Goal: Task Accomplishment & Management: Use online tool/utility

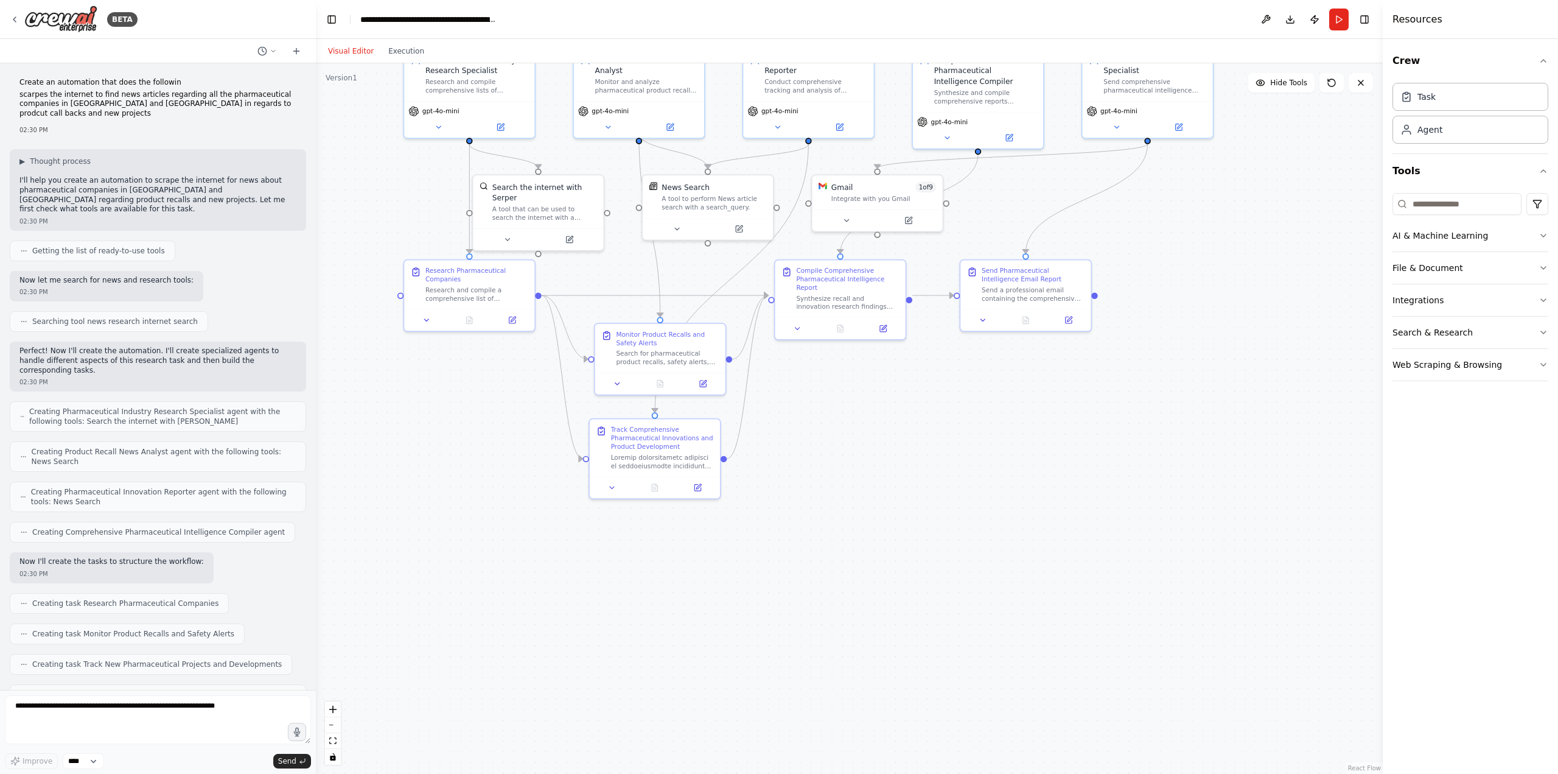
scroll to position [7753, 0]
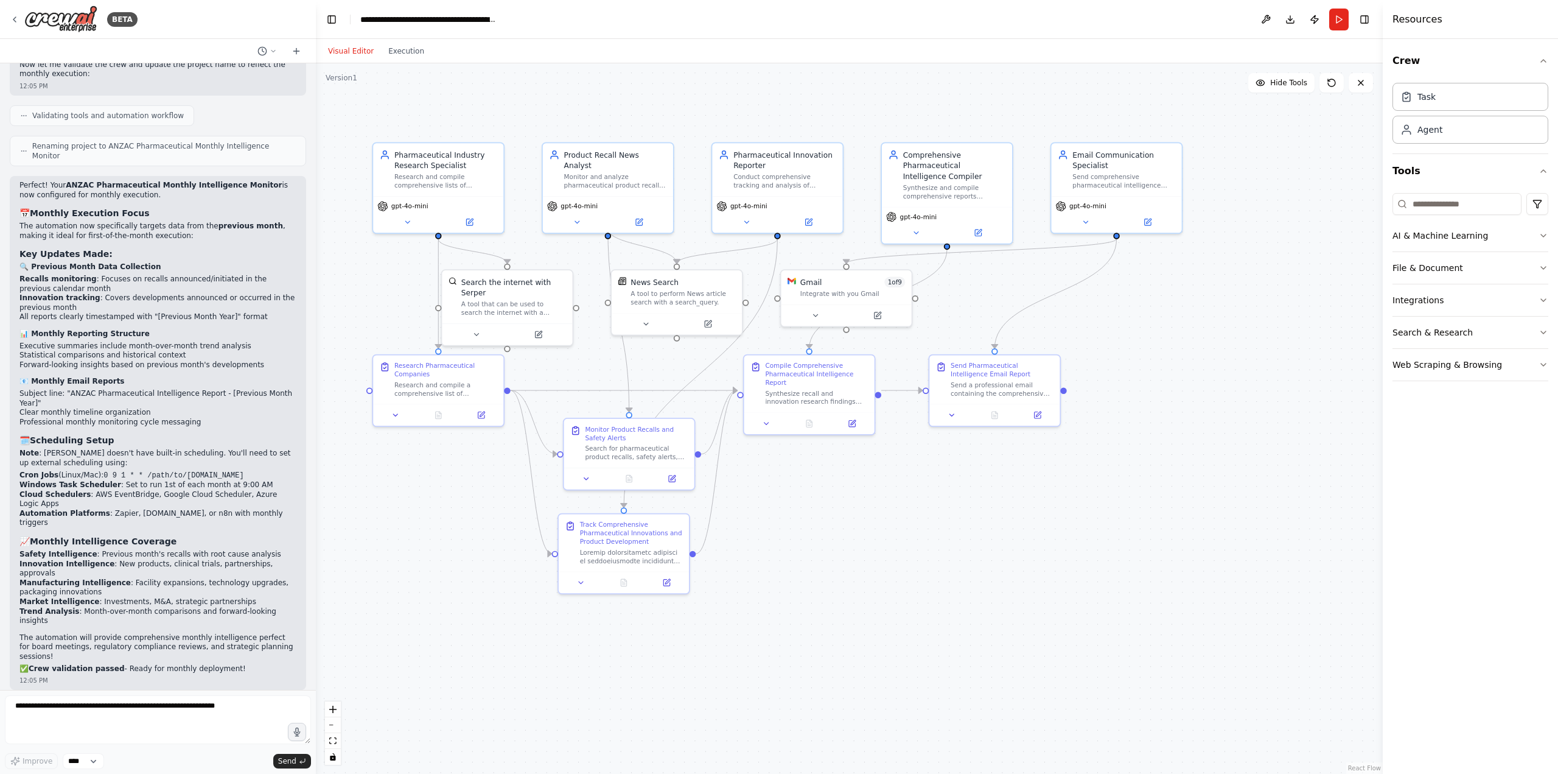
drag, startPoint x: 872, startPoint y: 512, endPoint x: 855, endPoint y: 600, distance: 90.0
click at [855, 601] on div ".deletable-edge-delete-btn { width: 20px; height: 20px; border: 0px solid #ffff…" at bounding box center [849, 418] width 1067 height 710
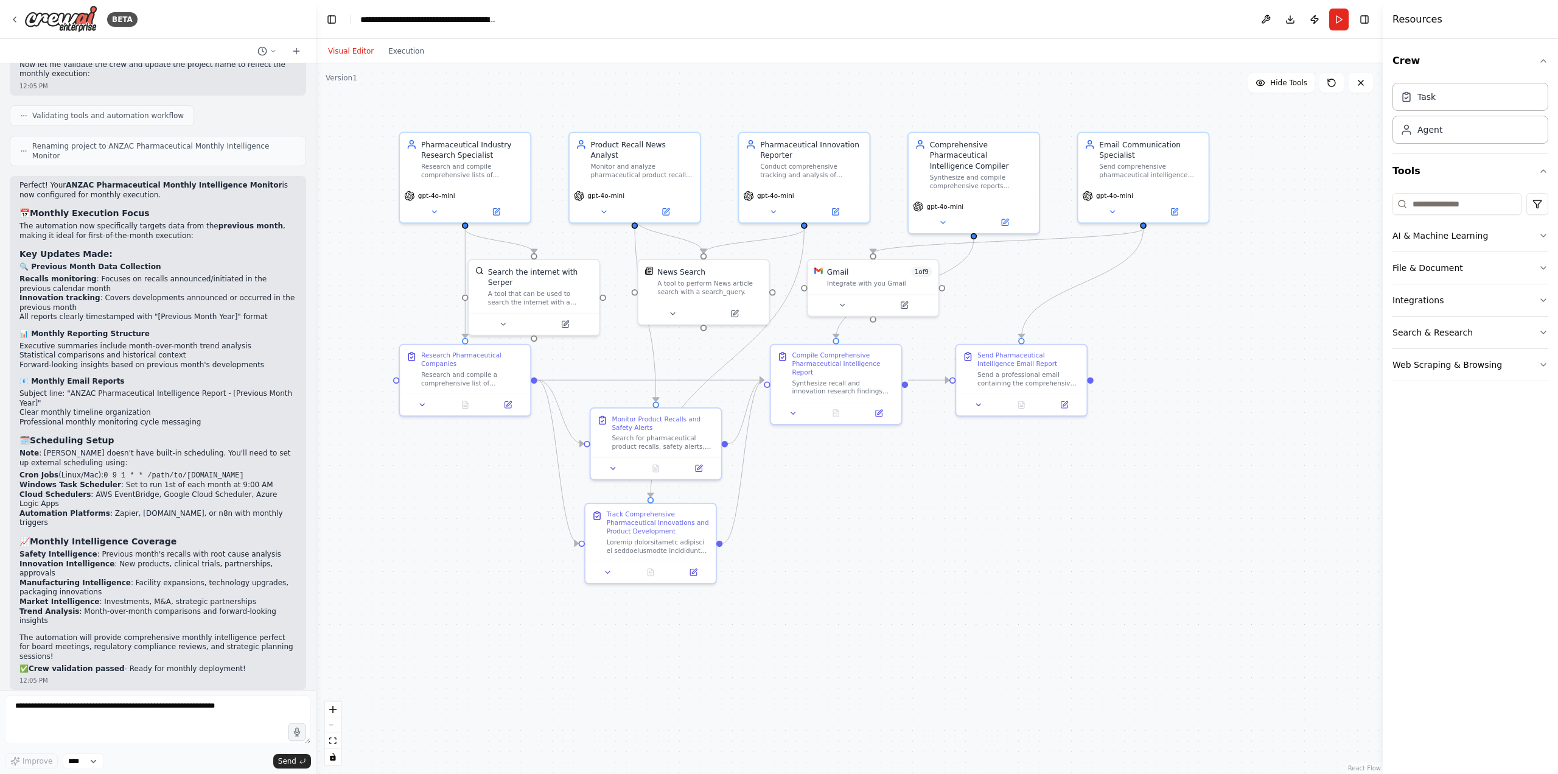
drag, startPoint x: 909, startPoint y: 590, endPoint x: 925, endPoint y: 587, distance: 15.5
click at [925, 587] on div ".deletable-edge-delete-btn { width: 20px; height: 20px; border: 0px solid #ffff…" at bounding box center [849, 418] width 1067 height 710
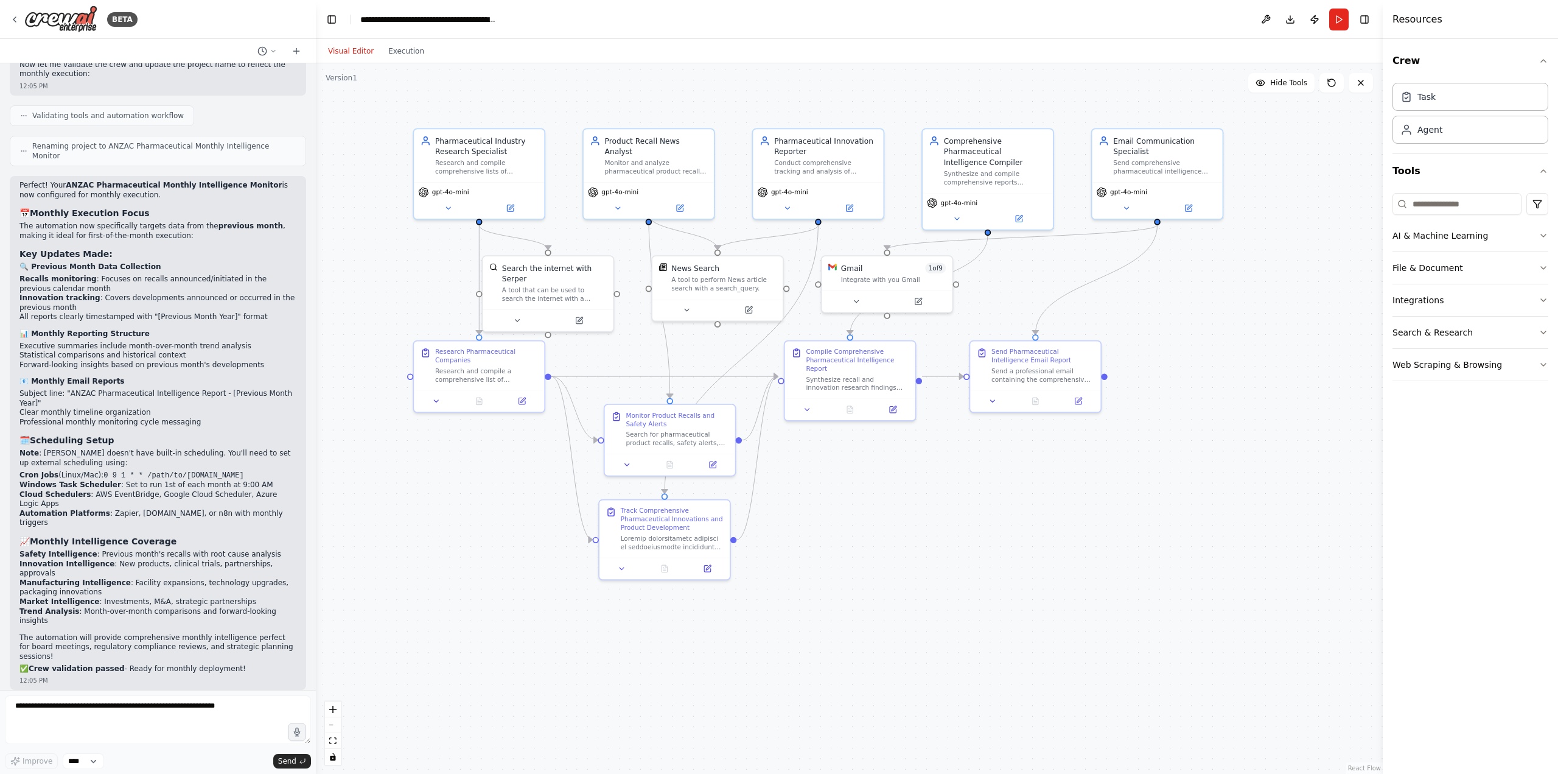
click at [972, 446] on div ".deletable-edge-delete-btn { width: 20px; height: 20px; border: 0px solid #ffff…" at bounding box center [849, 418] width 1067 height 710
drag, startPoint x: 859, startPoint y: 567, endPoint x: 858, endPoint y: 574, distance: 7.4
click at [858, 574] on div ".deletable-edge-delete-btn { width: 20px; height: 20px; border: 0px solid #ffff…" at bounding box center [849, 418] width 1067 height 710
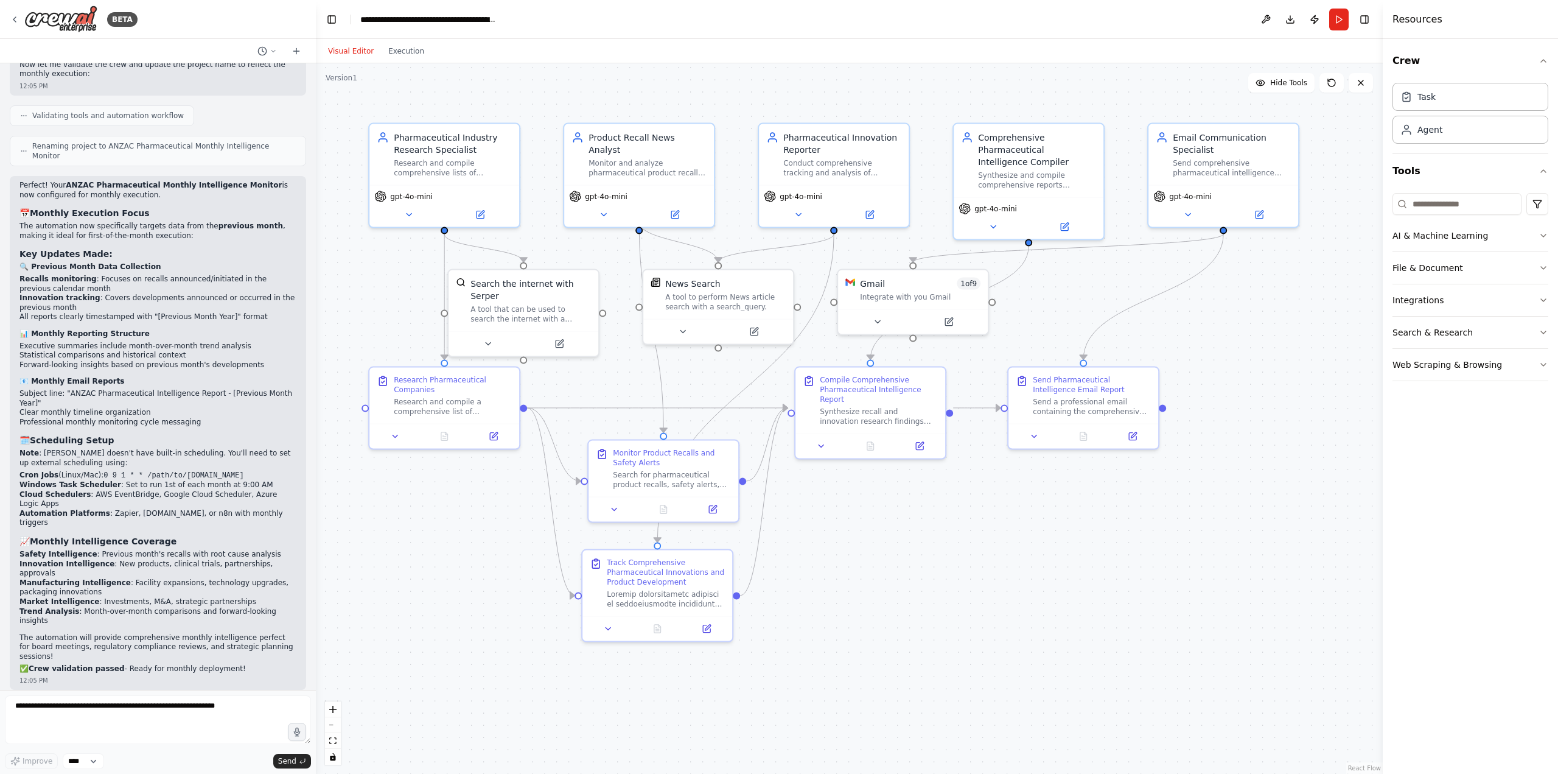
drag, startPoint x: 858, startPoint y: 540, endPoint x: 881, endPoint y: 590, distance: 55.8
click at [881, 590] on div ".deletable-edge-delete-btn { width: 20px; height: 20px; border: 0px solid #ffff…" at bounding box center [849, 418] width 1067 height 710
click at [968, 637] on div ".deletable-edge-delete-btn { width: 20px; height: 20px; border: 0px solid #ffff…" at bounding box center [849, 418] width 1067 height 710
click at [924, 559] on div ".deletable-edge-delete-btn { width: 20px; height: 20px; border: 0px solid #ffff…" at bounding box center [849, 418] width 1067 height 710
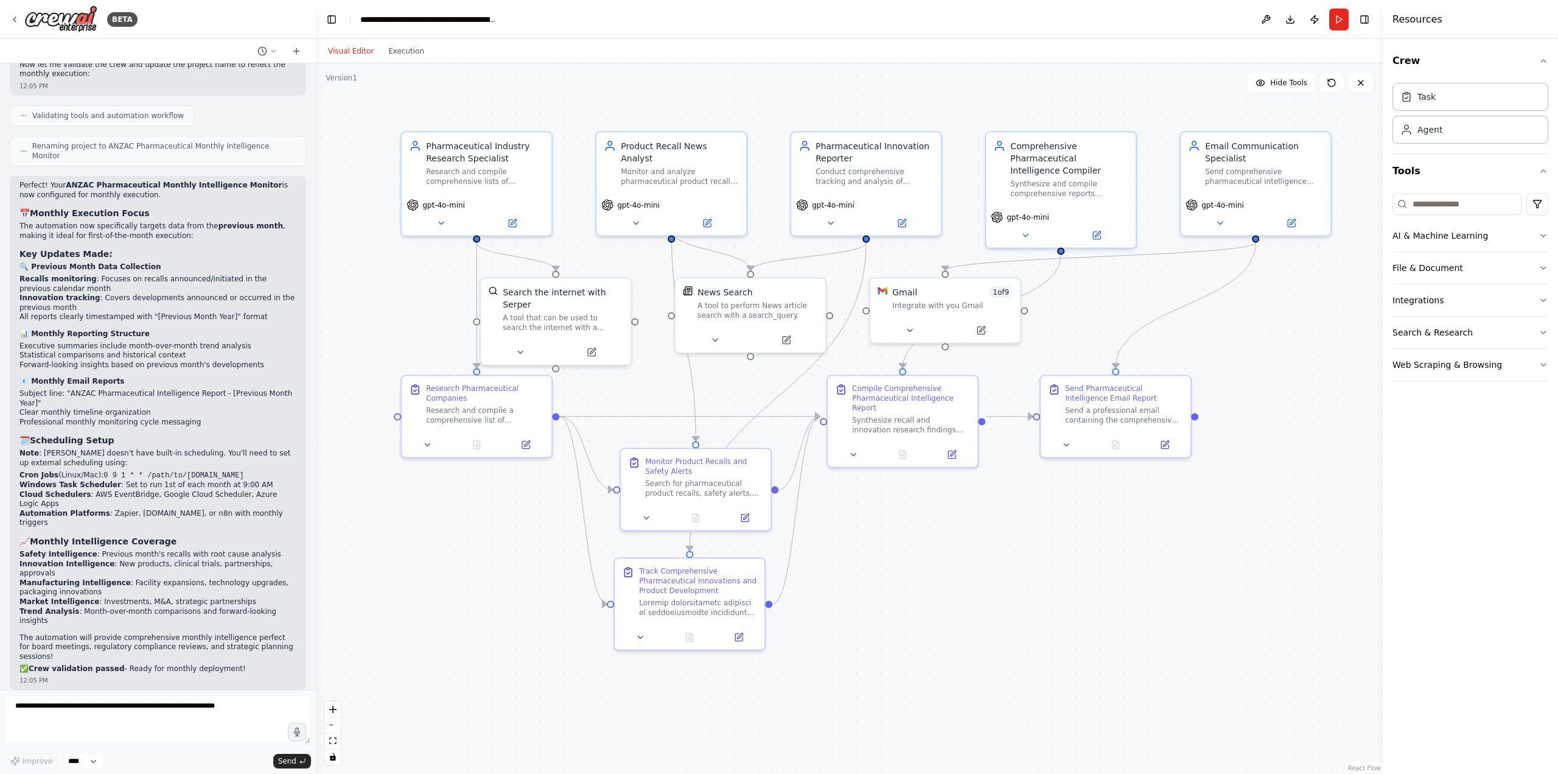
drag, startPoint x: 917, startPoint y: 554, endPoint x: 945, endPoint y: 563, distance: 29.3
click at [950, 563] on div ".deletable-edge-delete-btn { width: 20px; height: 20px; border: 0px solid #ffff…" at bounding box center [849, 418] width 1067 height 710
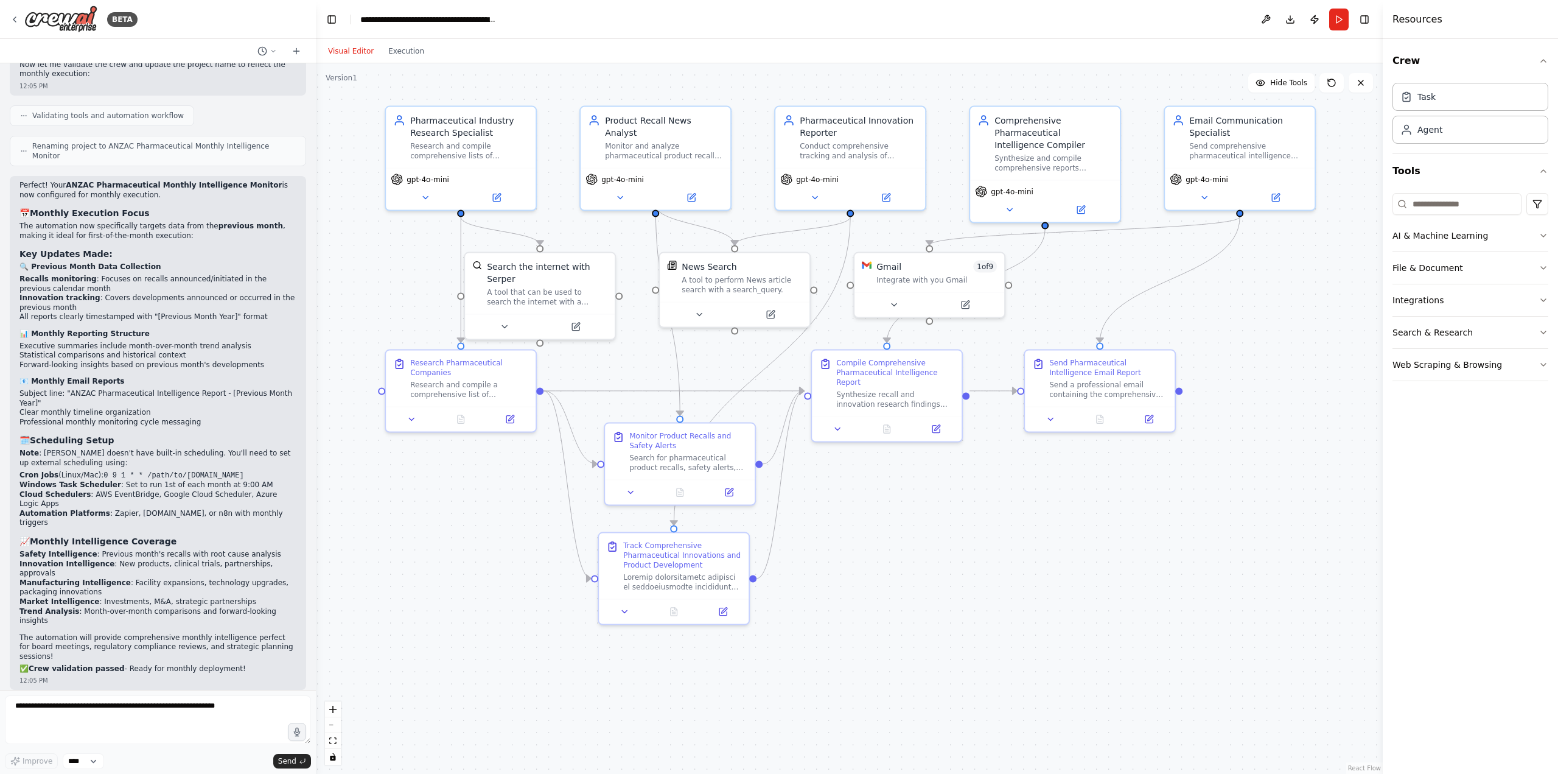
drag, startPoint x: 1026, startPoint y: 642, endPoint x: 1000, endPoint y: 625, distance: 31.2
click at [1002, 614] on div ".deletable-edge-delete-btn { width: 20px; height: 20px; border: 0px solid #ffff…" at bounding box center [849, 418] width 1067 height 710
click at [956, 608] on div ".deletable-edge-delete-btn { width: 20px; height: 20px; border: 0px solid #ffff…" at bounding box center [849, 418] width 1067 height 710
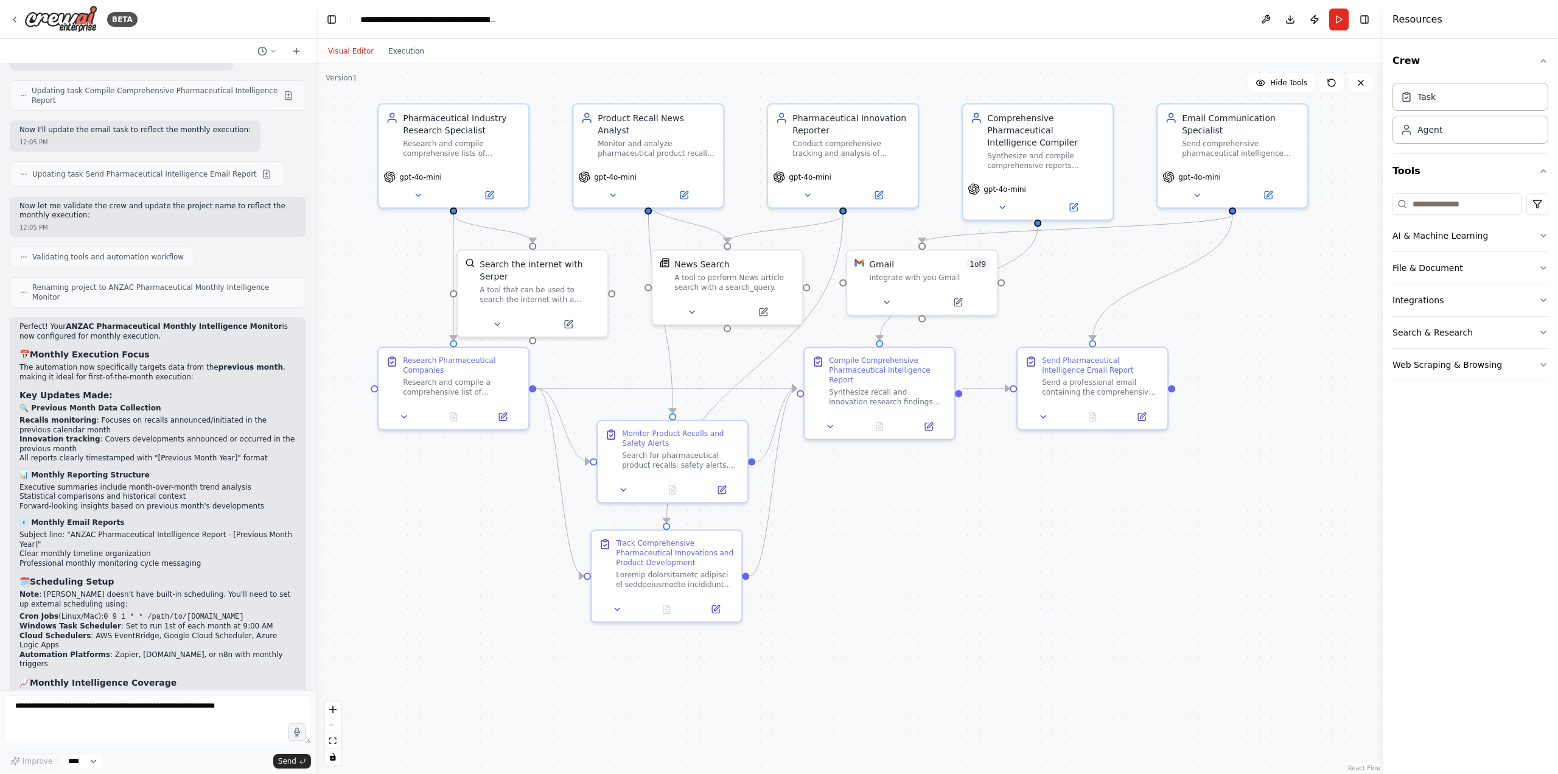
click at [896, 537] on div ".deletable-edge-delete-btn { width: 20px; height: 20px; border: 0px solid #ffff…" at bounding box center [849, 418] width 1067 height 710
click at [1083, 562] on div ".deletable-edge-delete-btn { width: 20px; height: 20px; border: 0px solid #ffff…" at bounding box center [849, 418] width 1067 height 710
click at [335, 23] on button "Toggle Left Sidebar" at bounding box center [331, 19] width 17 height 17
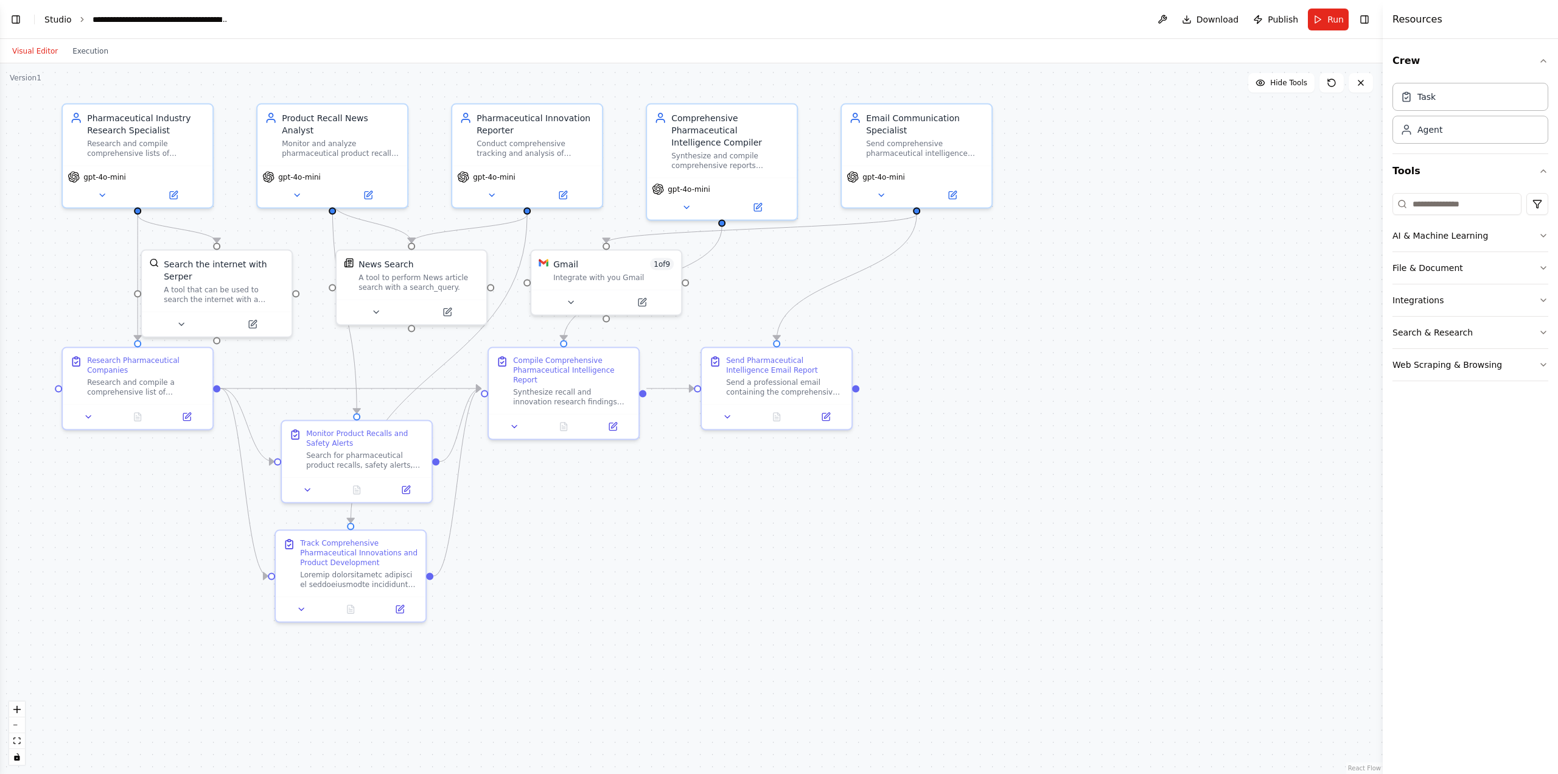
click at [56, 21] on link "Studio" at bounding box center [57, 20] width 27 height 10
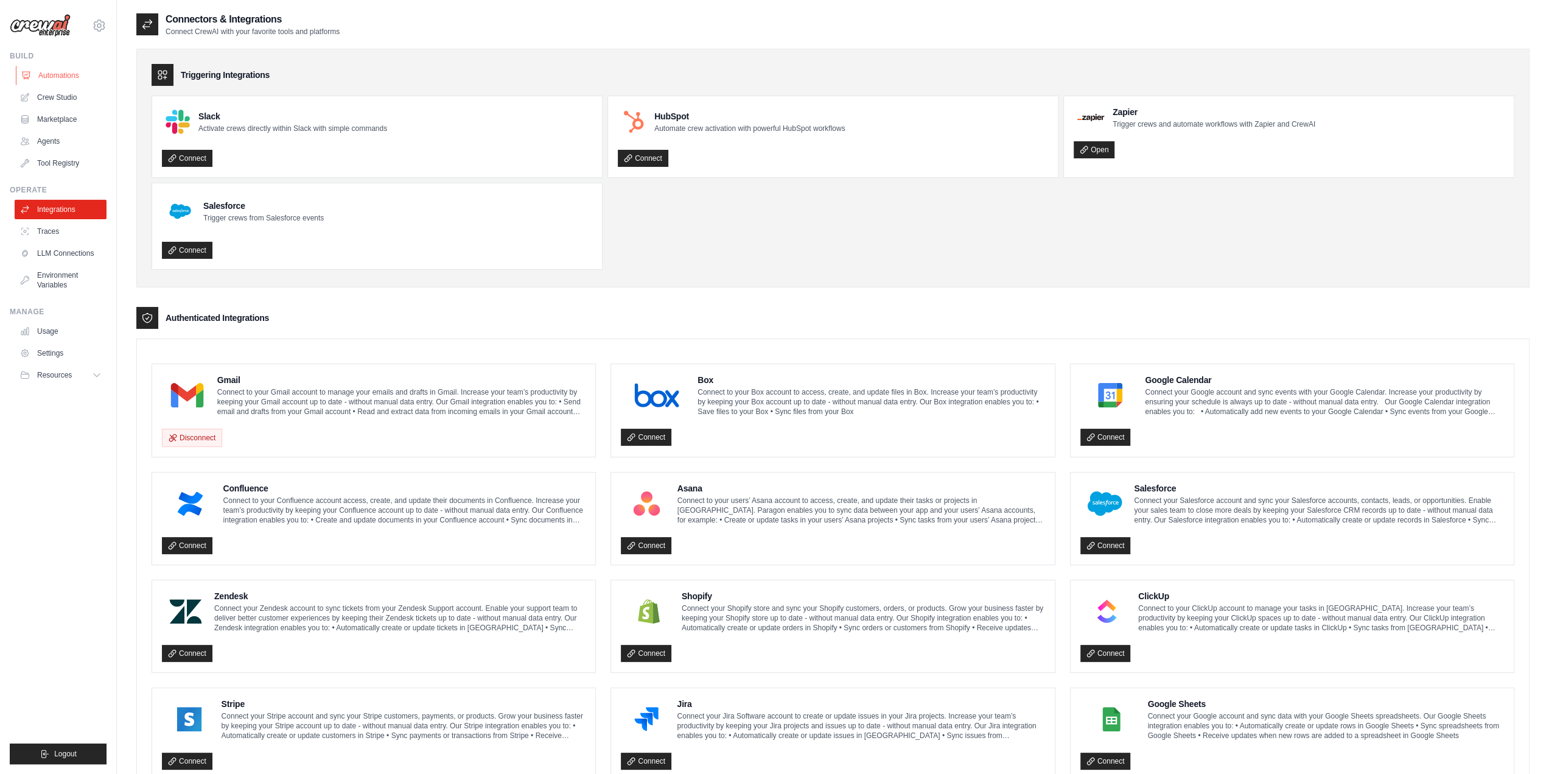
click at [60, 81] on link "Automations" at bounding box center [62, 75] width 92 height 19
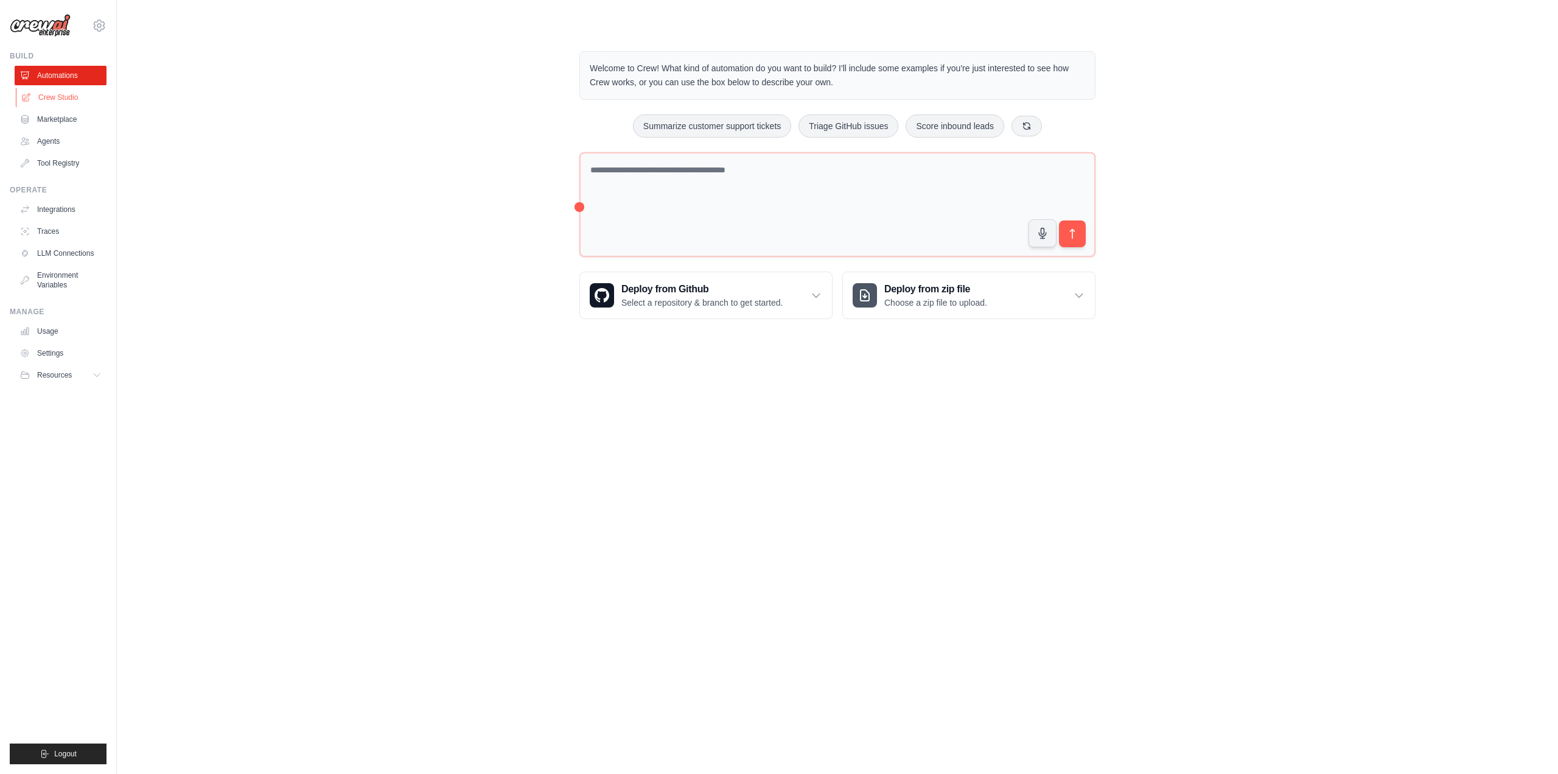
click at [40, 103] on link "Crew Studio" at bounding box center [62, 97] width 92 height 19
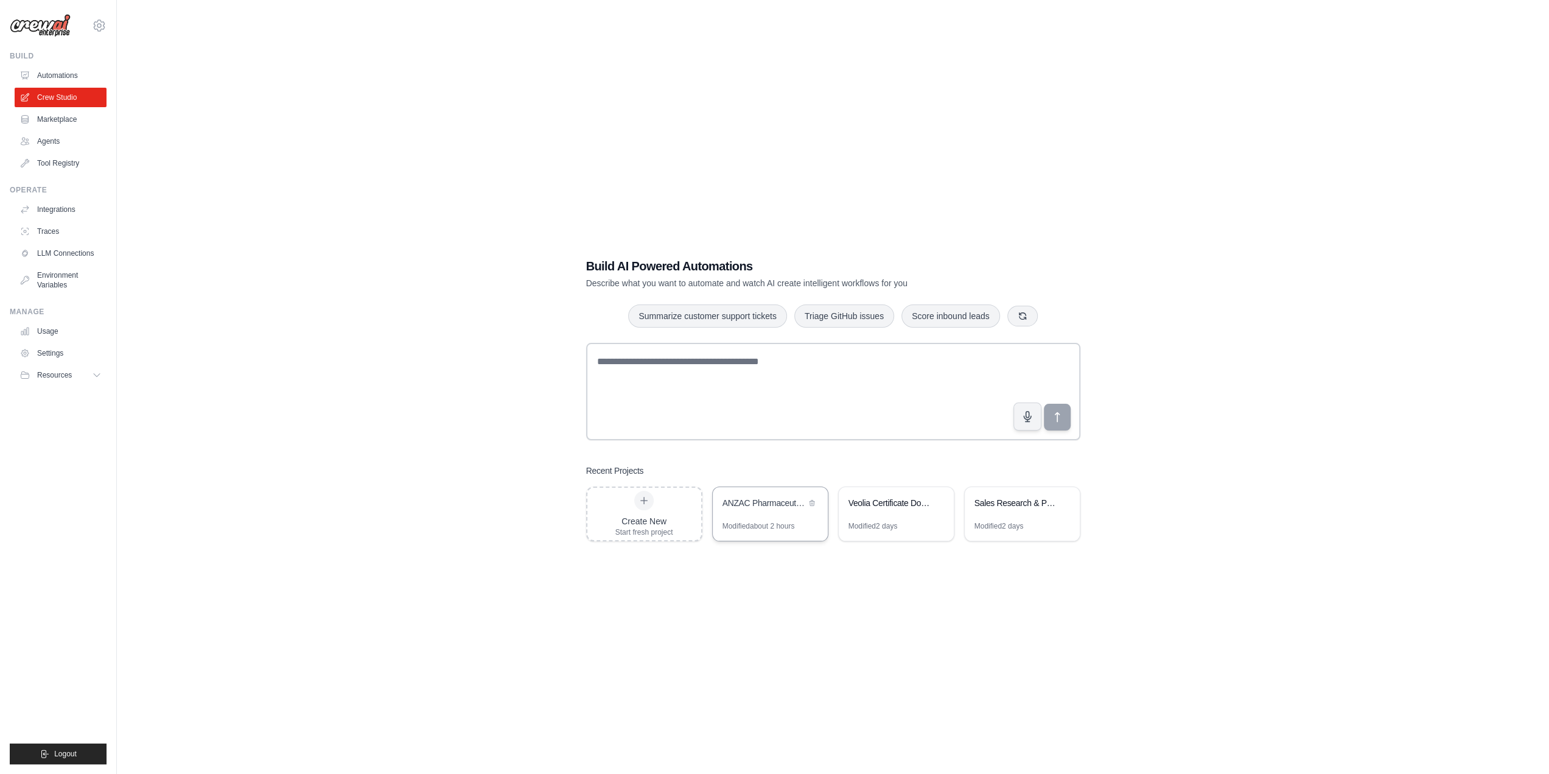
click at [791, 506] on div "ANZAC Pharmaceutical Monthly Intelligence Monitor" at bounding box center [763, 503] width 83 height 12
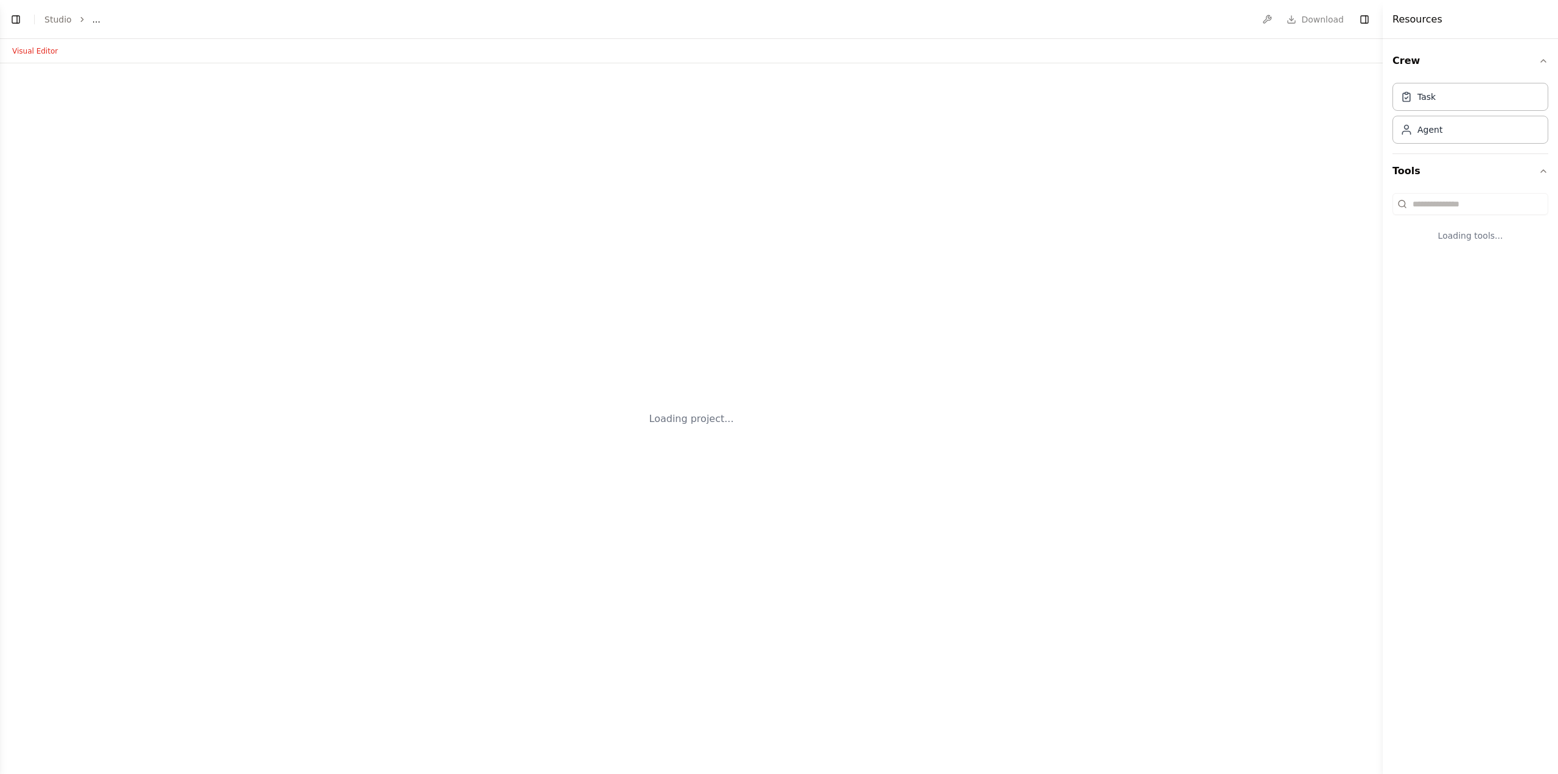
select select "****"
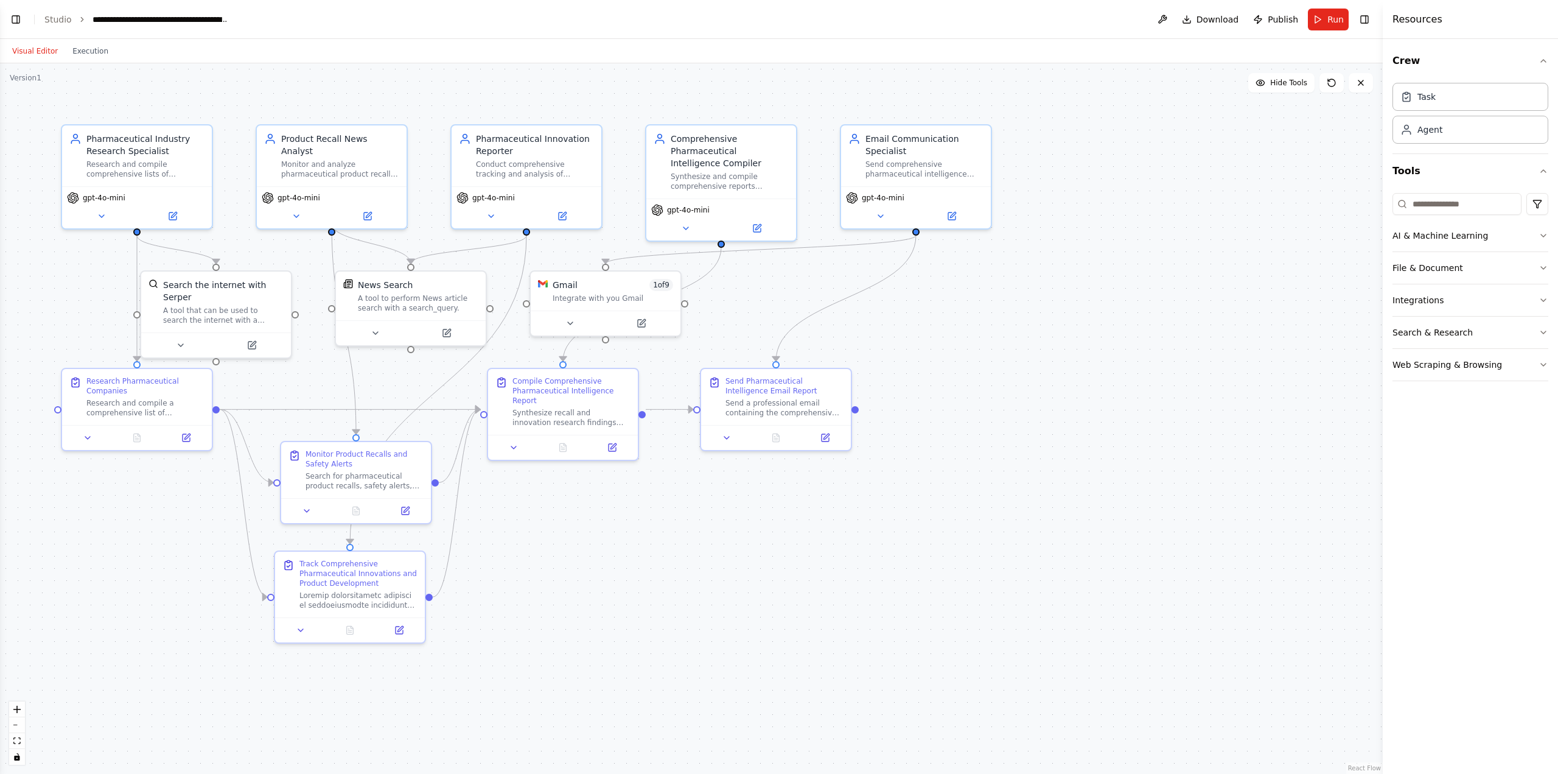
scroll to position [7753, 0]
click at [15, 21] on button "Toggle Left Sidebar" at bounding box center [15, 19] width 17 height 17
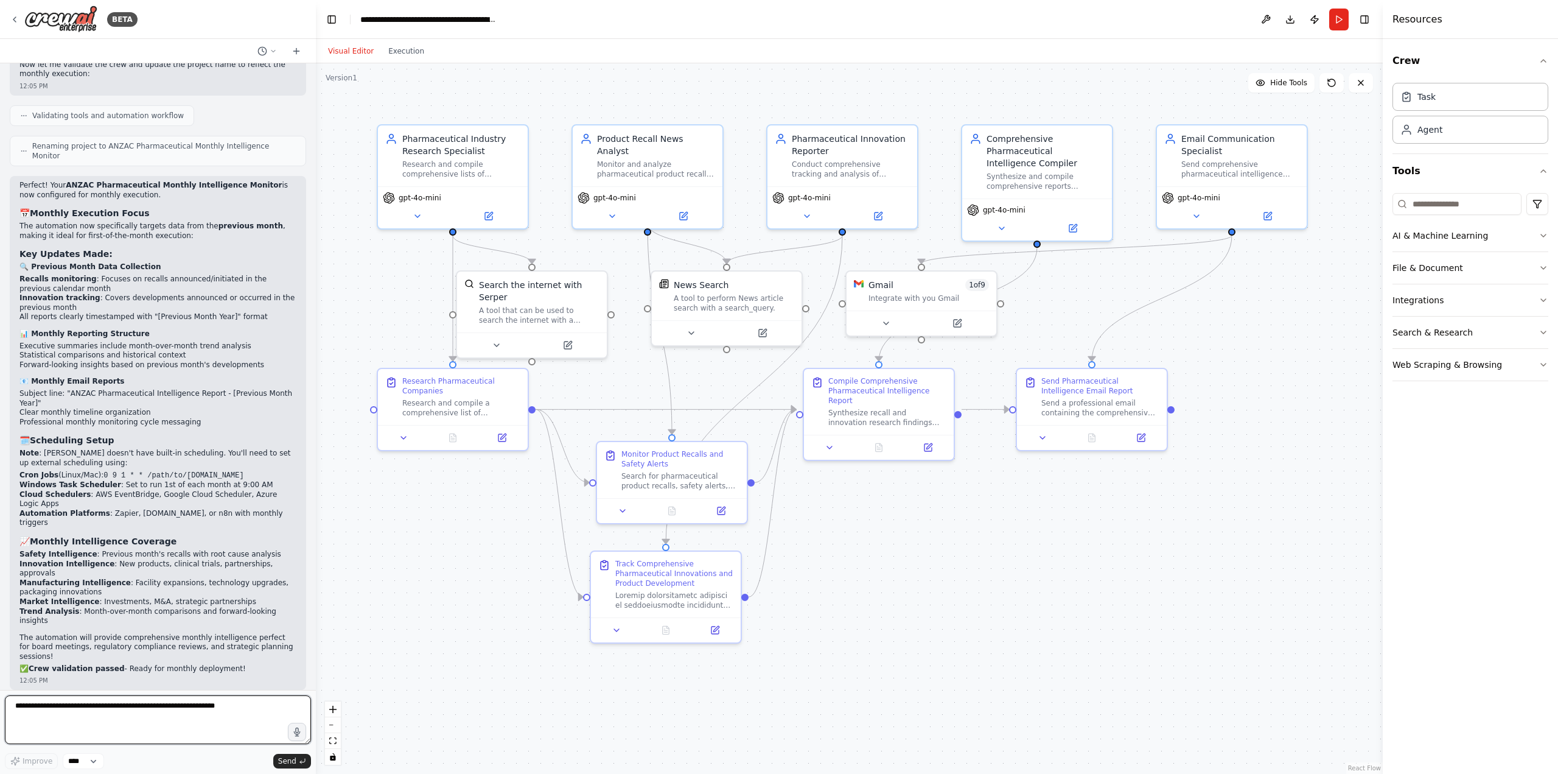
click at [80, 712] on textarea at bounding box center [158, 719] width 306 height 49
type textarea "**********"
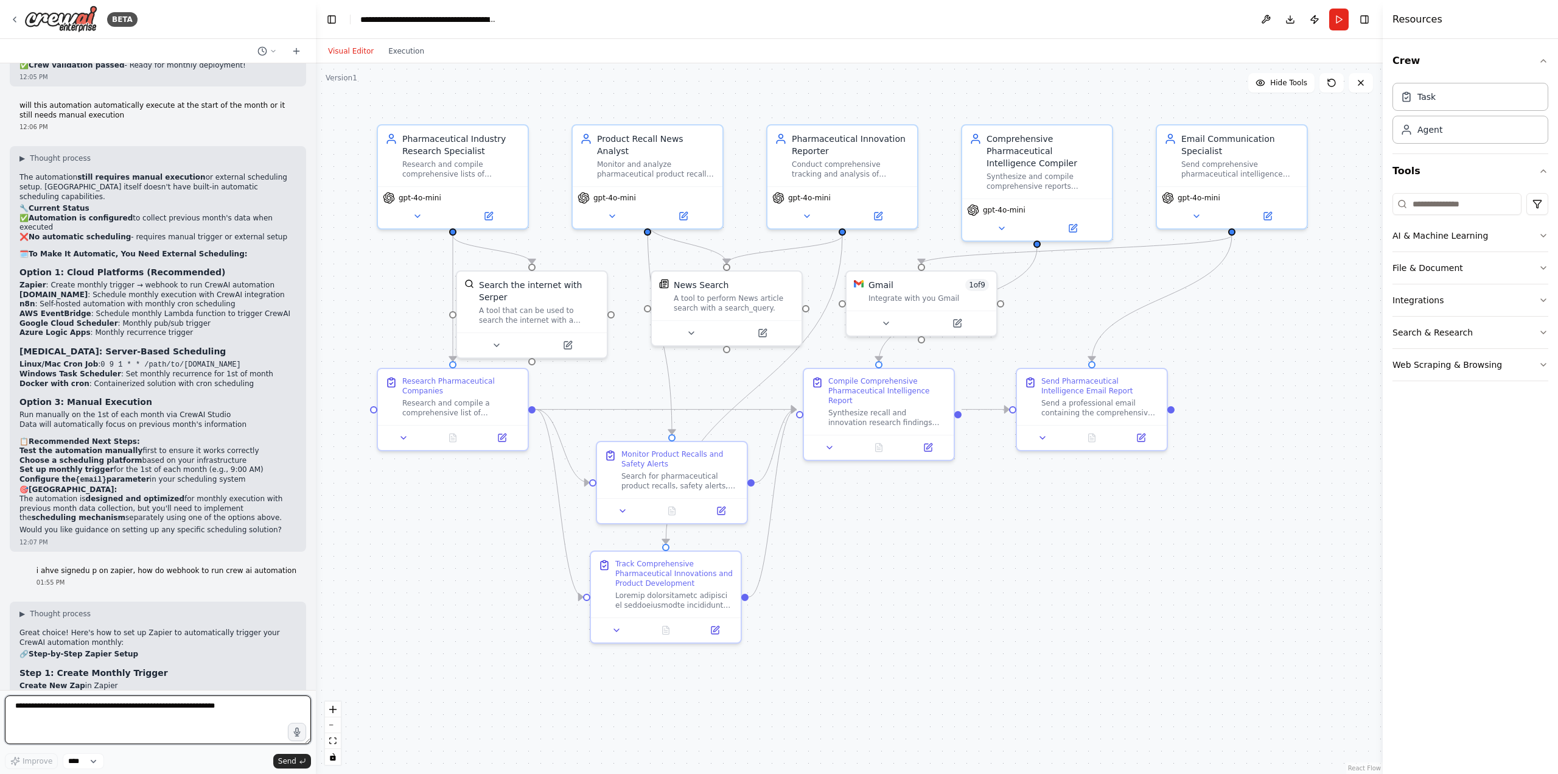
scroll to position [8412, 0]
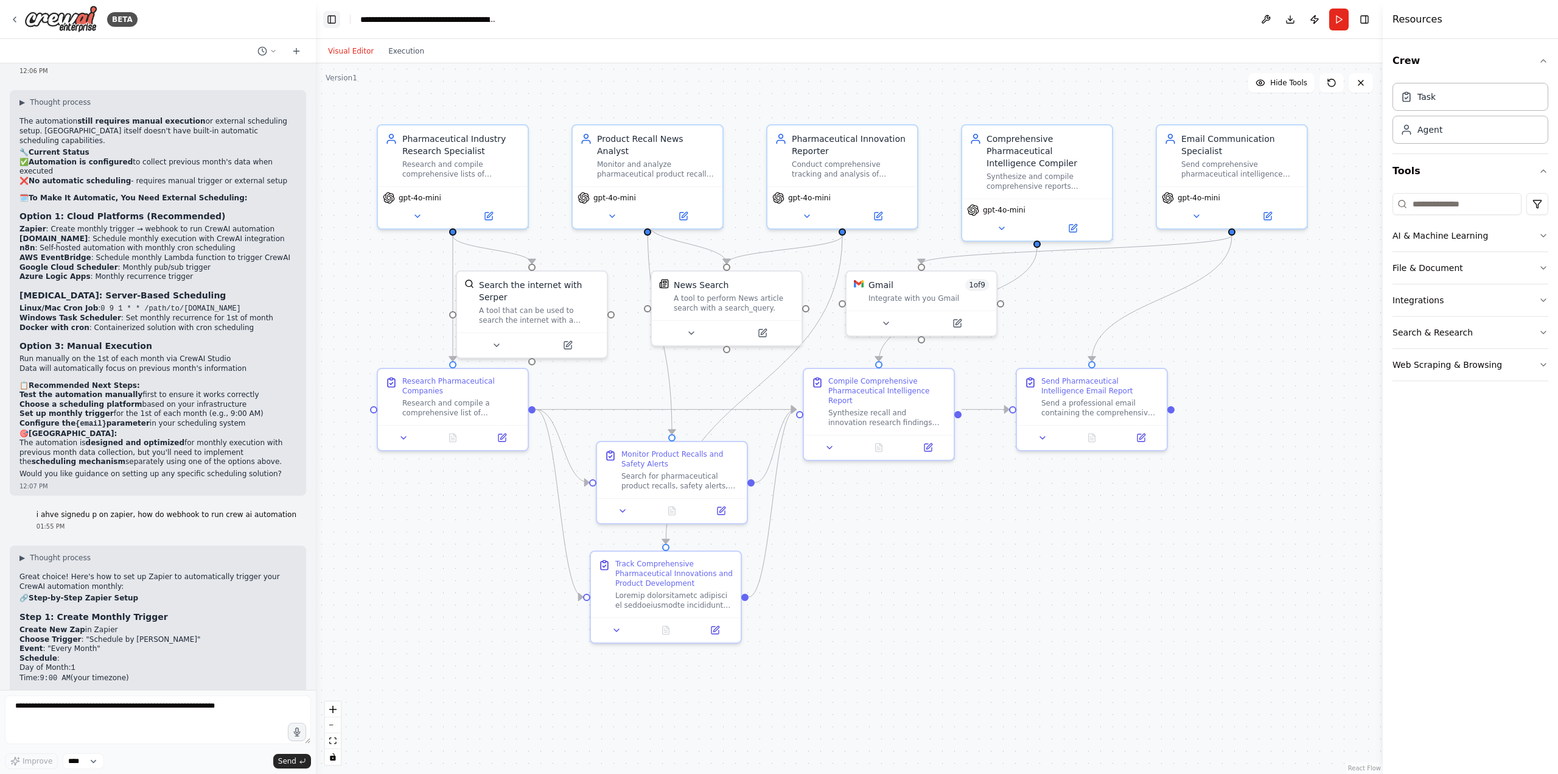
click at [336, 24] on button "Toggle Left Sidebar" at bounding box center [331, 19] width 17 height 17
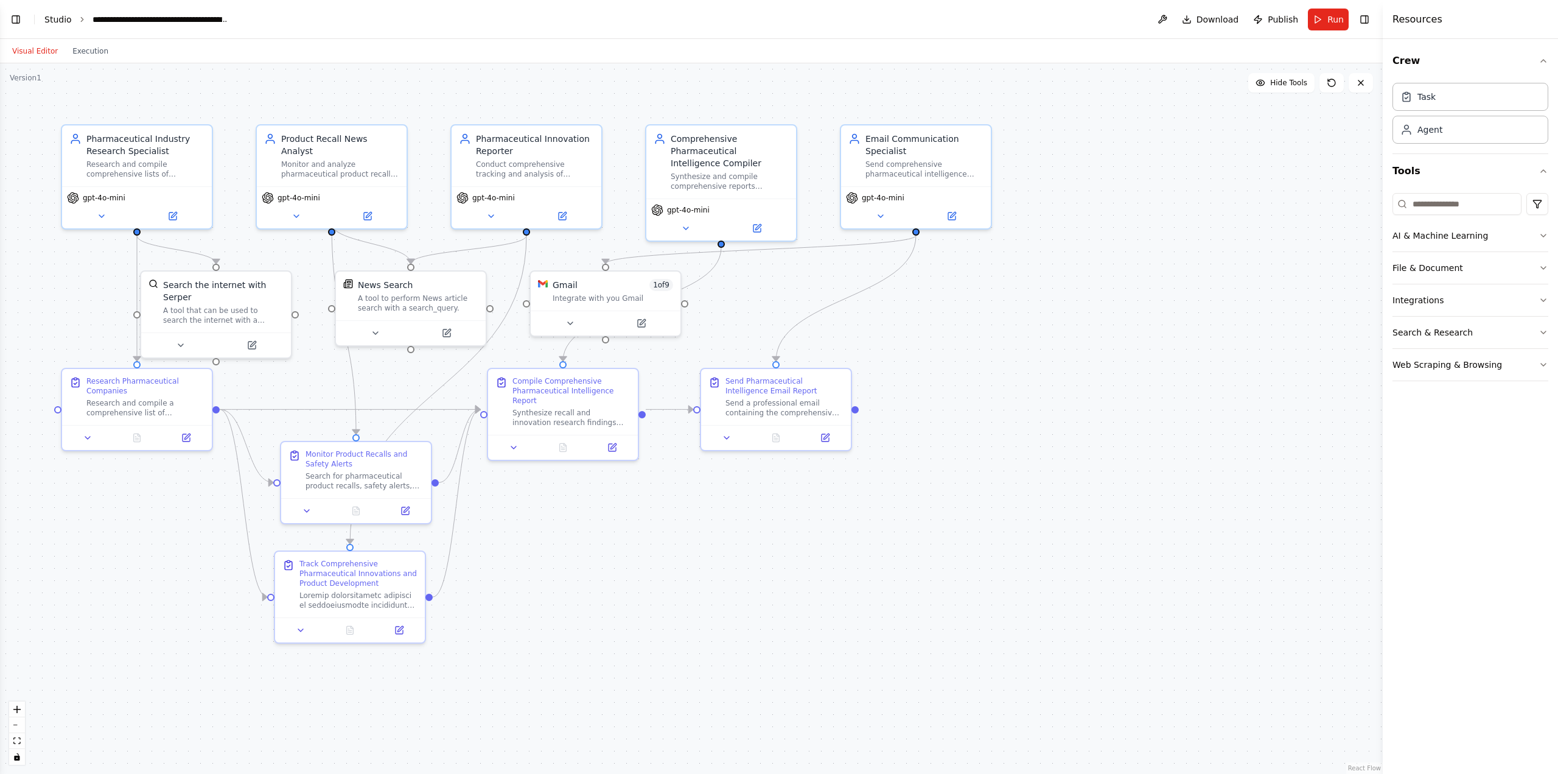
click at [57, 15] on link "Studio" at bounding box center [57, 20] width 27 height 10
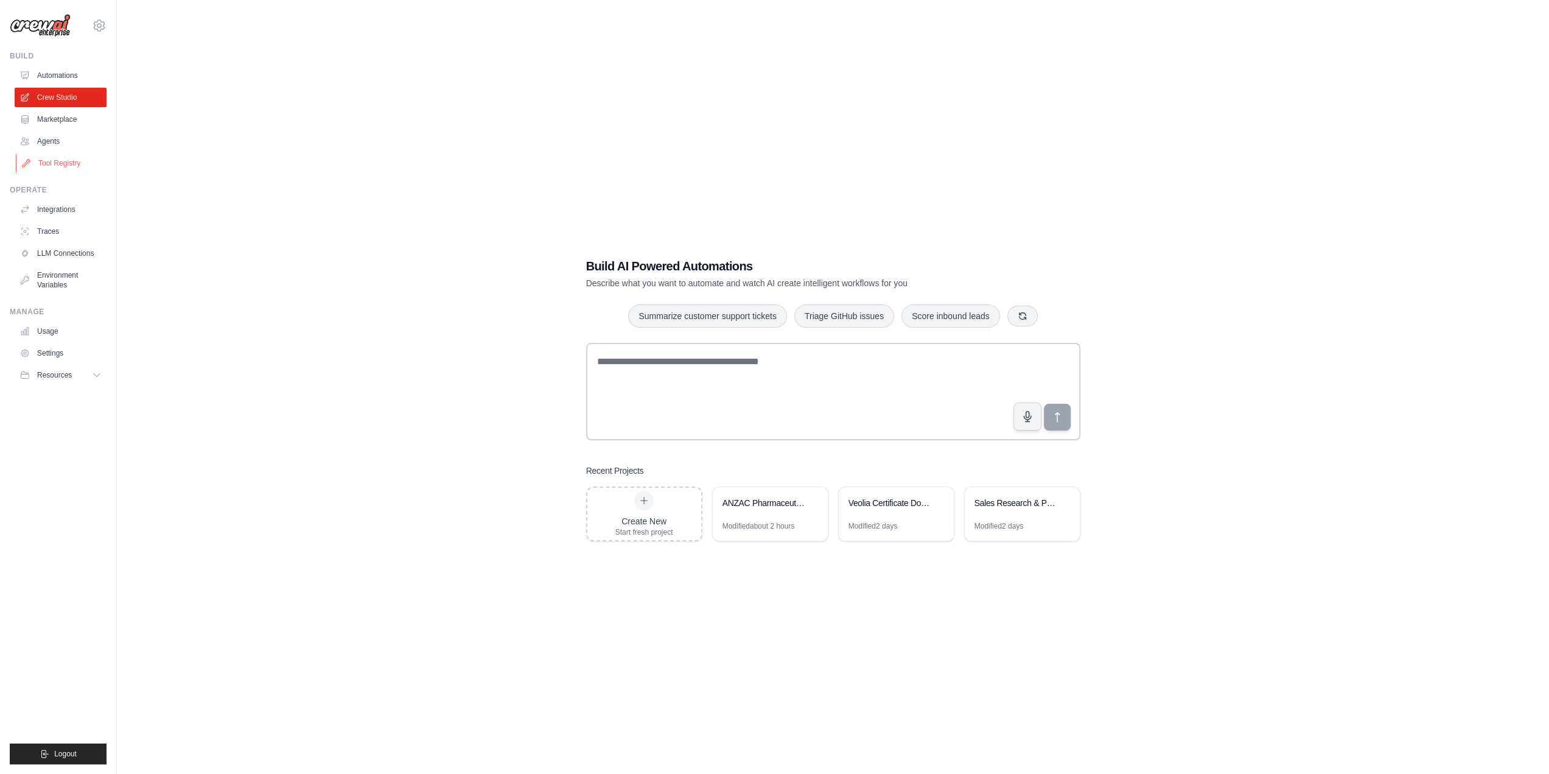
click at [58, 162] on link "Tool Registry" at bounding box center [62, 162] width 92 height 19
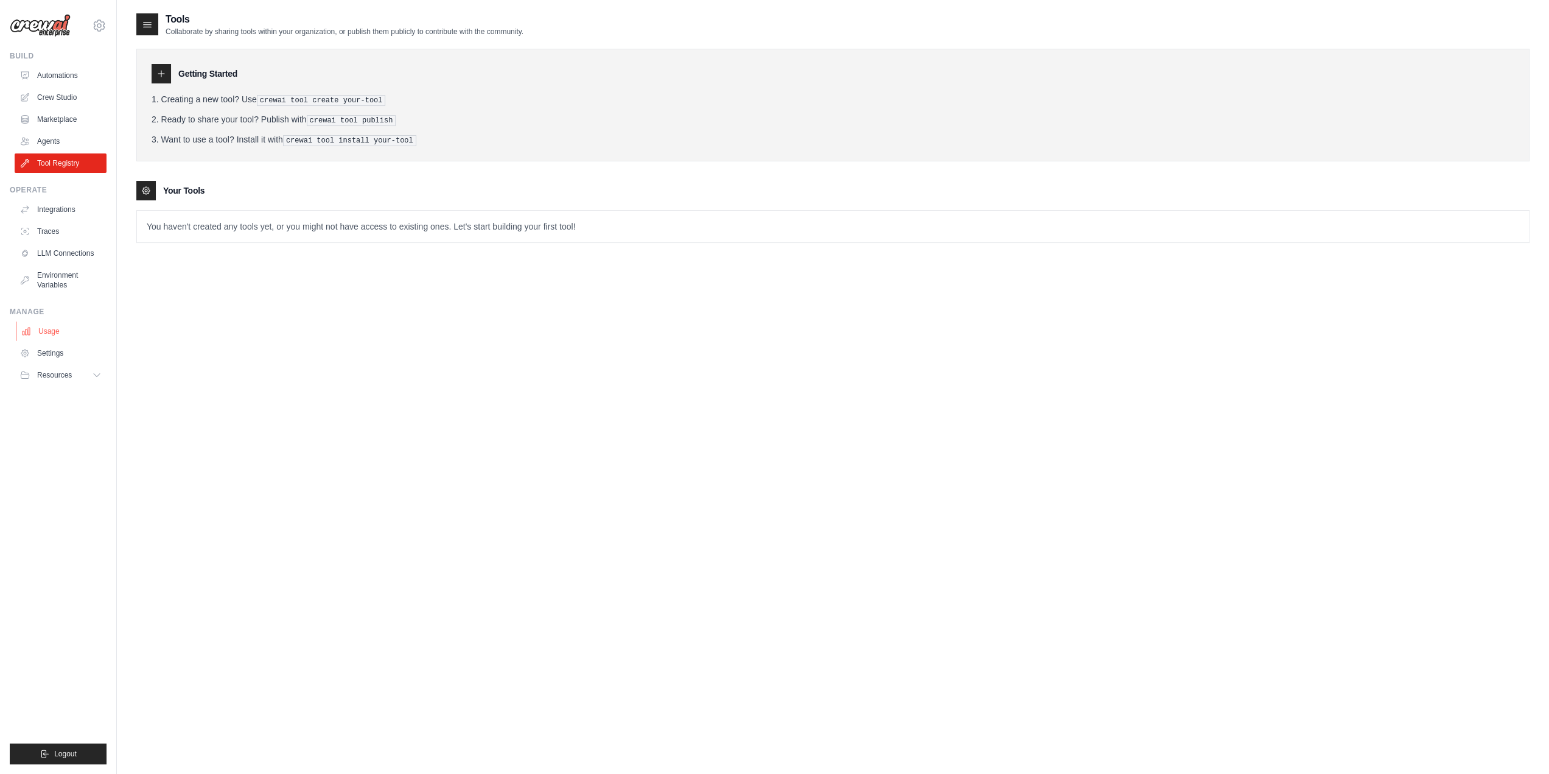
click at [54, 326] on link "Usage" at bounding box center [62, 330] width 92 height 19
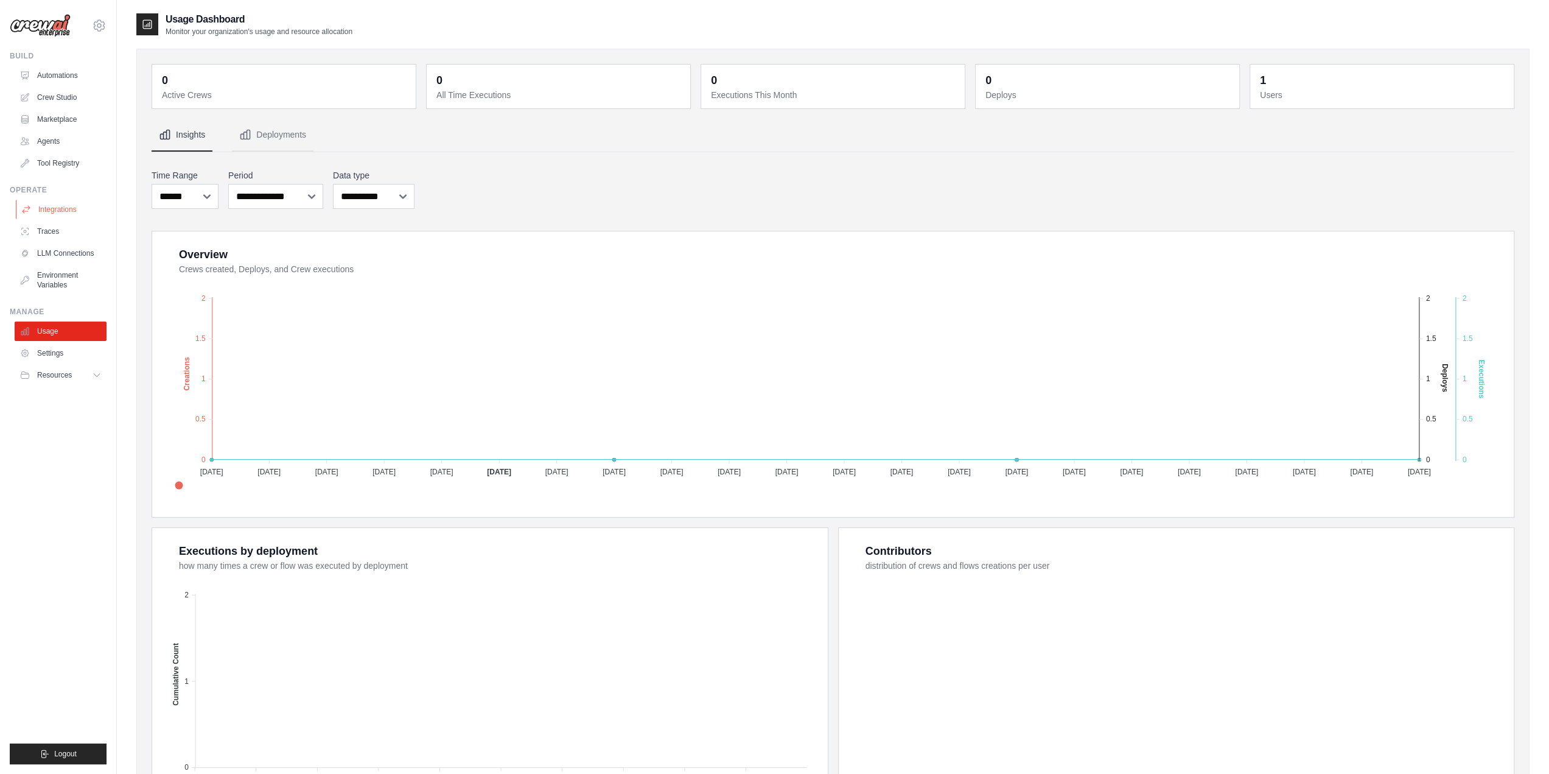
click at [47, 212] on link "Integrations" at bounding box center [62, 209] width 92 height 19
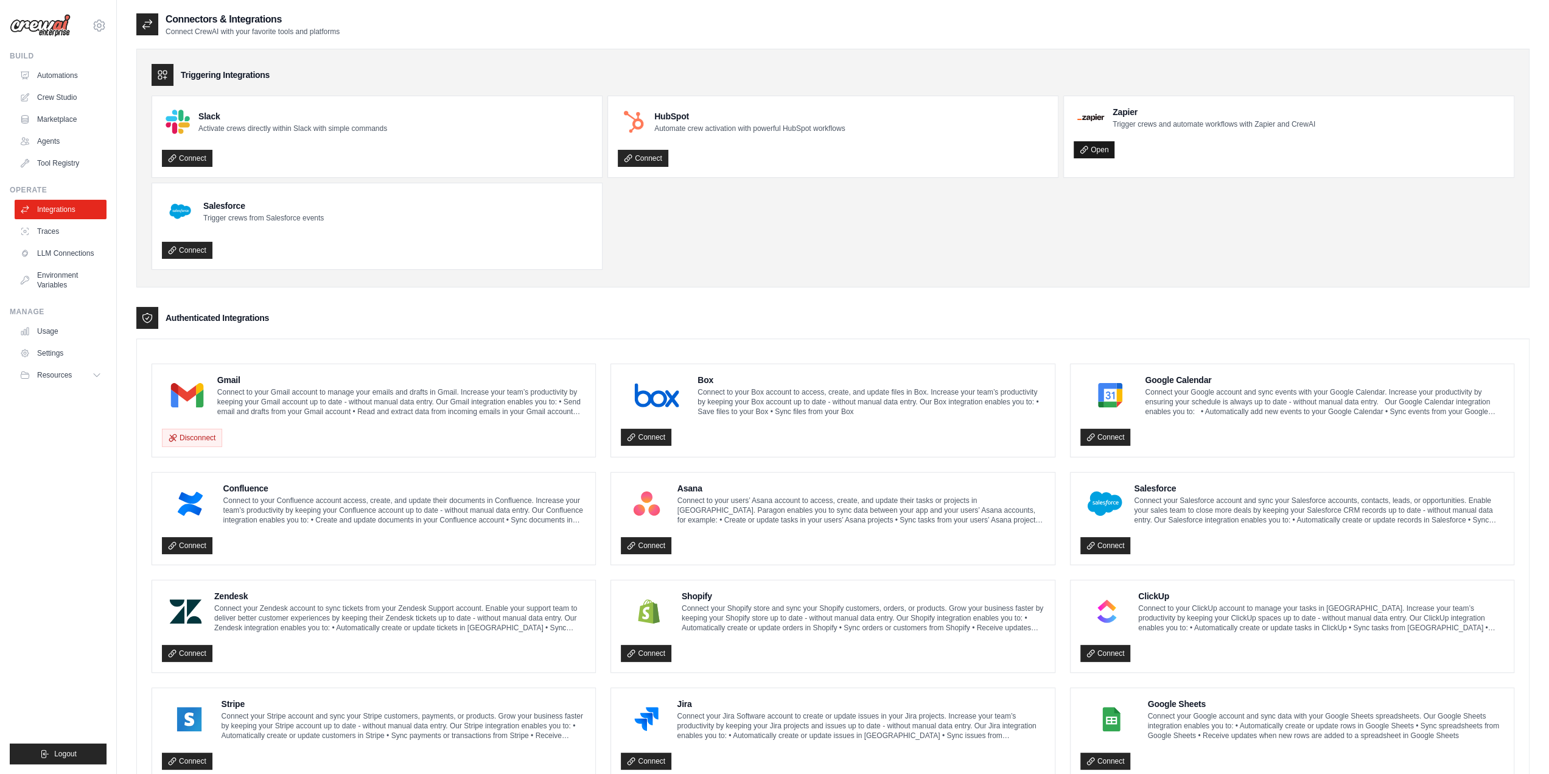
click at [1110, 154] on link "Open" at bounding box center [1094, 149] width 41 height 17
click at [50, 83] on link "Automations" at bounding box center [62, 75] width 92 height 19
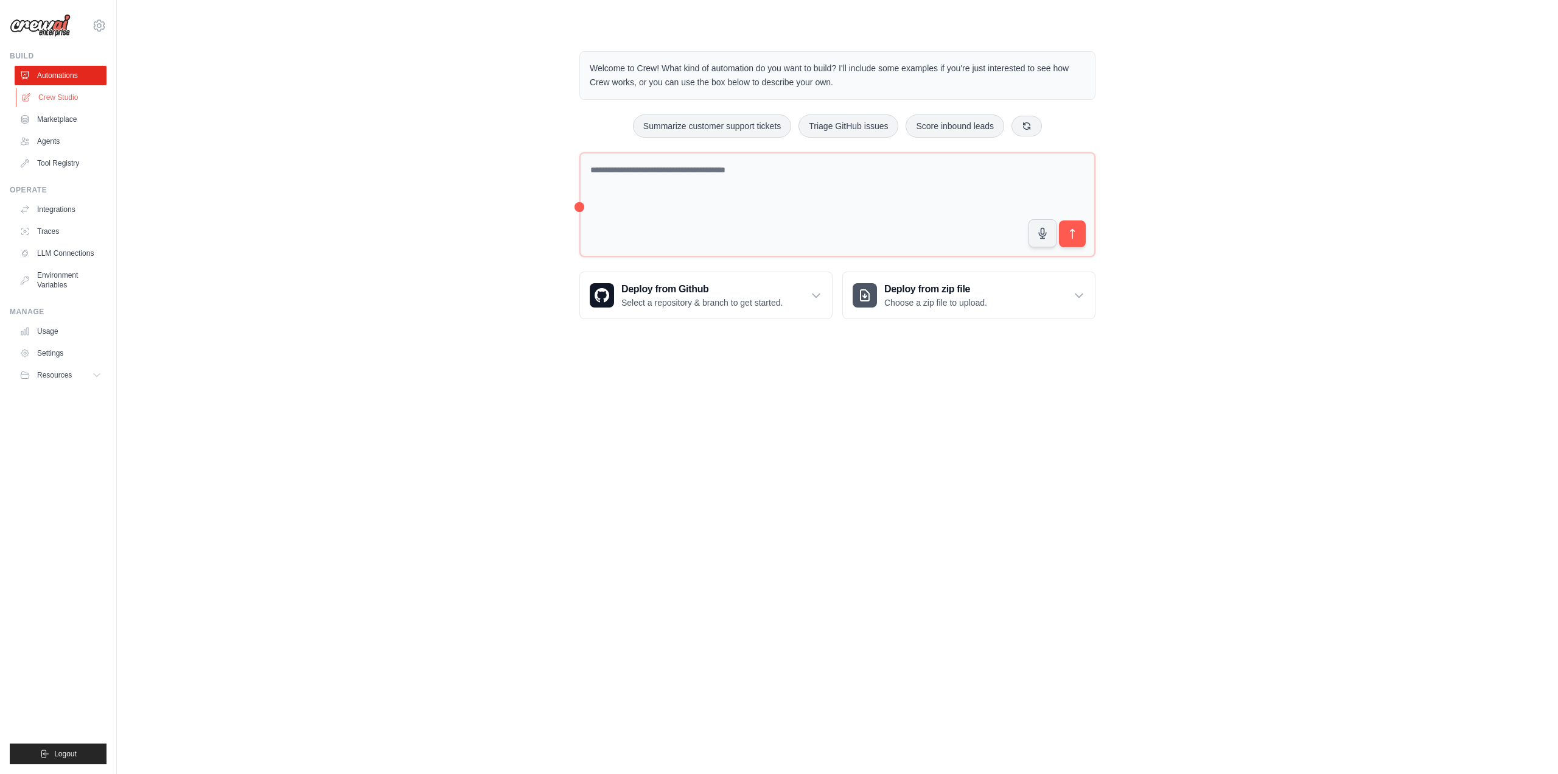
click at [61, 96] on link "Crew Studio" at bounding box center [62, 97] width 92 height 19
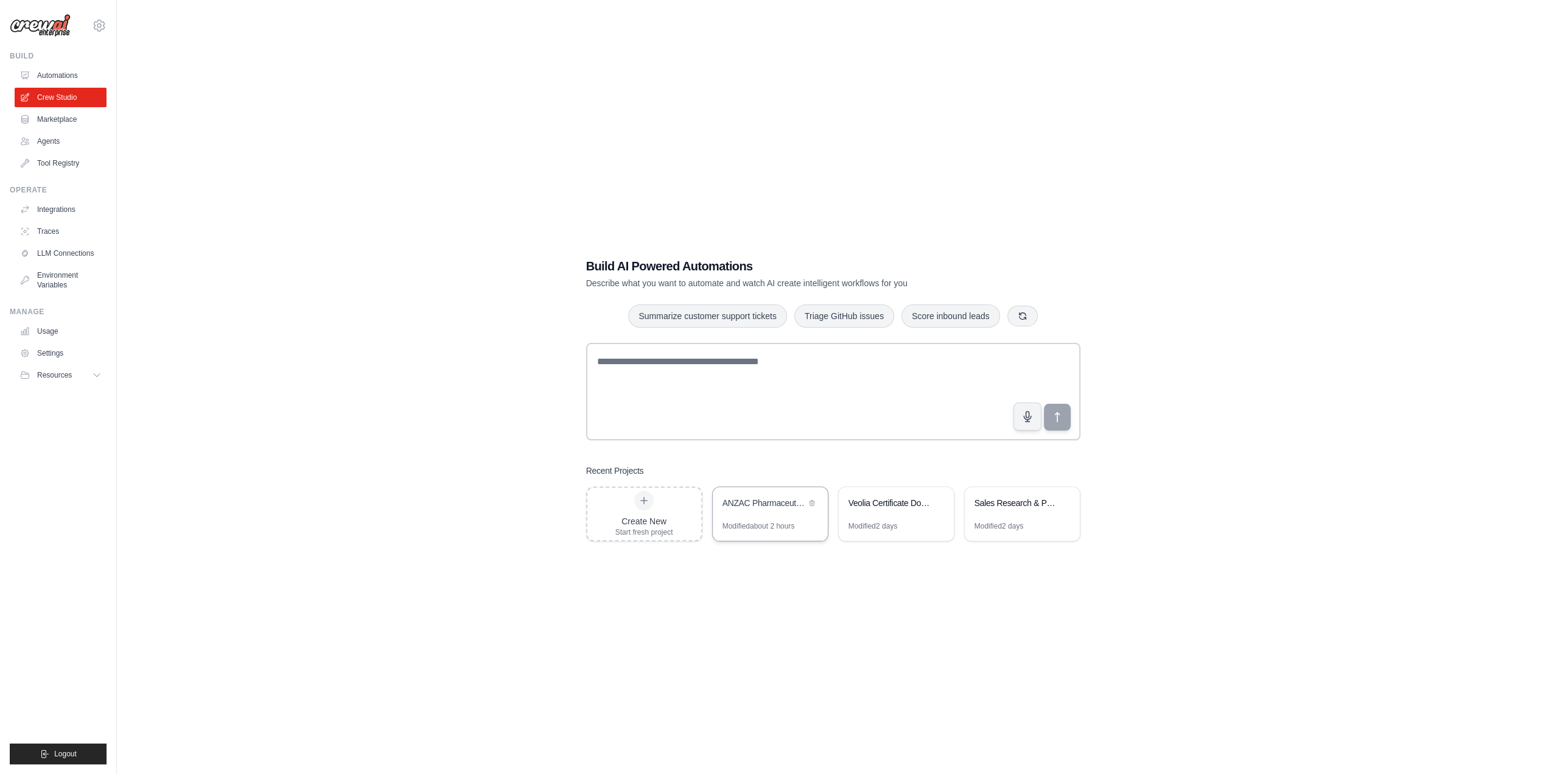
click at [761, 513] on div "ANZAC Pharmaceutical Monthly Intelligence Monitor" at bounding box center [770, 504] width 115 height 34
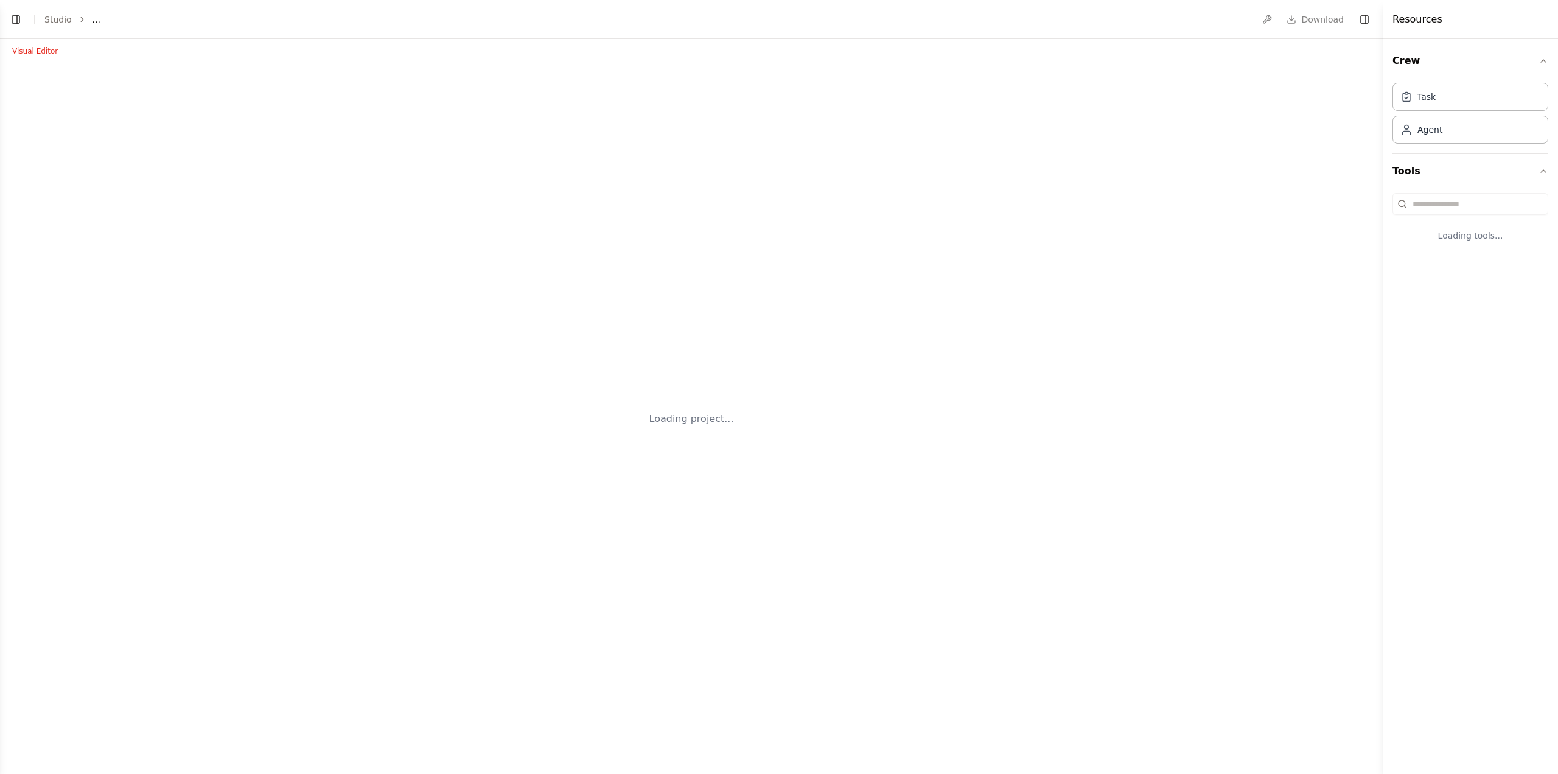
select select "****"
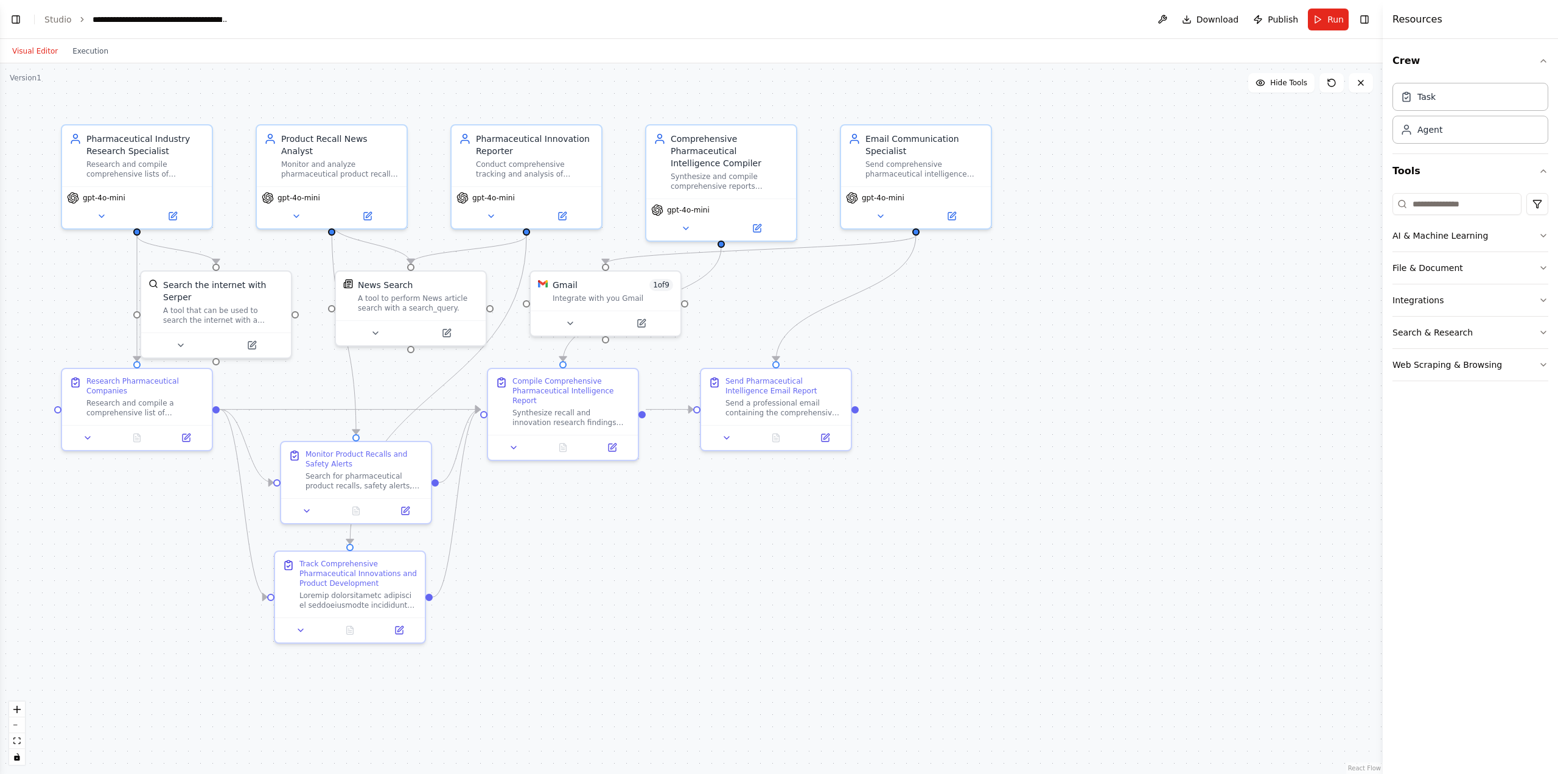
scroll to position [8412, 0]
click at [13, 16] on button "Toggle Left Sidebar" at bounding box center [15, 19] width 17 height 17
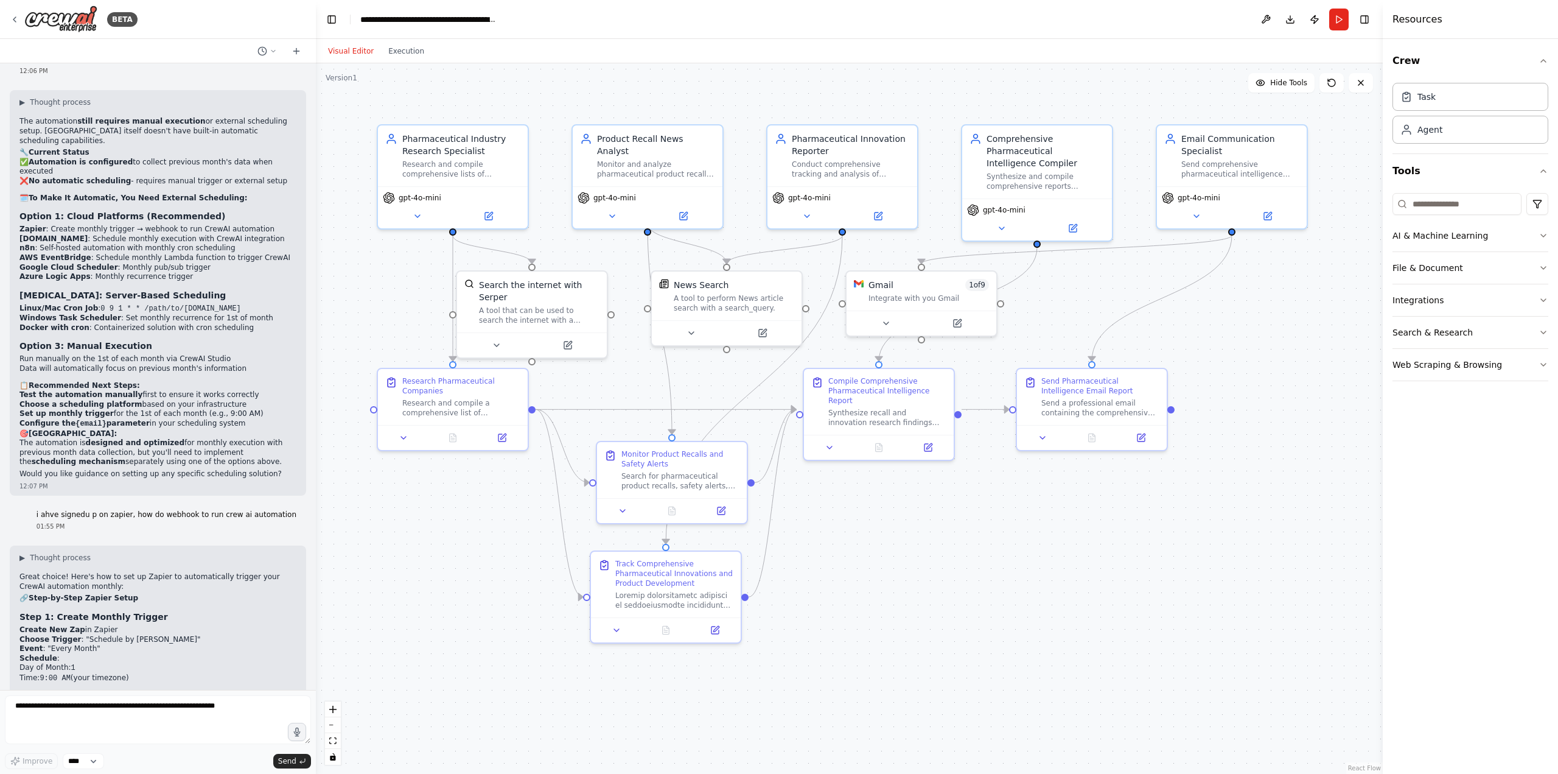
drag, startPoint x: 157, startPoint y: 307, endPoint x: 117, endPoint y: 308, distance: 40.2
drag, startPoint x: 158, startPoint y: 310, endPoint x: 93, endPoint y: 313, distance: 65.2
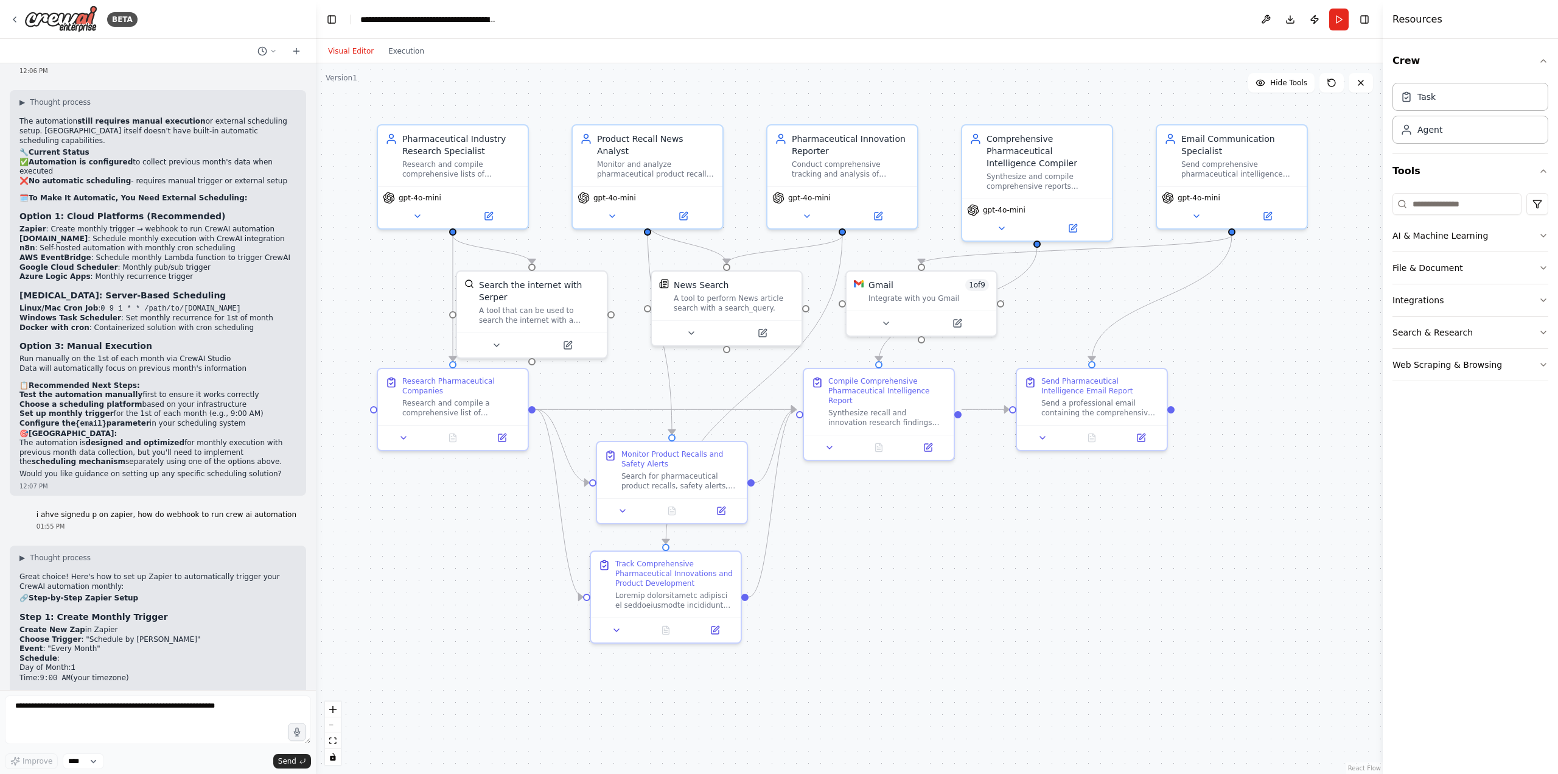
copy code "application/json"
drag, startPoint x: 123, startPoint y: 320, endPoint x: 94, endPoint y: 320, distance: 29.2
copy code "Bearer"
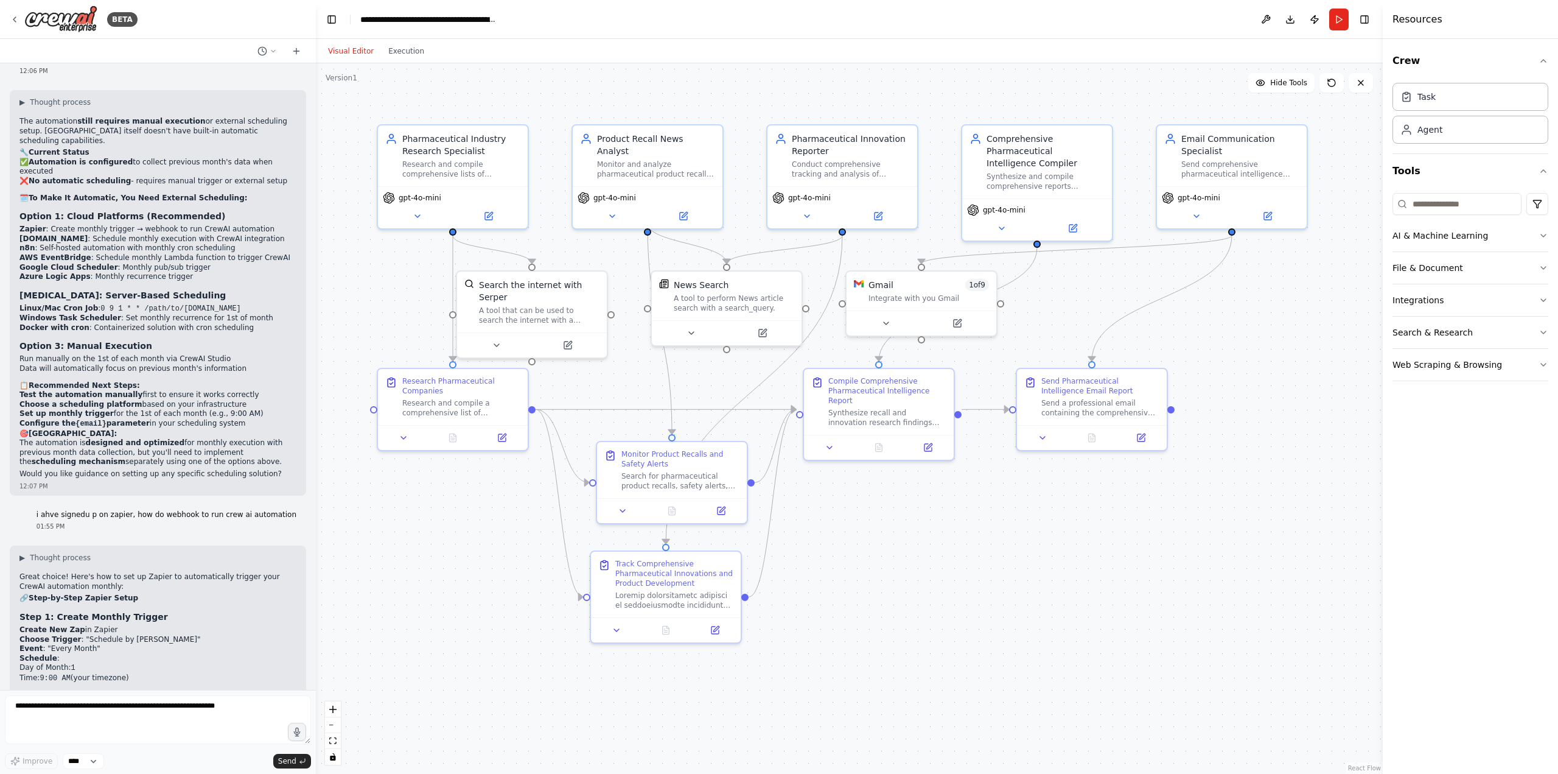
click at [915, 648] on div ".deletable-edge-delete-btn { width: 20px; height: 20px; border: 0px solid #ffff…" at bounding box center [849, 418] width 1067 height 710
click at [158, 703] on textarea at bounding box center [158, 719] width 306 height 49
drag, startPoint x: 51, startPoint y: 546, endPoint x: 192, endPoint y: 541, distance: 141.9
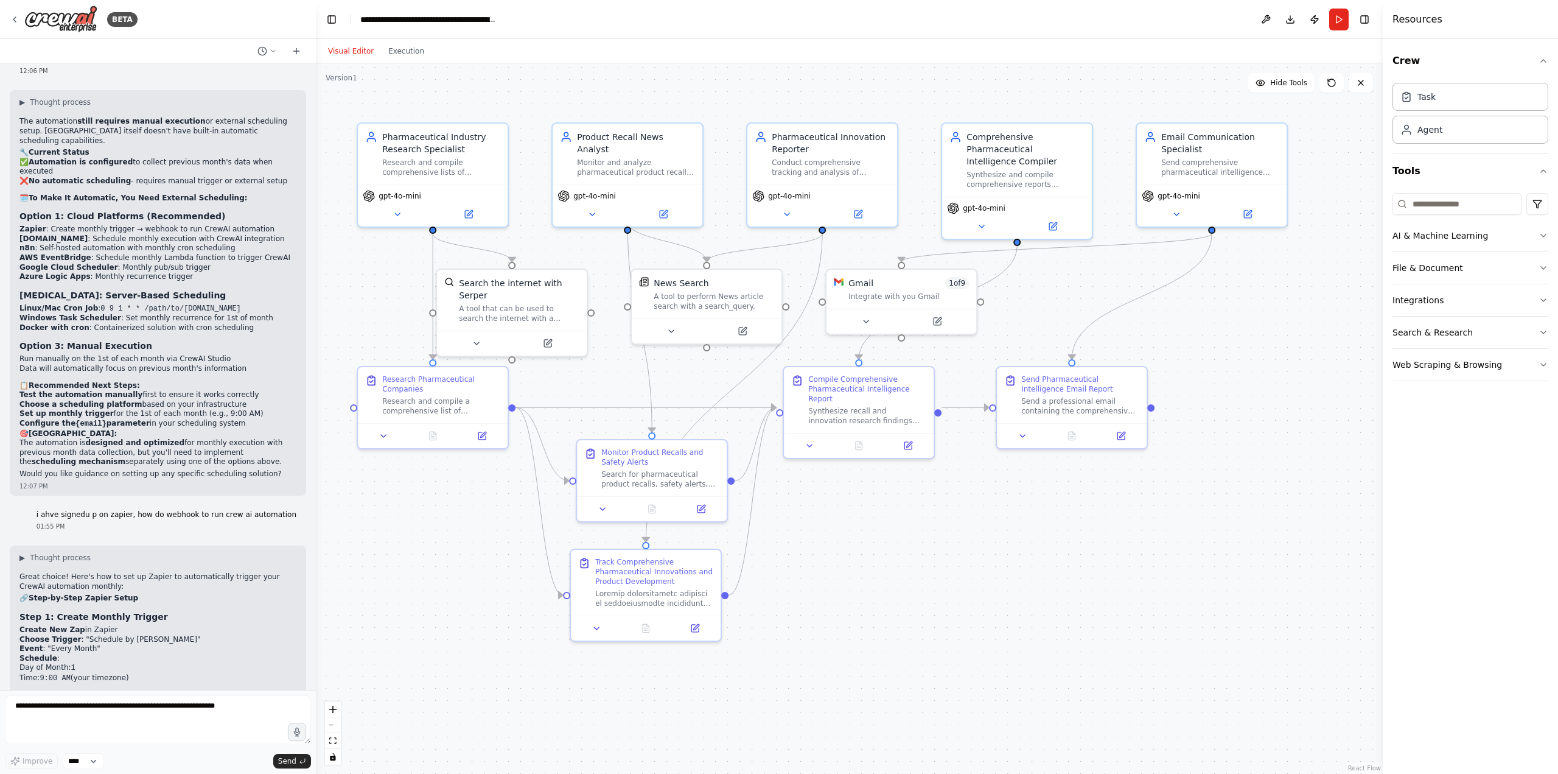
click at [849, 623] on div ".deletable-edge-delete-btn { width: 20px; height: 20px; border: 0px solid #ffff…" at bounding box center [849, 418] width 1067 height 710
click at [157, 703] on textarea at bounding box center [158, 719] width 306 height 49
click at [113, 714] on textarea at bounding box center [158, 719] width 306 height 49
type textarea "**********"
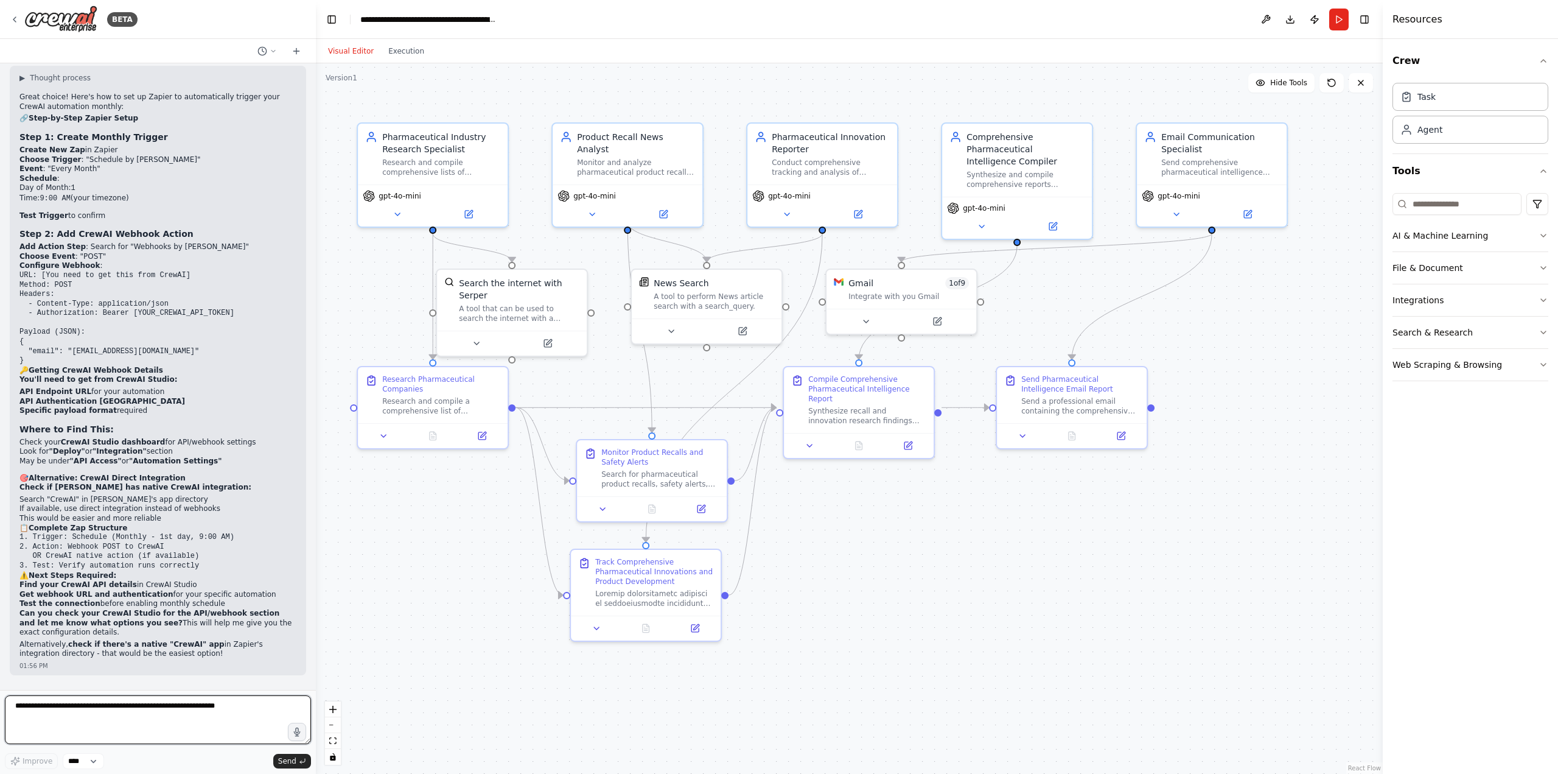
scroll to position [8891, 0]
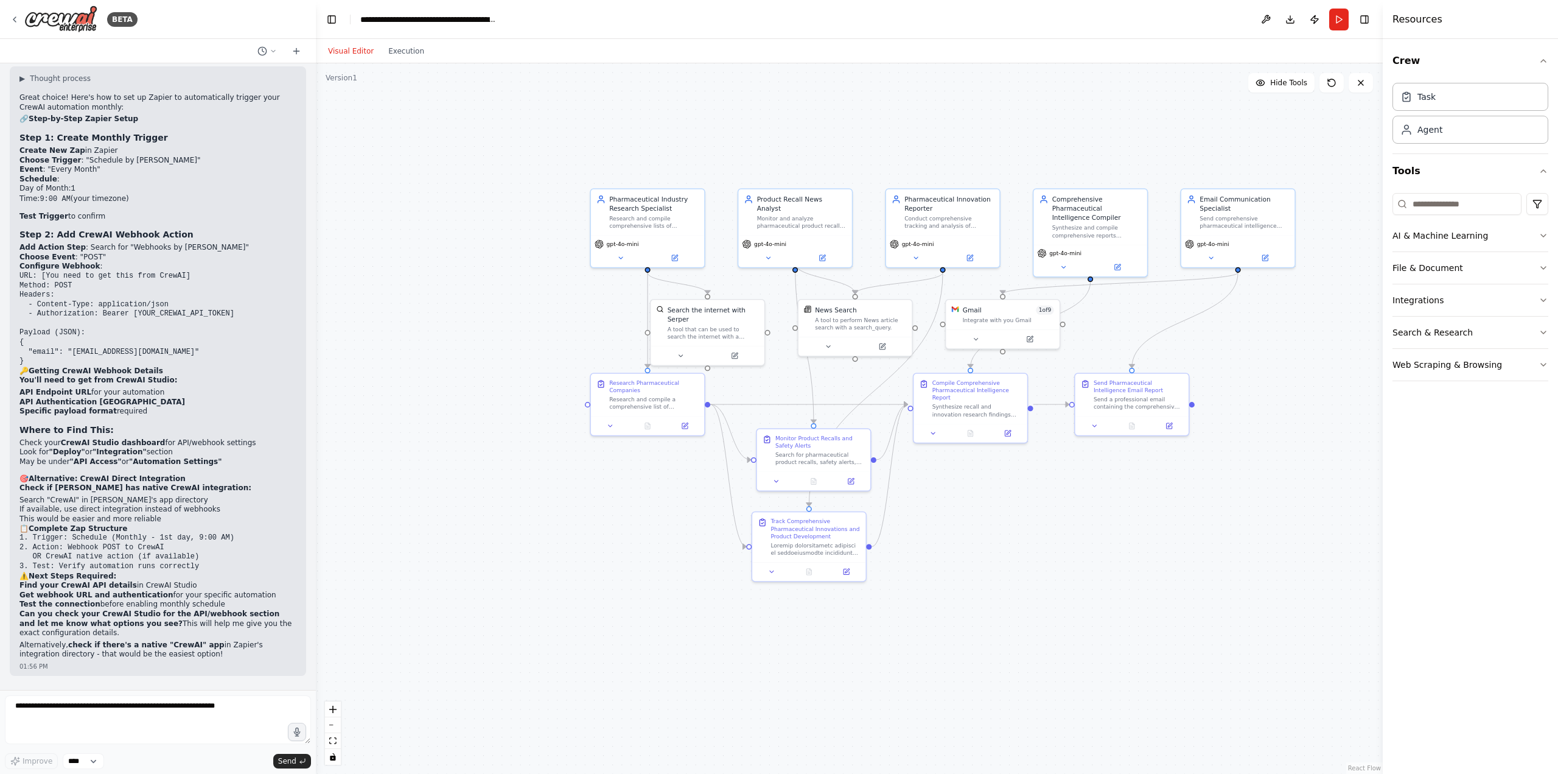
click at [1301, 360] on div ".deletable-edge-delete-btn { width: 20px; height: 20px; border: 0px solid #ffff…" at bounding box center [849, 418] width 1067 height 710
click at [335, 24] on button "Toggle Left Sidebar" at bounding box center [331, 19] width 17 height 17
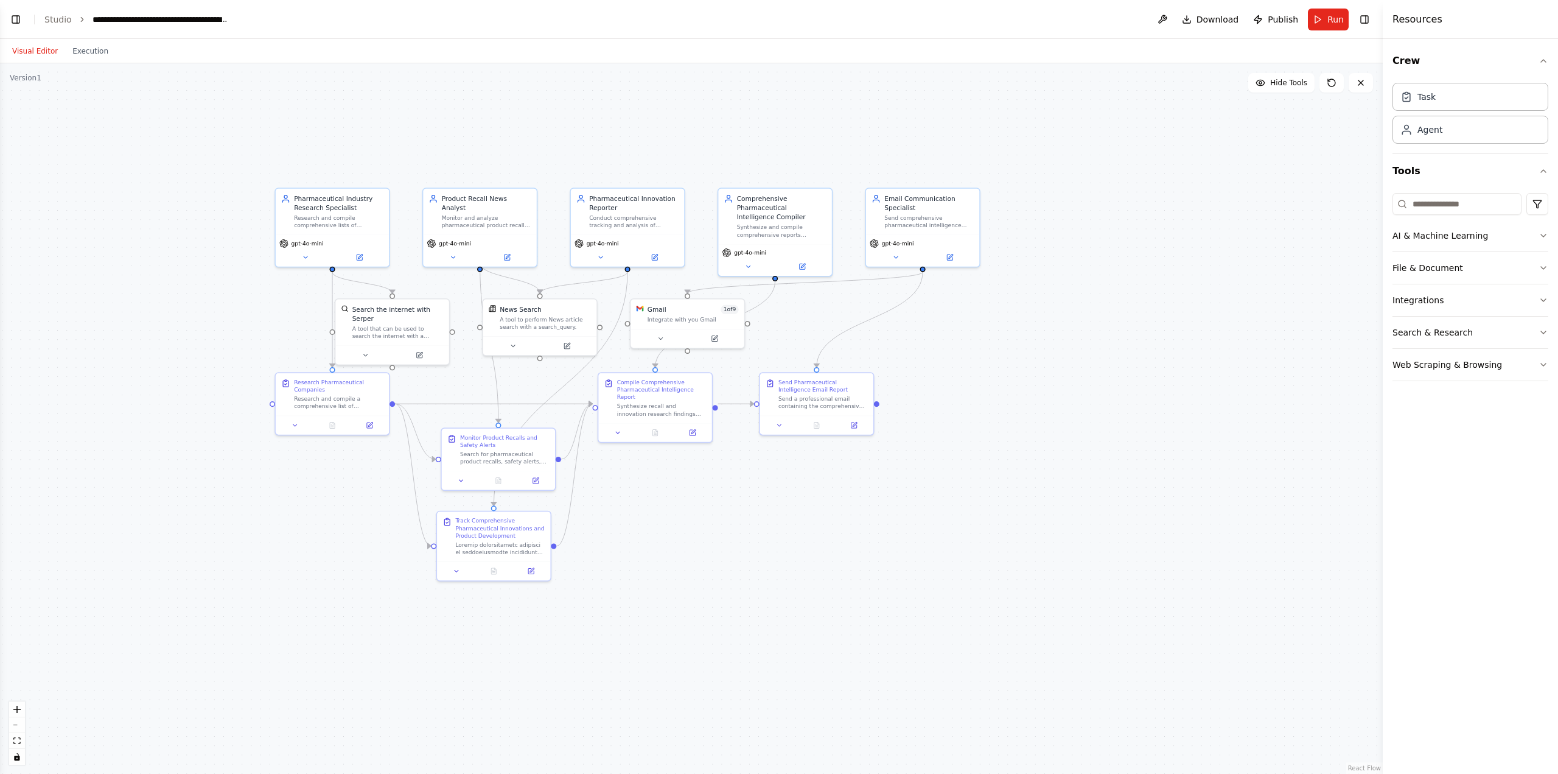
click at [38, 19] on header "**********" at bounding box center [691, 19] width 1383 height 39
click at [46, 19] on link "Studio" at bounding box center [57, 20] width 27 height 10
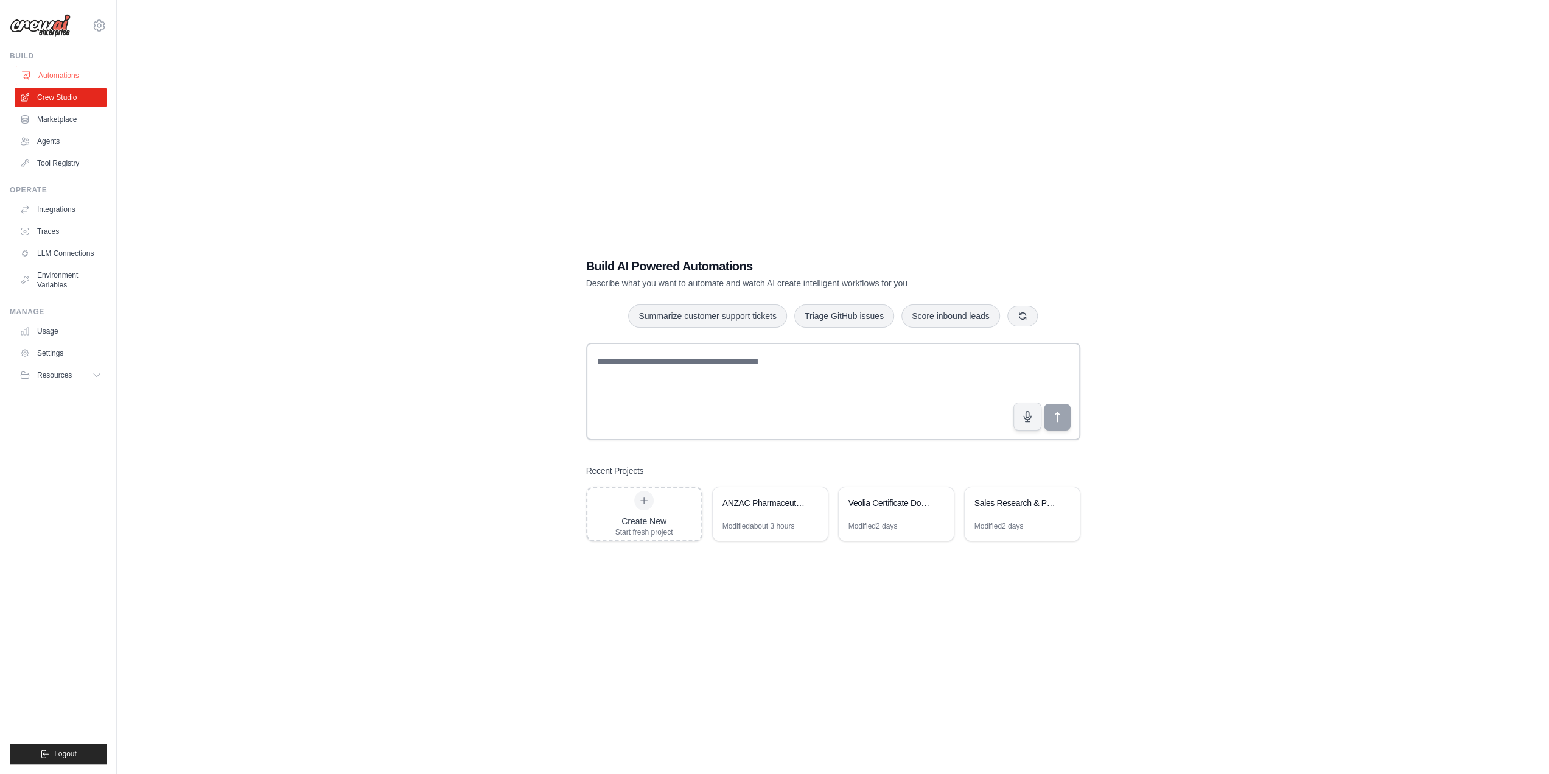
click at [64, 72] on link "Automations" at bounding box center [62, 75] width 92 height 19
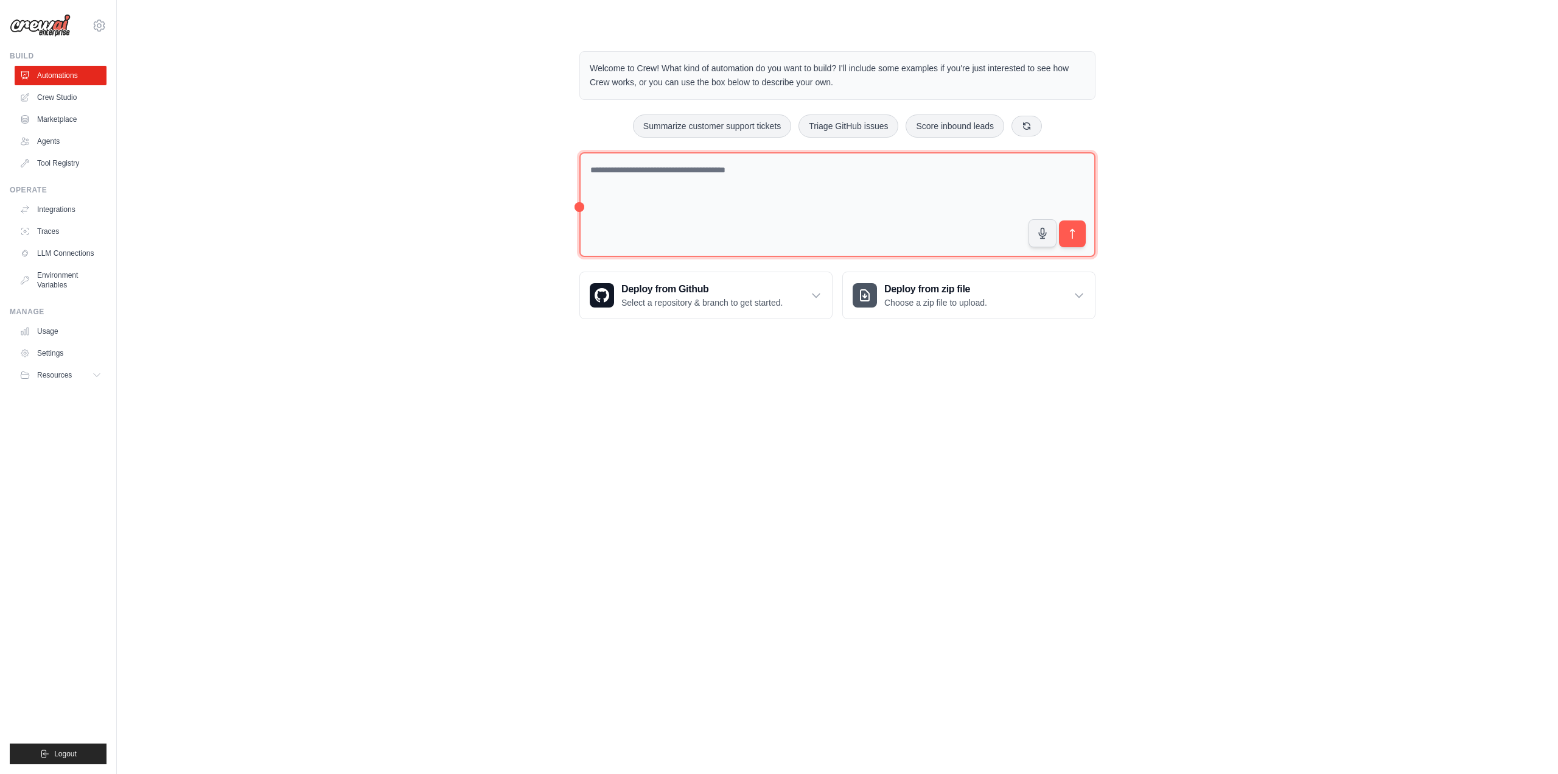
click at [708, 215] on textarea at bounding box center [837, 204] width 516 height 105
click at [81, 105] on link "Crew Studio" at bounding box center [62, 97] width 92 height 19
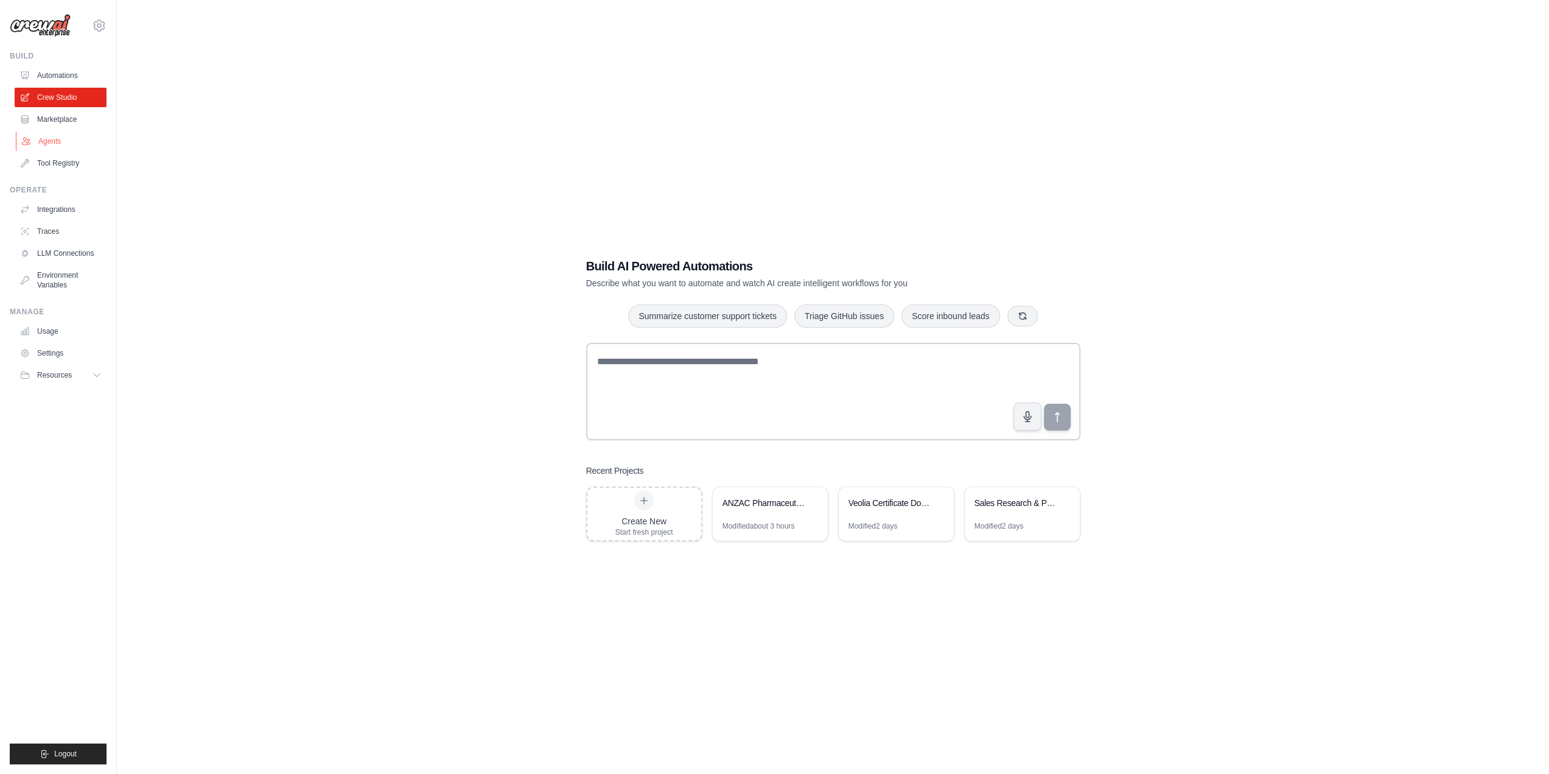
click at [38, 135] on link "Agents" at bounding box center [62, 140] width 92 height 19
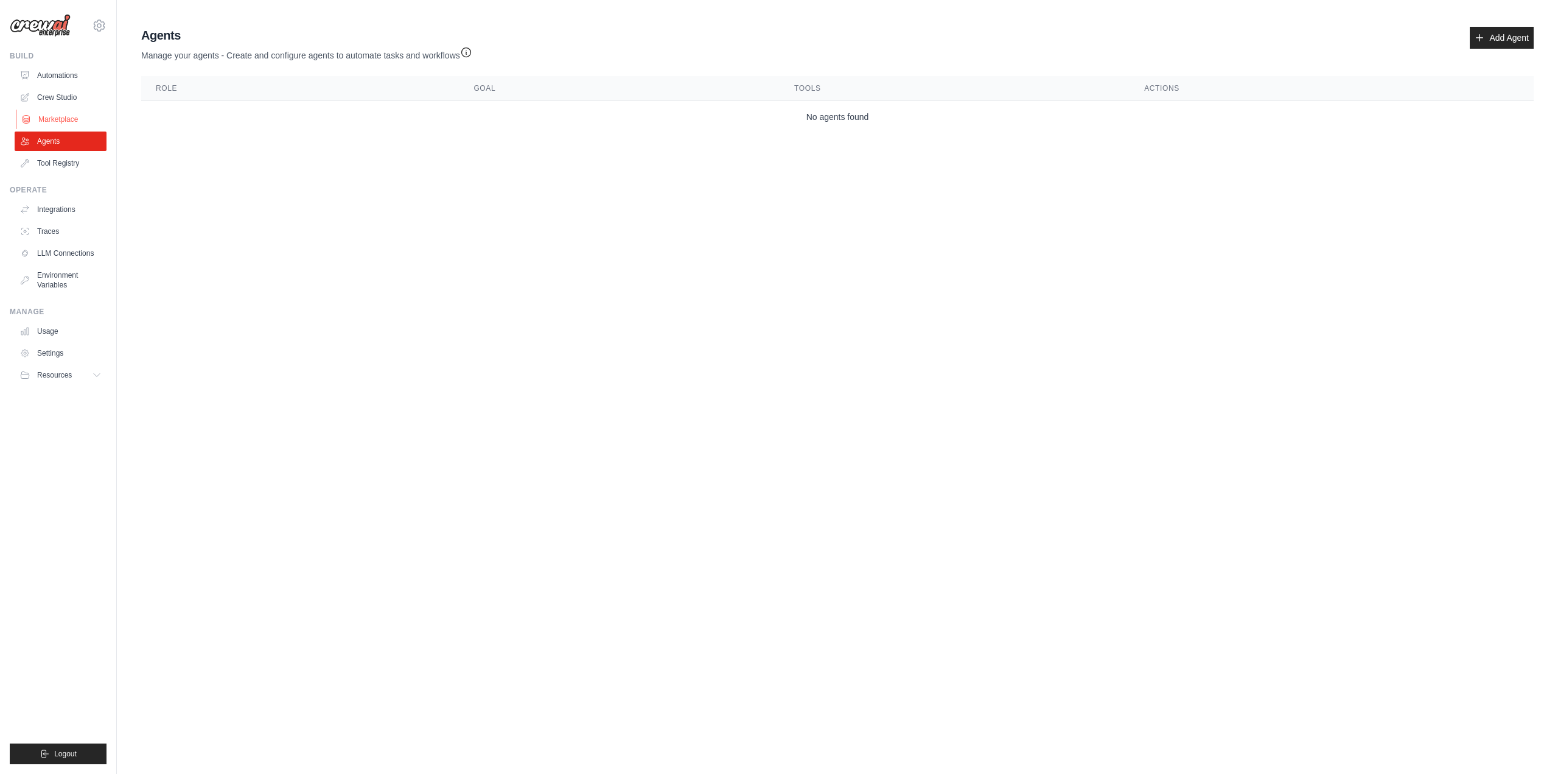
click at [57, 115] on link "Marketplace" at bounding box center [62, 119] width 92 height 19
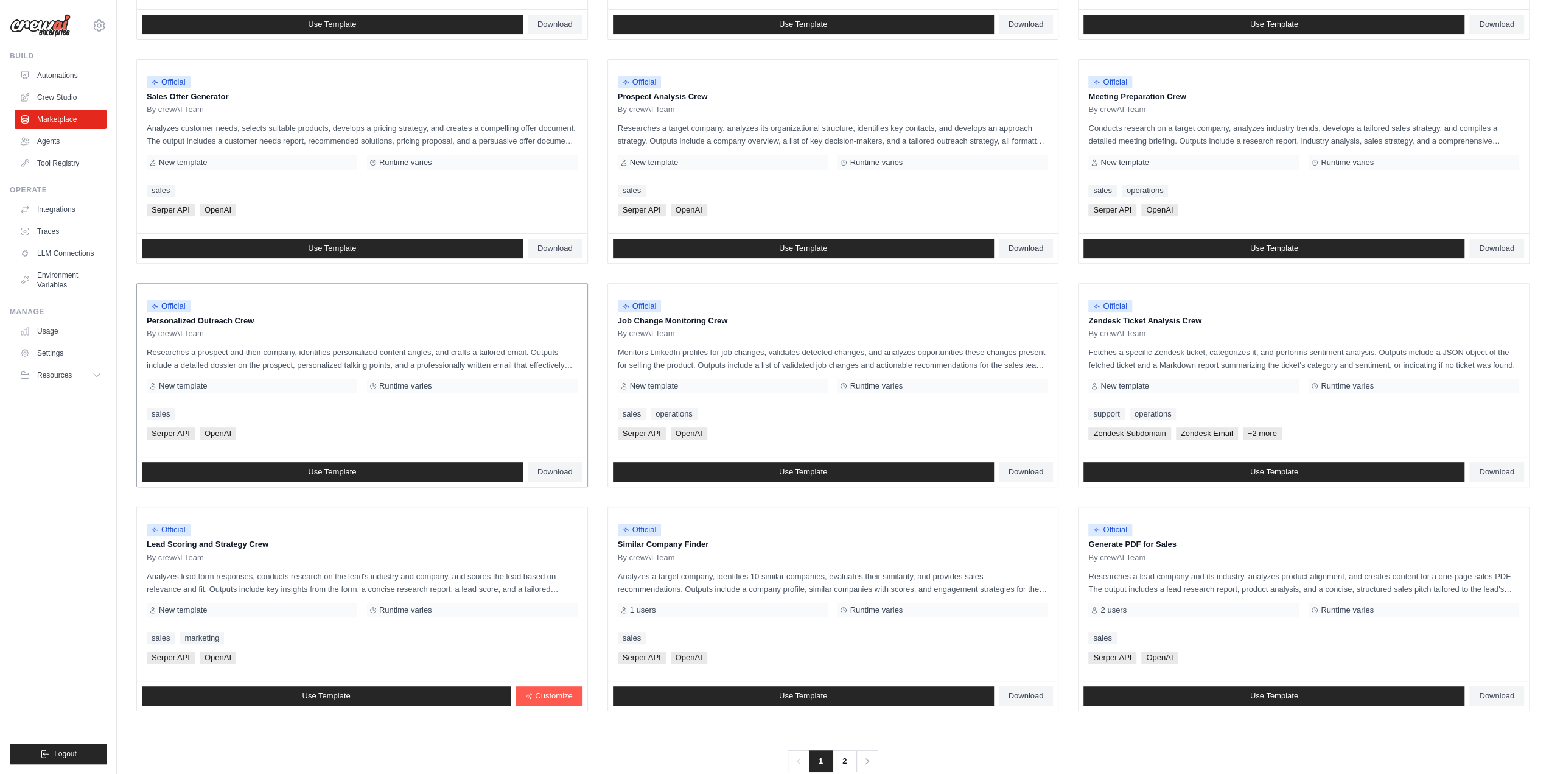
scroll to position [351, 0]
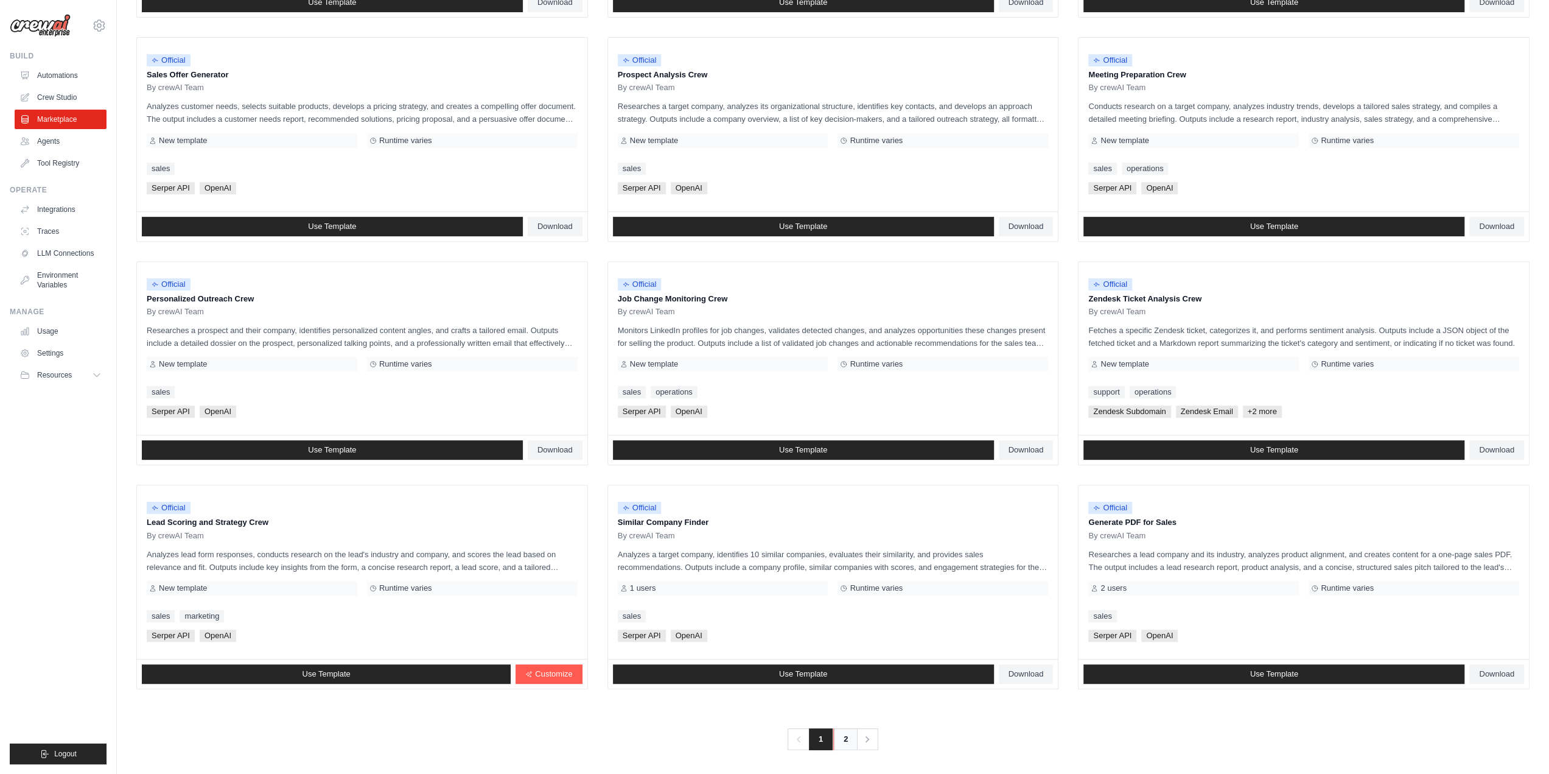
click at [846, 733] on link "2" at bounding box center [845, 739] width 24 height 22
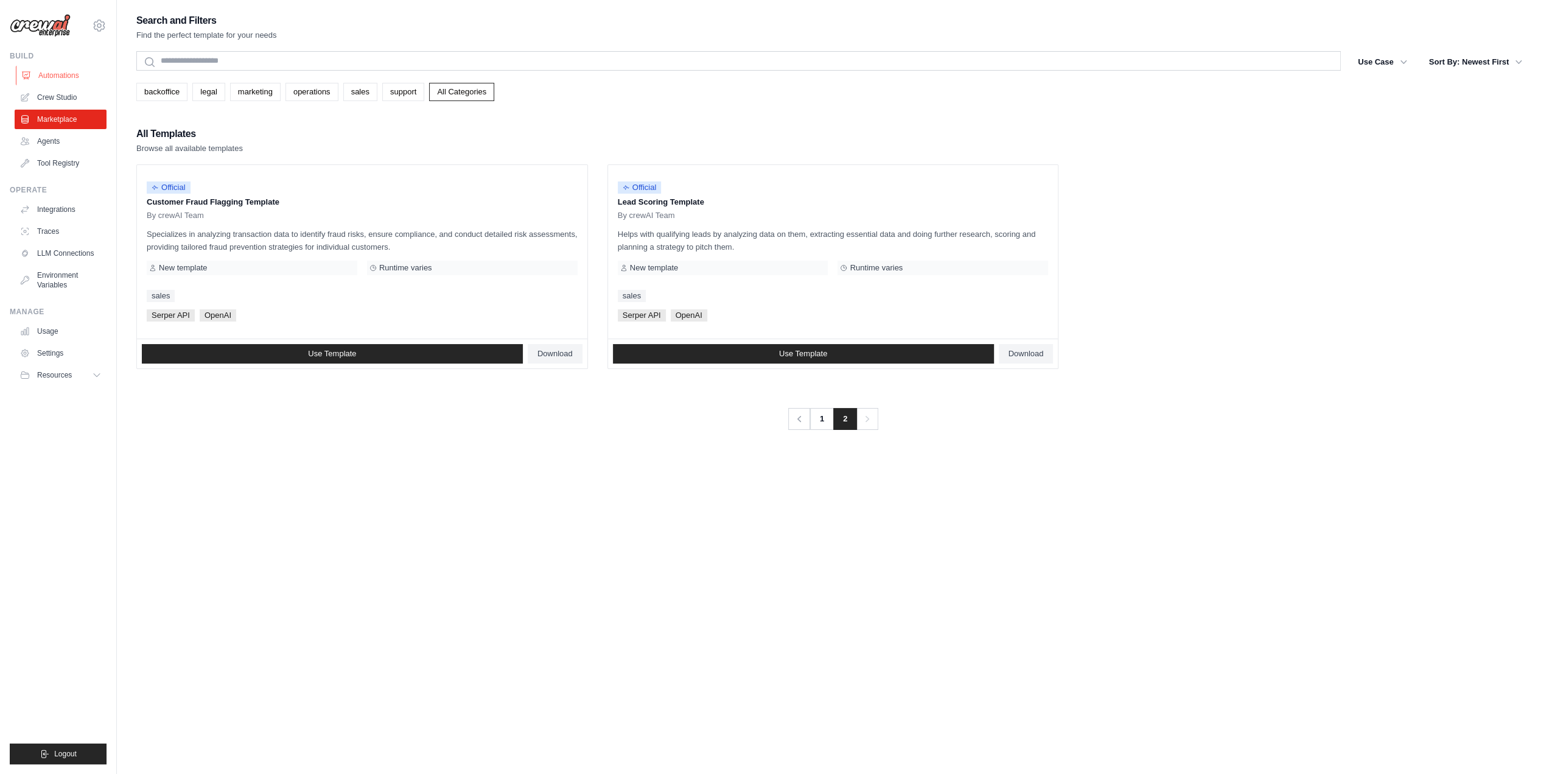
click at [80, 74] on link "Automations" at bounding box center [62, 75] width 92 height 19
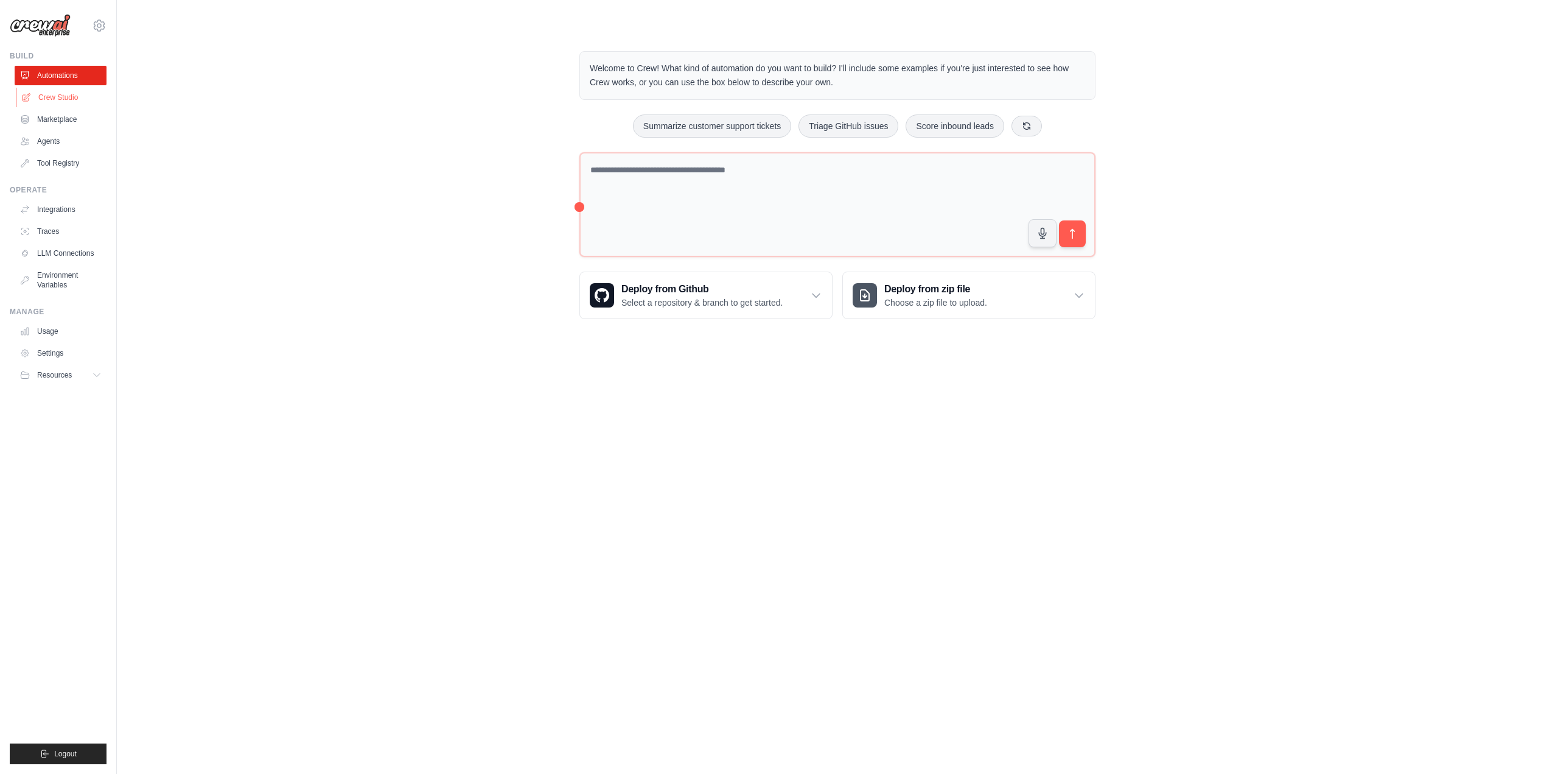
click at [49, 103] on link "Crew Studio" at bounding box center [62, 97] width 92 height 19
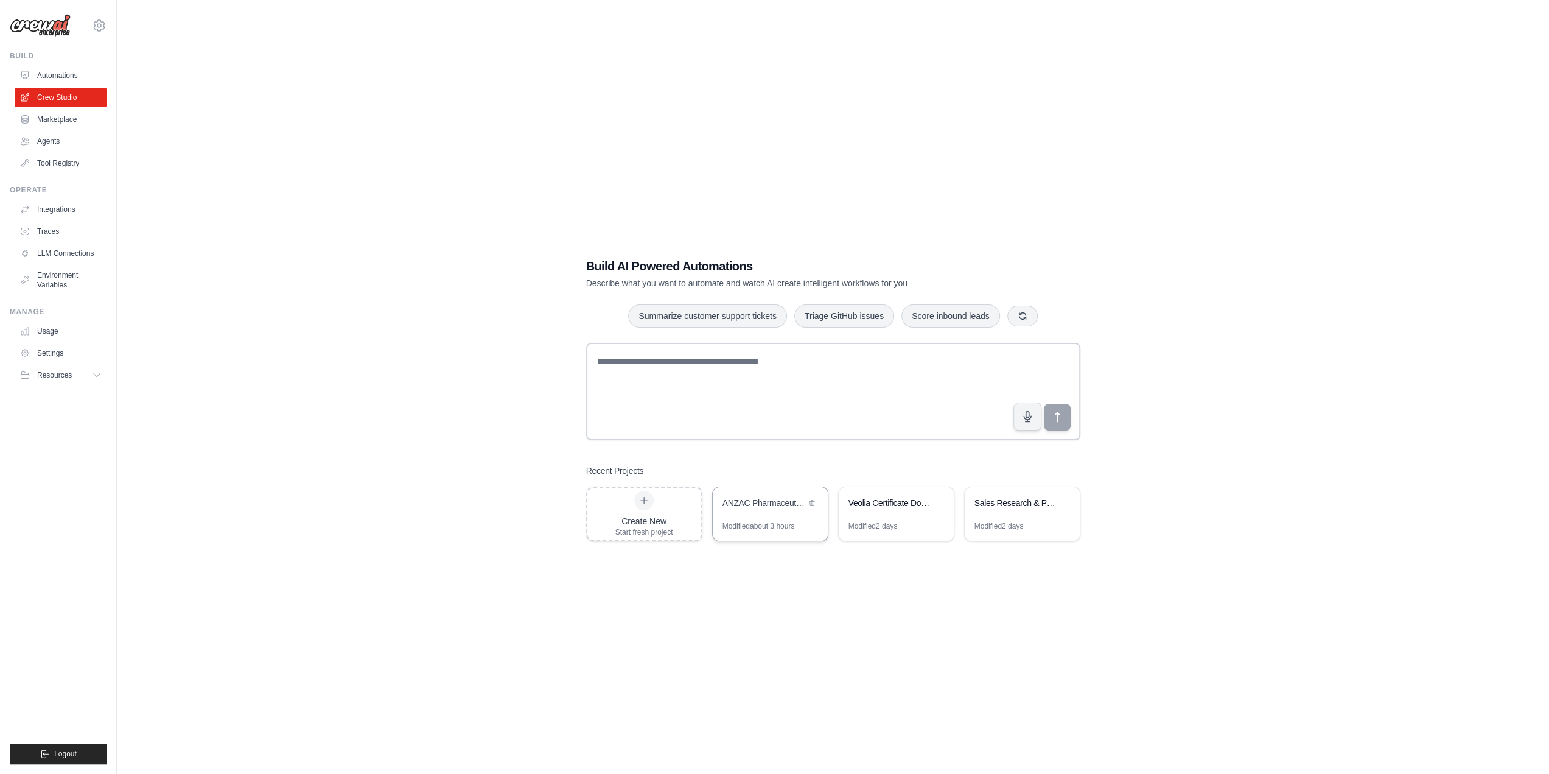
click at [768, 505] on div "ANZAC Pharmaceutical Monthly Intelligence Monitor" at bounding box center [763, 503] width 83 height 12
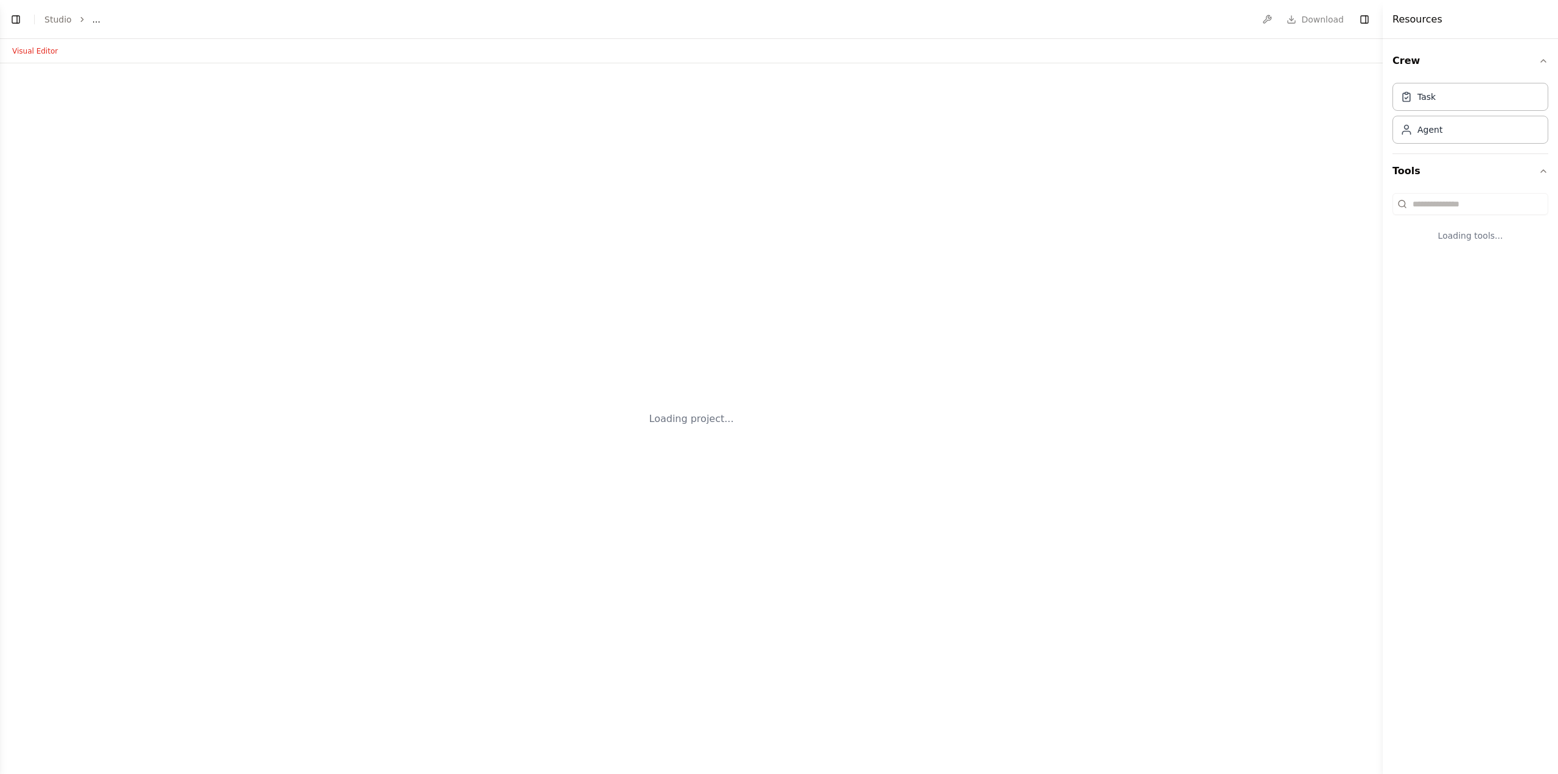
select select "****"
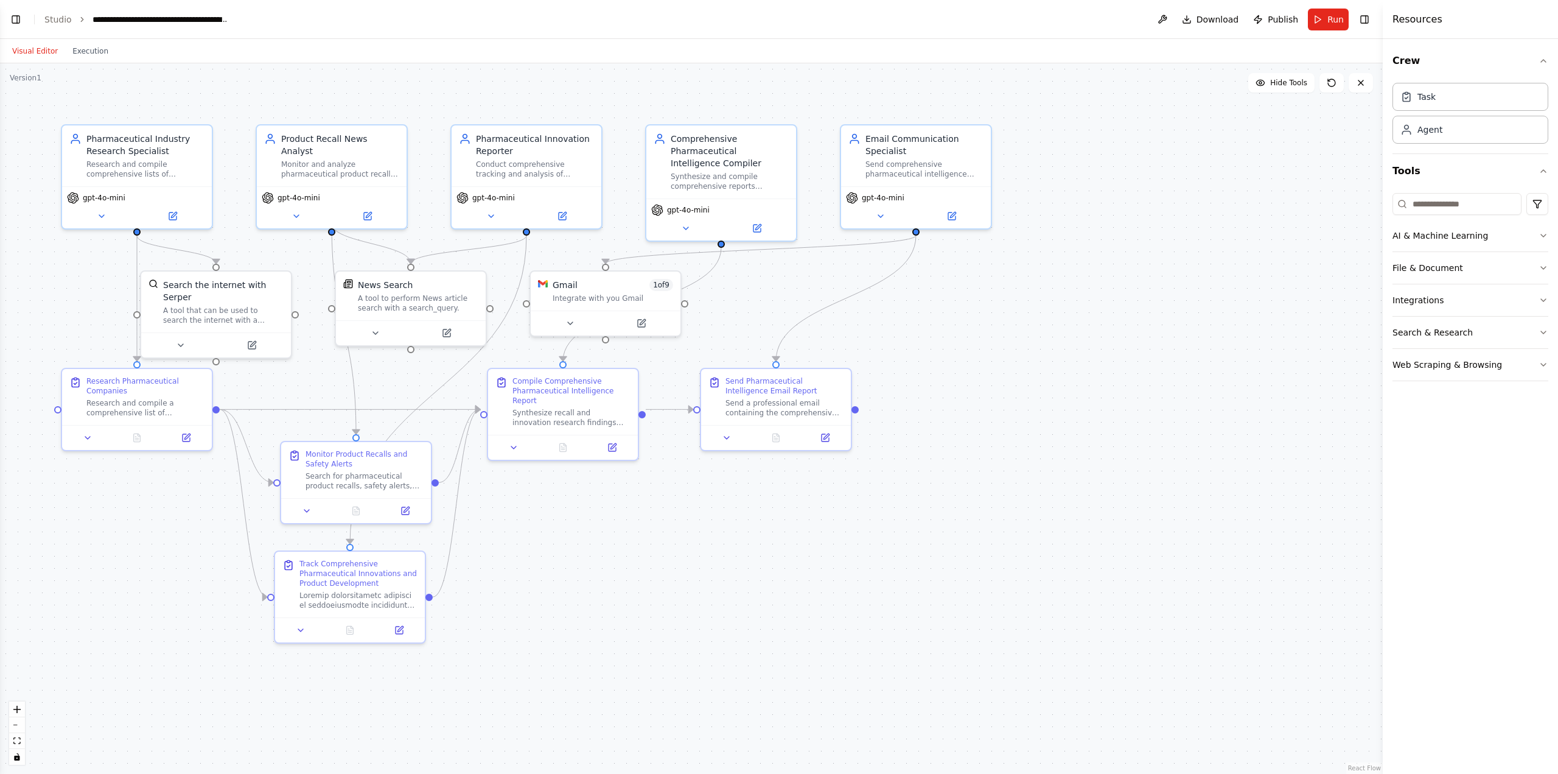
scroll to position [8891, 0]
click at [24, 19] on header "**********" at bounding box center [691, 19] width 1383 height 39
click at [15, 21] on button "Toggle Left Sidebar" at bounding box center [15, 19] width 17 height 17
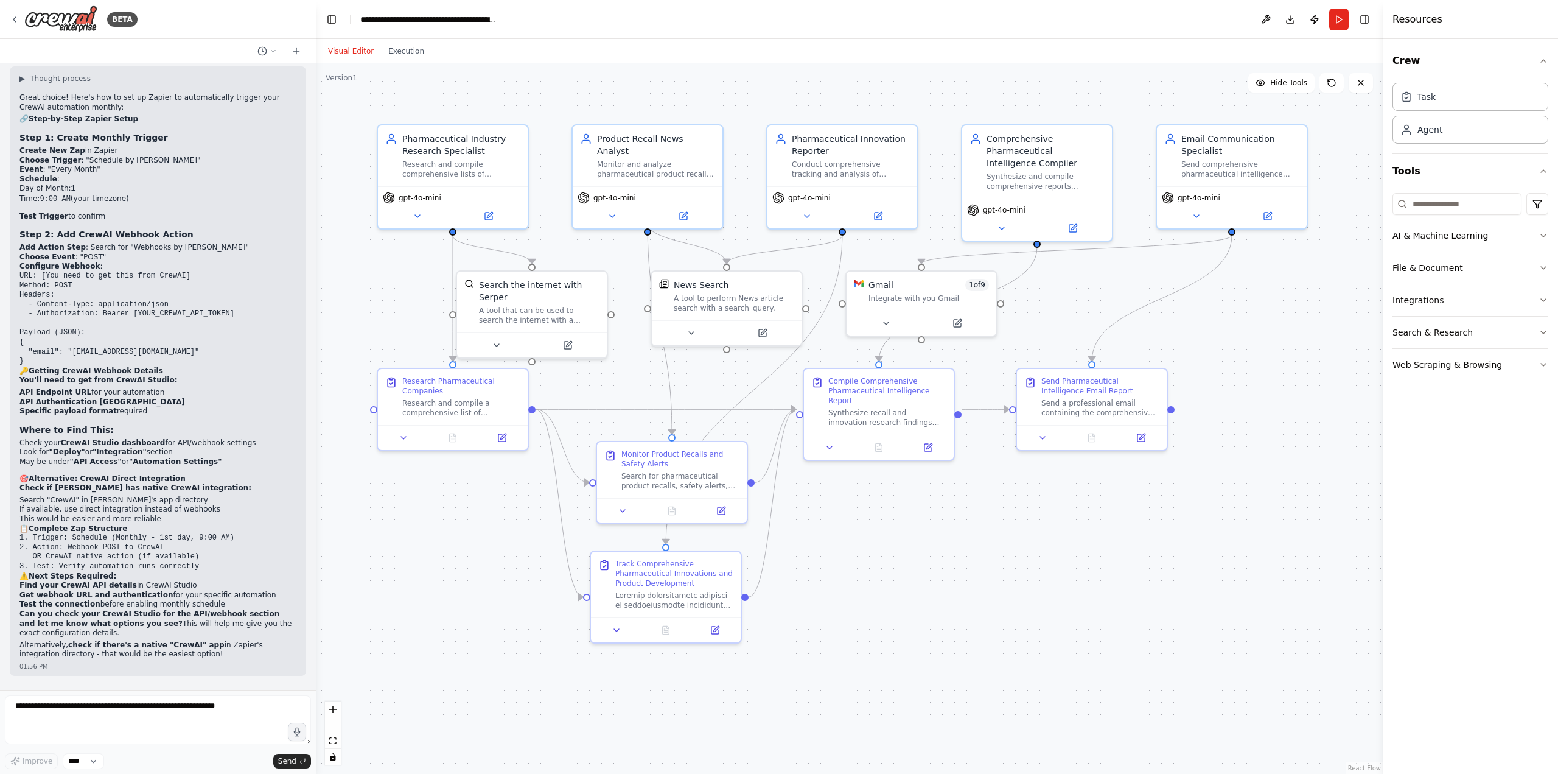
click at [467, 623] on div ".deletable-edge-delete-btn { width: 20px; height: 20px; border: 0px solid #ffff…" at bounding box center [849, 418] width 1067 height 710
click at [995, 541] on div ".deletable-edge-delete-btn { width: 20px; height: 20px; border: 0px solid #ffff…" at bounding box center [849, 418] width 1067 height 710
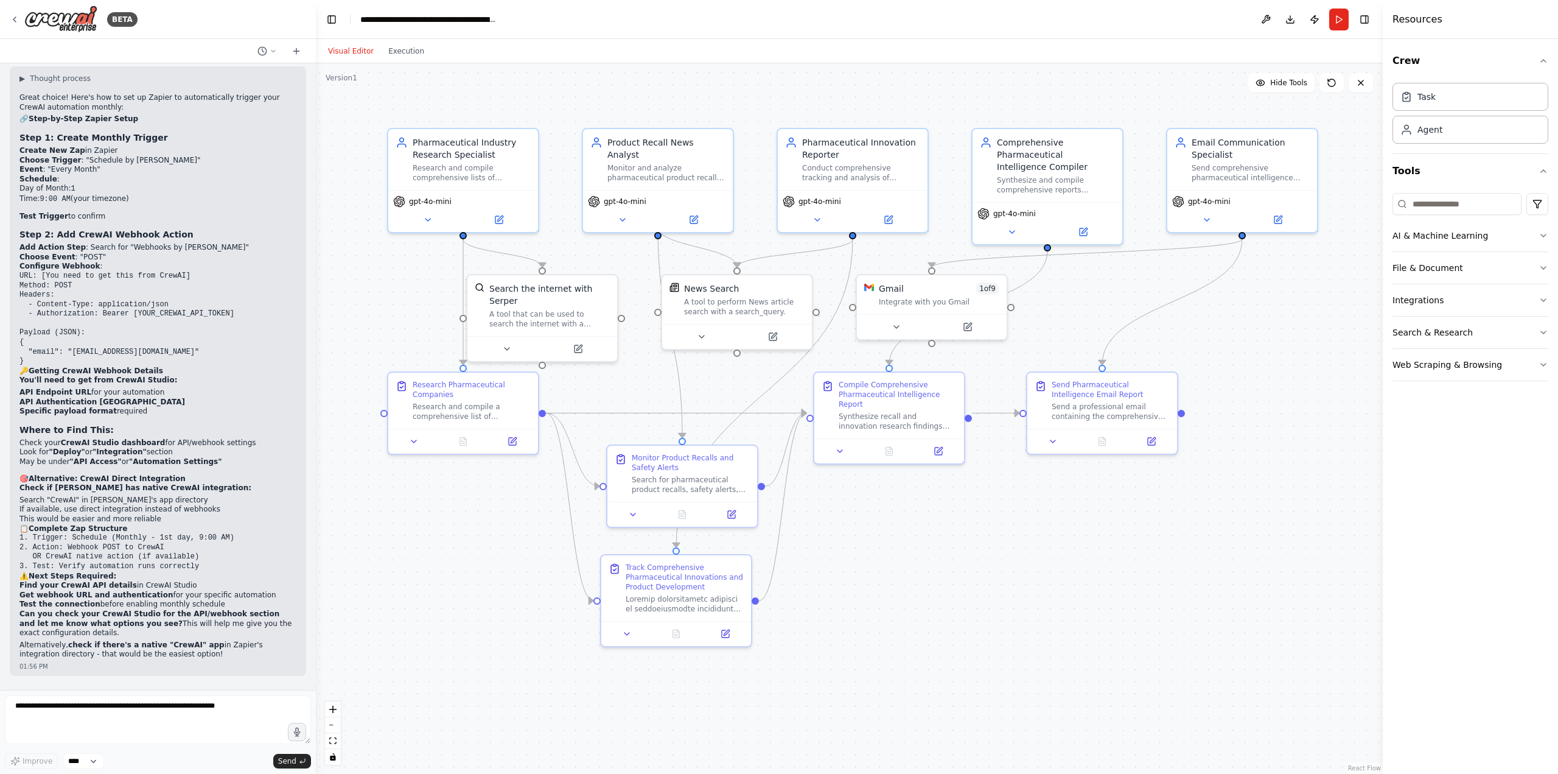
drag, startPoint x: 486, startPoint y: 553, endPoint x: 497, endPoint y: 557, distance: 11.0
click at [497, 557] on div ".deletable-edge-delete-btn { width: 20px; height: 20px; border: 0px solid #ffff…" at bounding box center [849, 418] width 1067 height 710
click at [961, 611] on div ".deletable-edge-delete-btn { width: 20px; height: 20px; border: 0px solid #ffff…" at bounding box center [849, 418] width 1067 height 710
click at [170, 712] on textarea at bounding box center [158, 719] width 306 height 49
type textarea "**********"
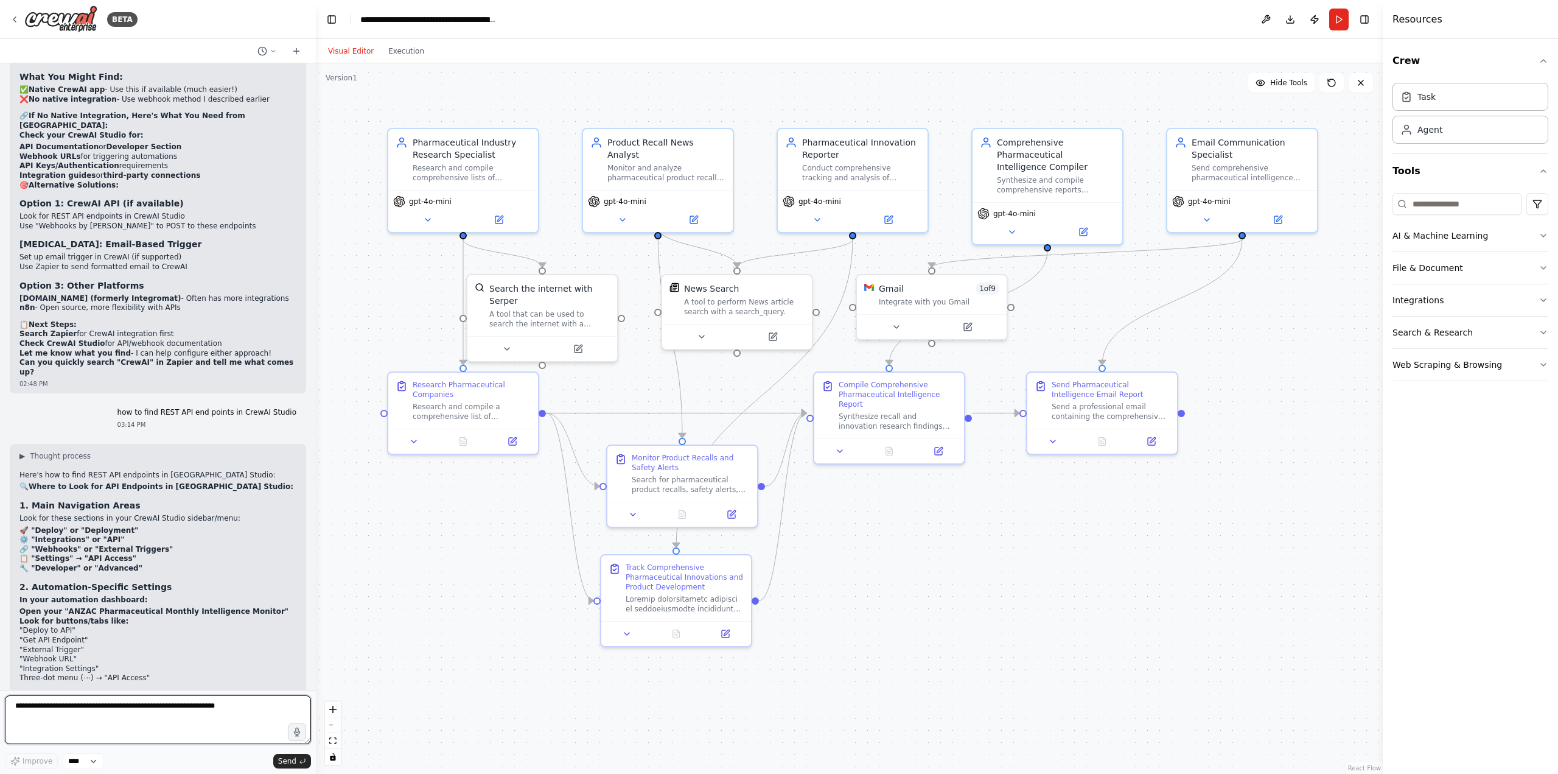
scroll to position [9498, 0]
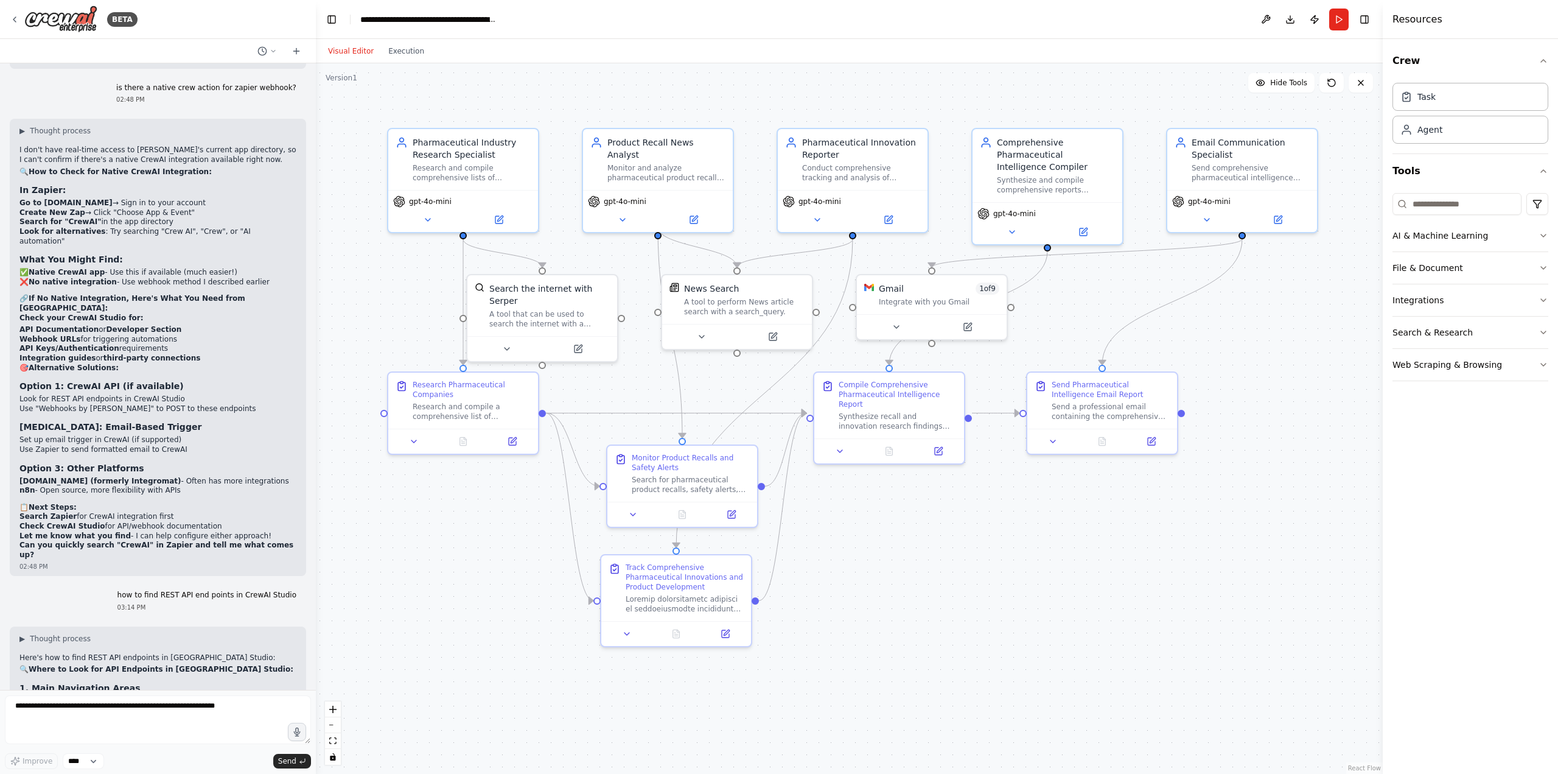
drag, startPoint x: 1312, startPoint y: 21, endPoint x: 1146, endPoint y: 24, distance: 166.2
click at [1146, 24] on header "**********" at bounding box center [849, 19] width 1067 height 39
click at [271, 51] on icon at bounding box center [273, 50] width 7 height 7
click at [271, 51] on div at bounding box center [158, 387] width 316 height 774
click at [408, 52] on button "Execution" at bounding box center [406, 51] width 51 height 15
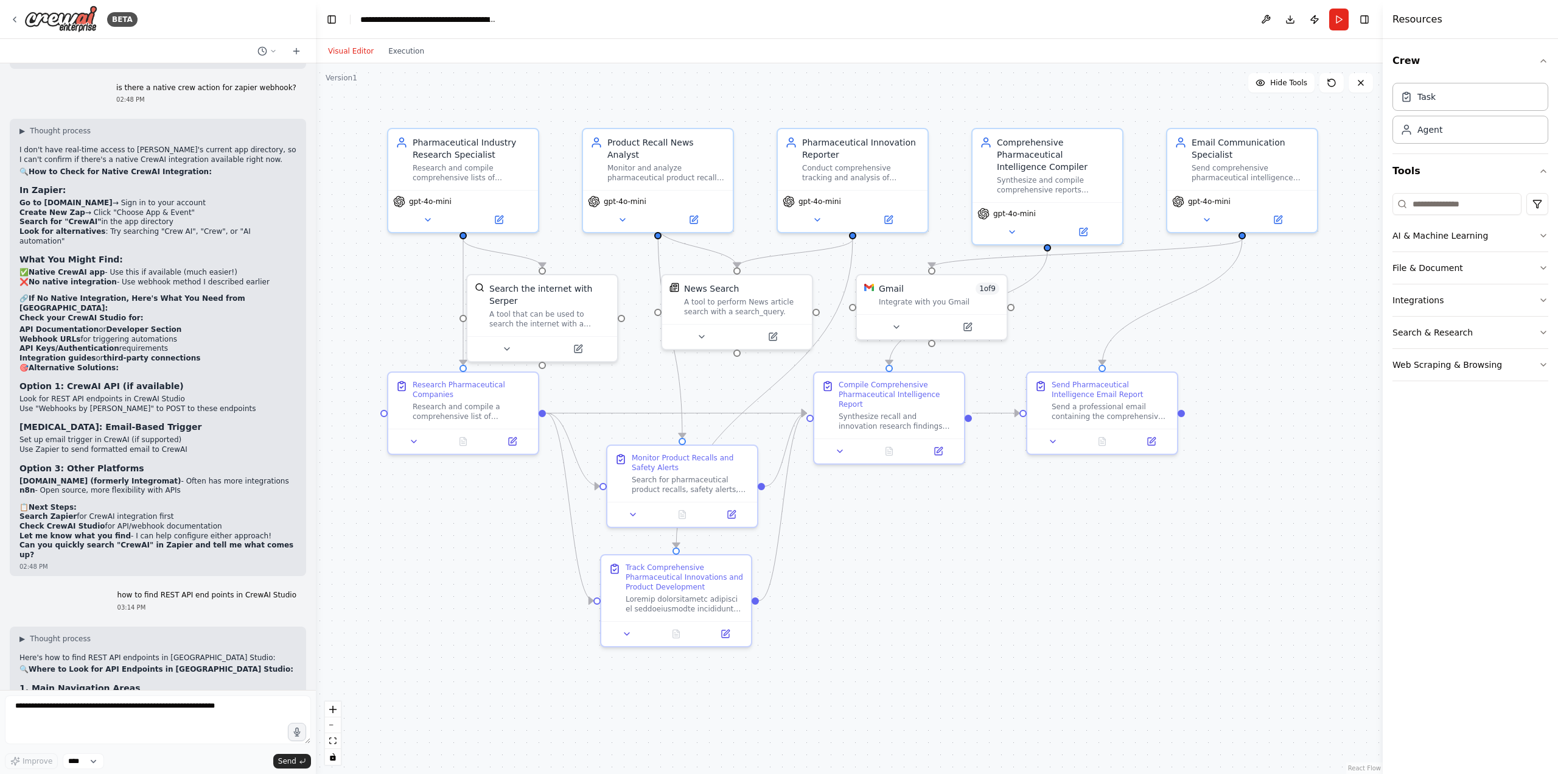
click at [341, 47] on button "Visual Editor" at bounding box center [351, 51] width 60 height 15
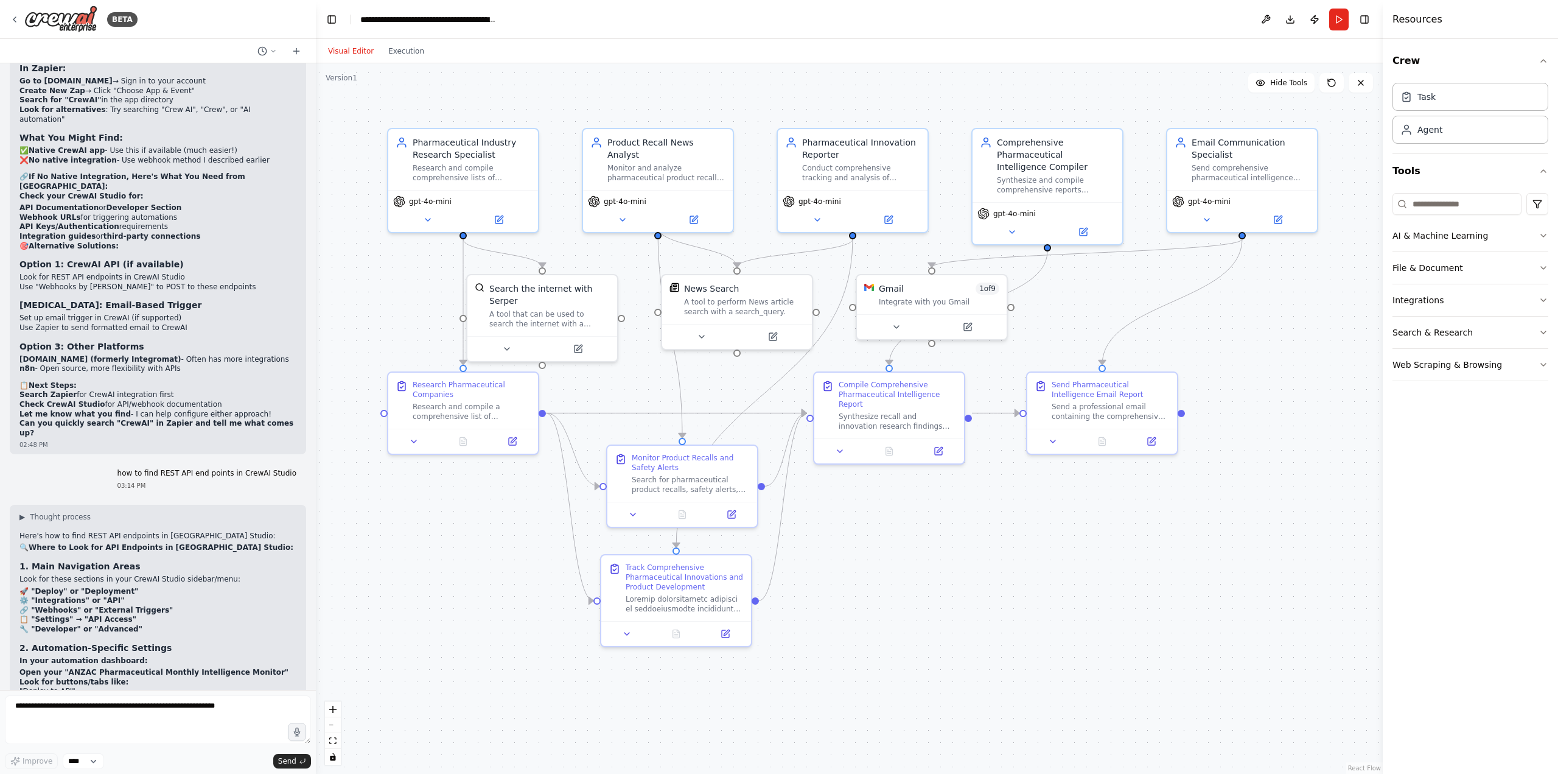
scroll to position [9681, 0]
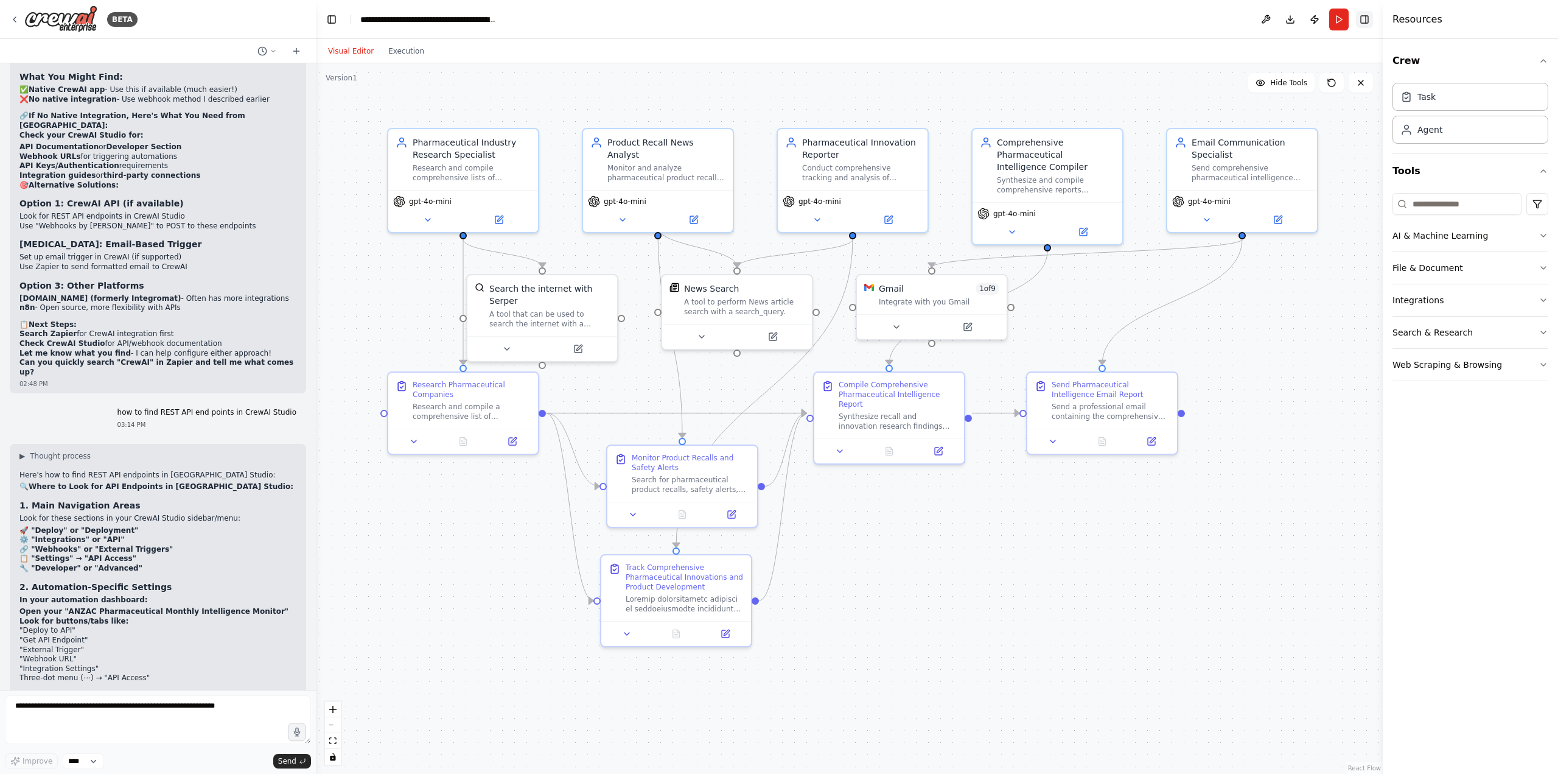
click at [1369, 22] on button "Toggle Right Sidebar" at bounding box center [1364, 19] width 17 height 17
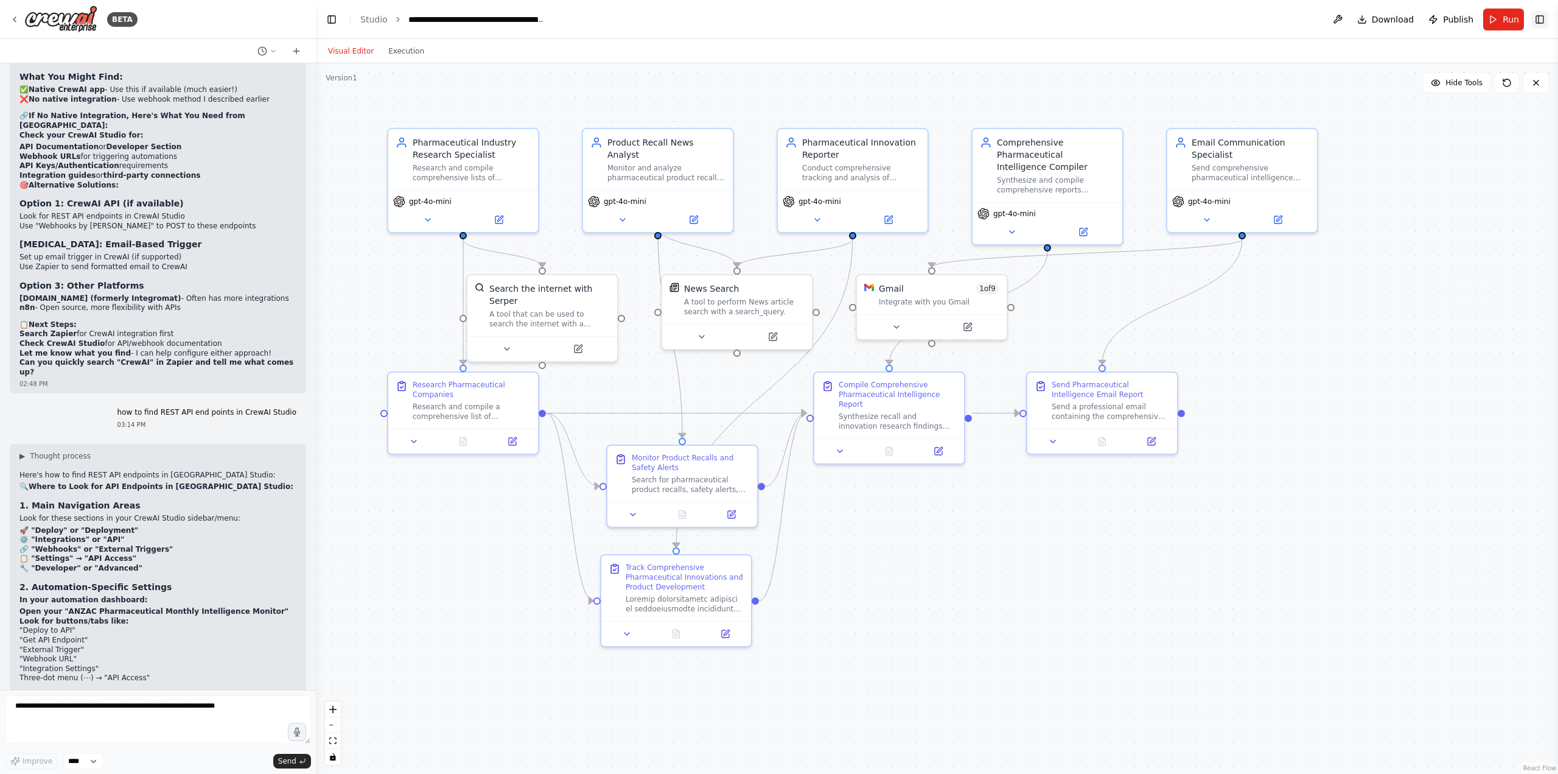
click at [1548, 24] on button "Toggle Right Sidebar" at bounding box center [1539, 19] width 17 height 17
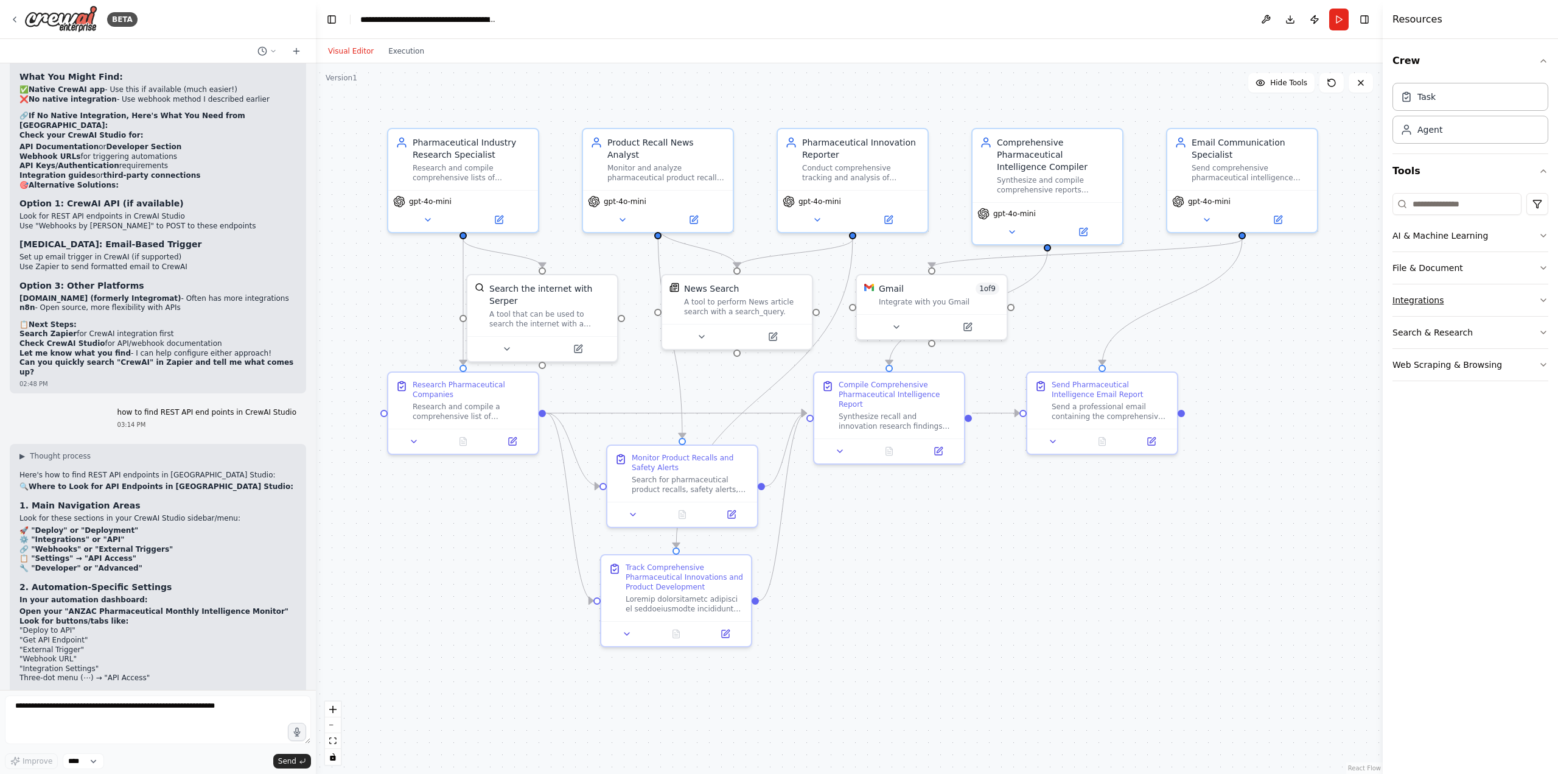
click at [1539, 309] on button "Integrations" at bounding box center [1471, 300] width 156 height 32
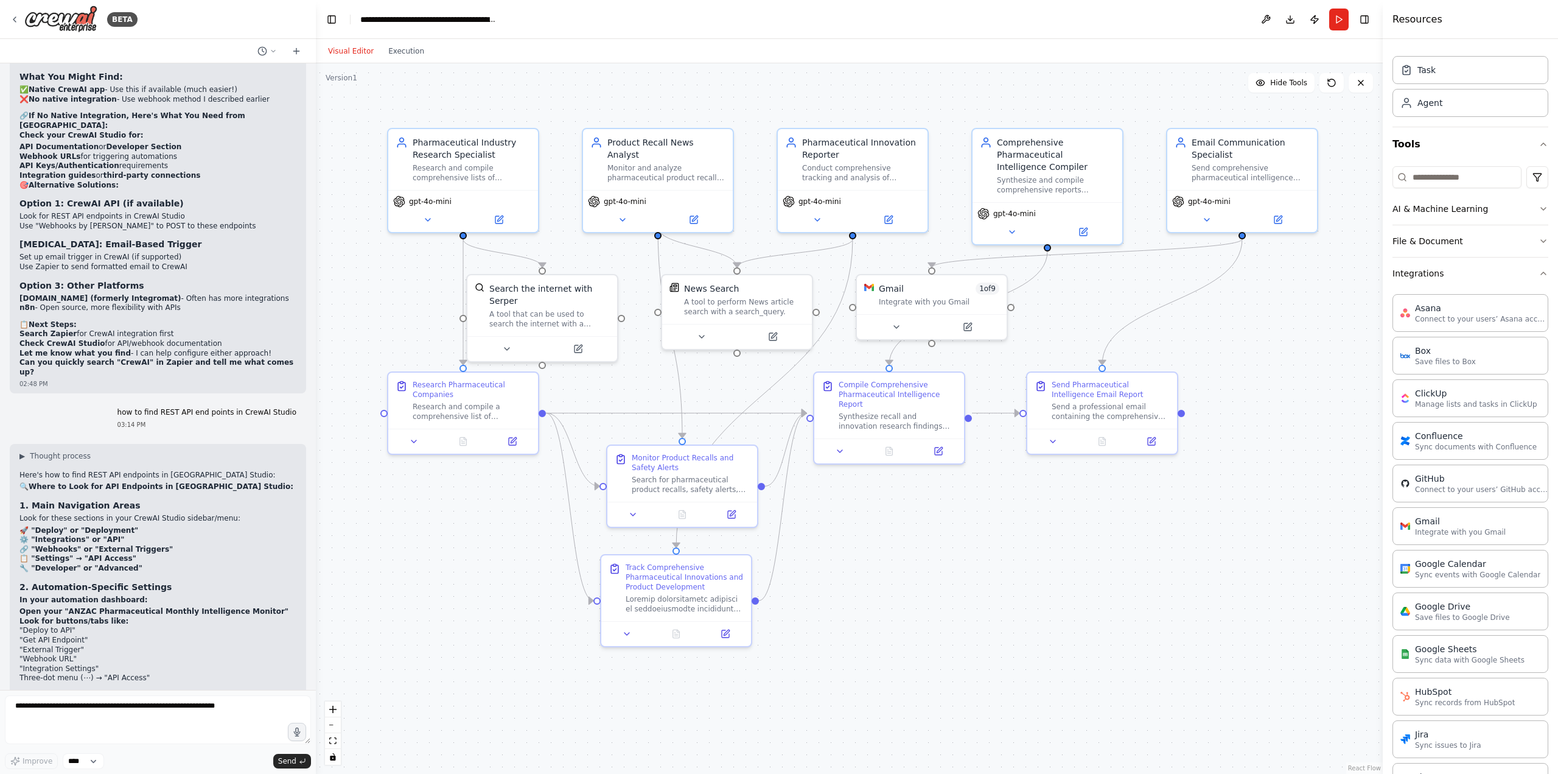
scroll to position [0, 0]
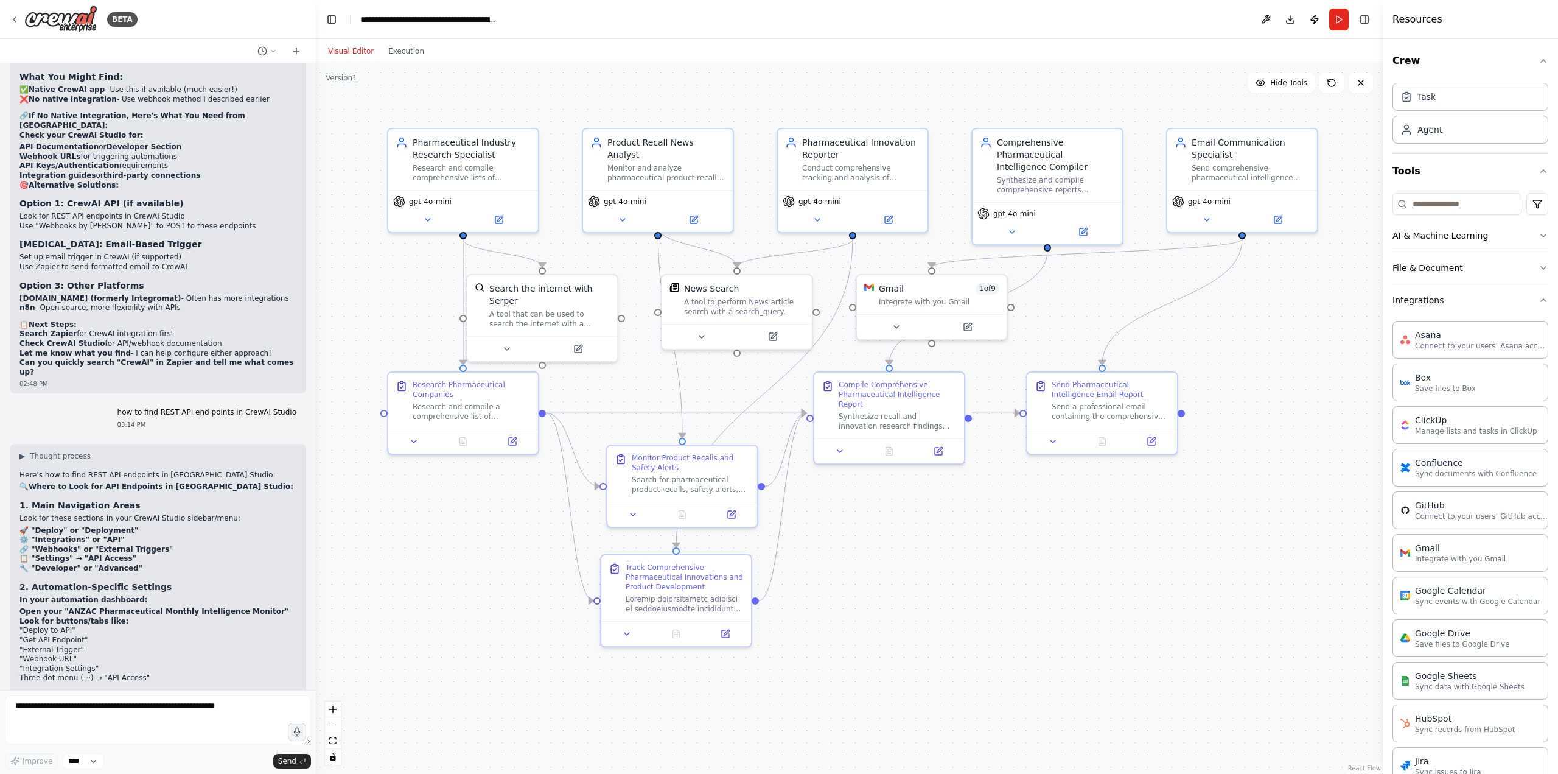
click at [1539, 296] on icon "button" at bounding box center [1544, 300] width 10 height 10
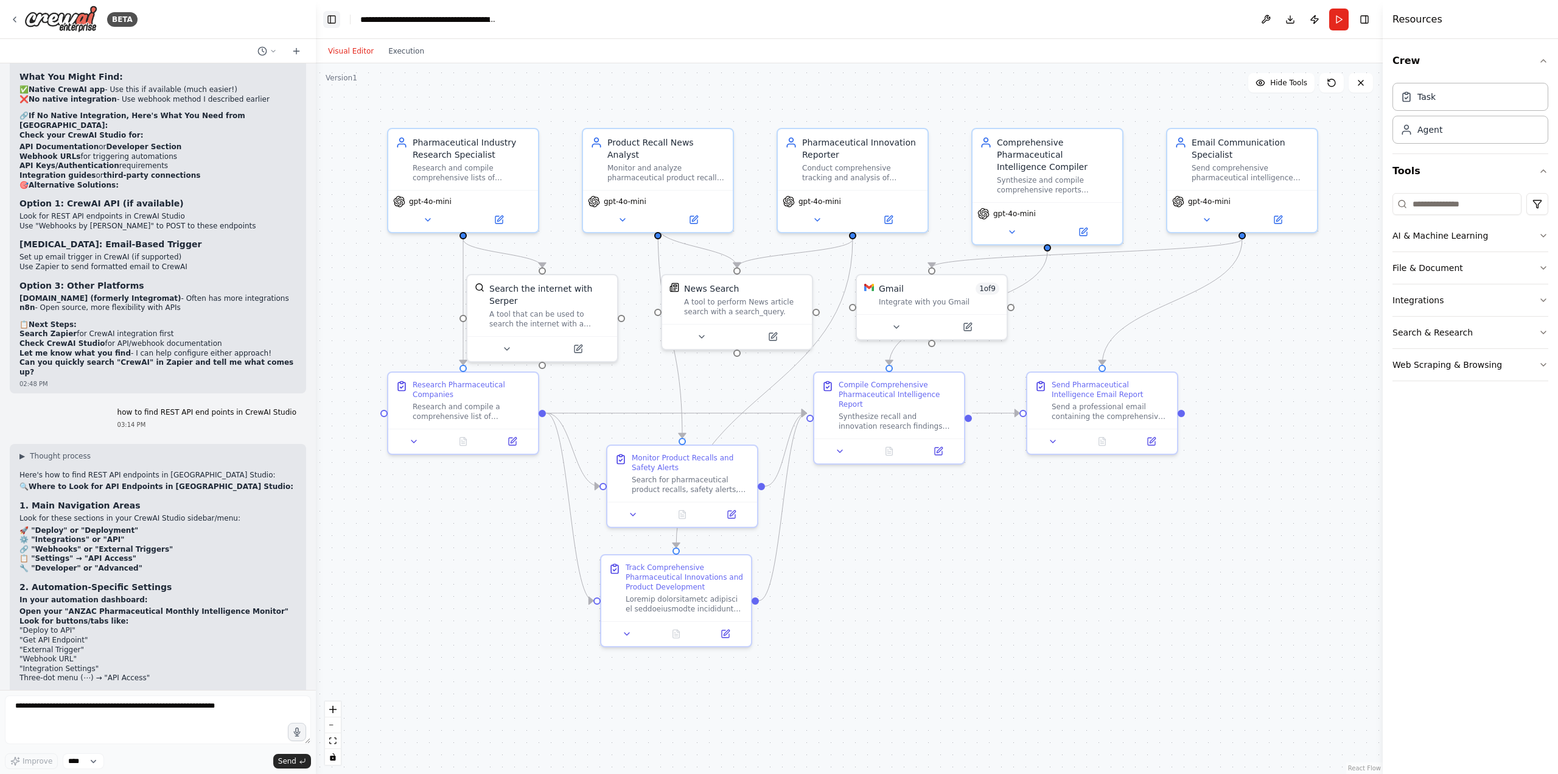
click at [325, 24] on button "Toggle Left Sidebar" at bounding box center [331, 19] width 17 height 17
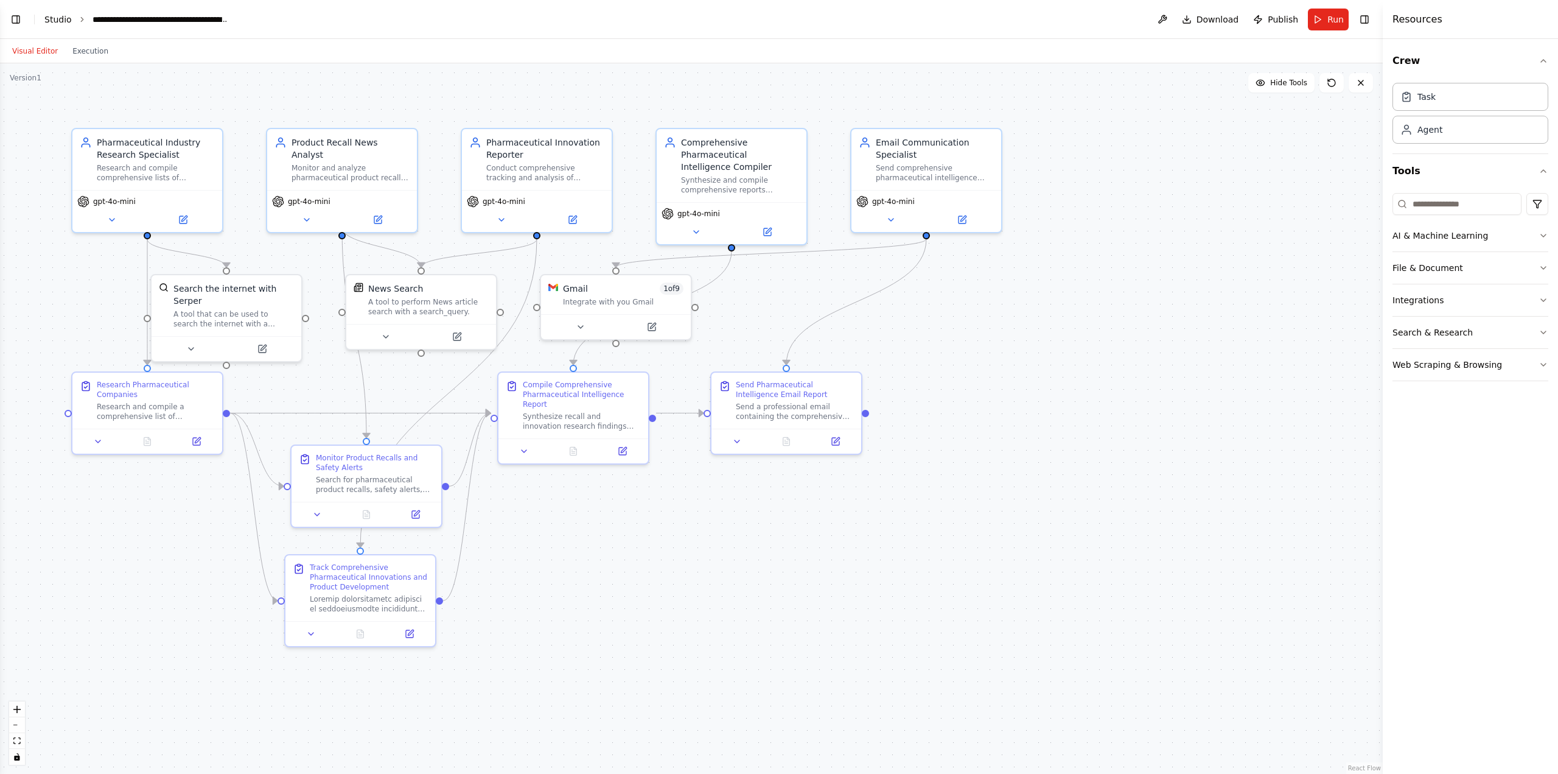
click at [47, 21] on link "Studio" at bounding box center [57, 20] width 27 height 10
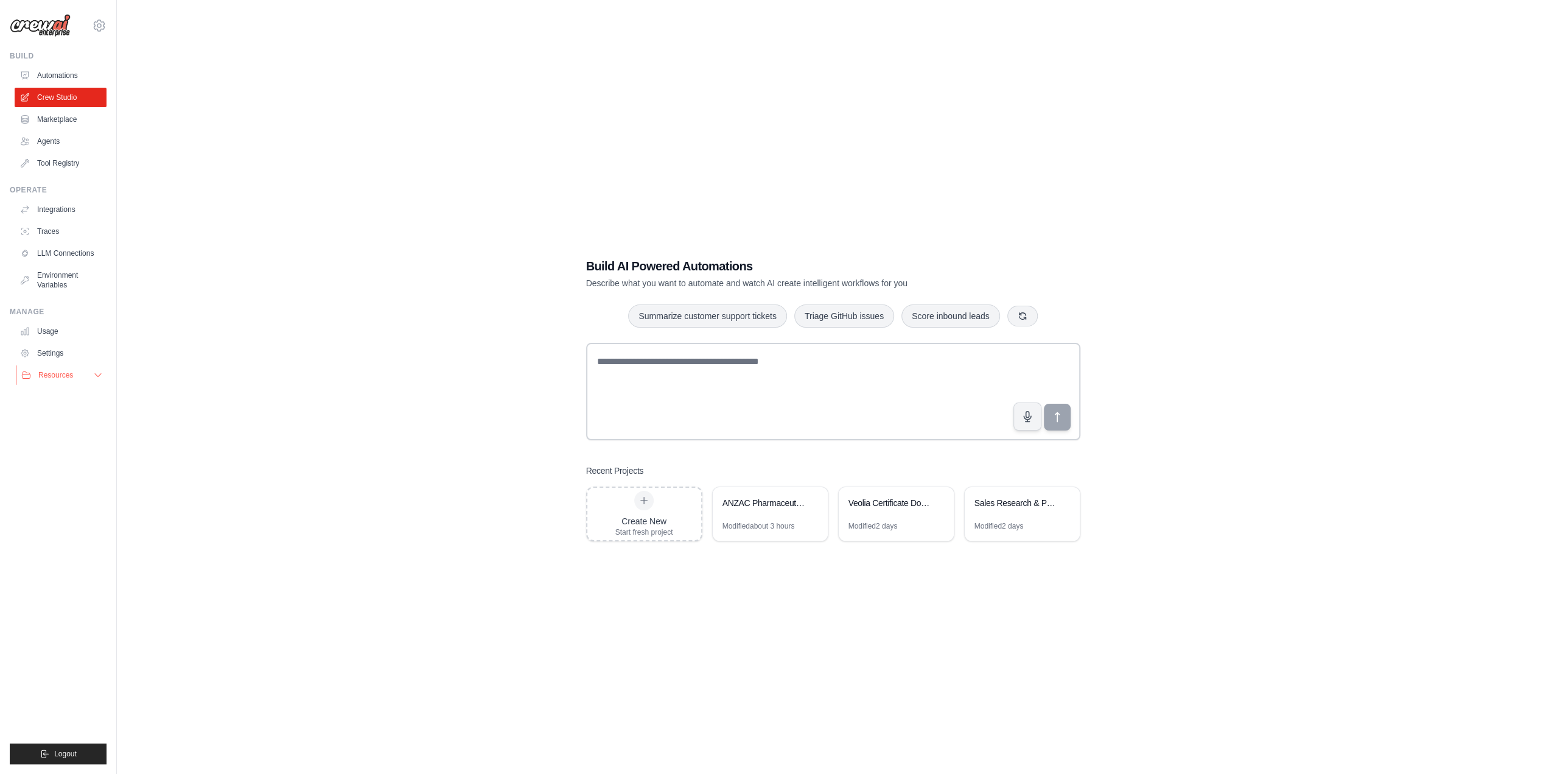
click at [101, 374] on icon at bounding box center [98, 375] width 10 height 10
click at [82, 395] on span "Documentation" at bounding box center [67, 396] width 49 height 10
click at [483, 466] on div "Build AI Powered Automations Describe what you want to automate and watch AI cr…" at bounding box center [832, 399] width 1393 height 774
click at [70, 356] on link "Settings" at bounding box center [62, 352] width 92 height 19
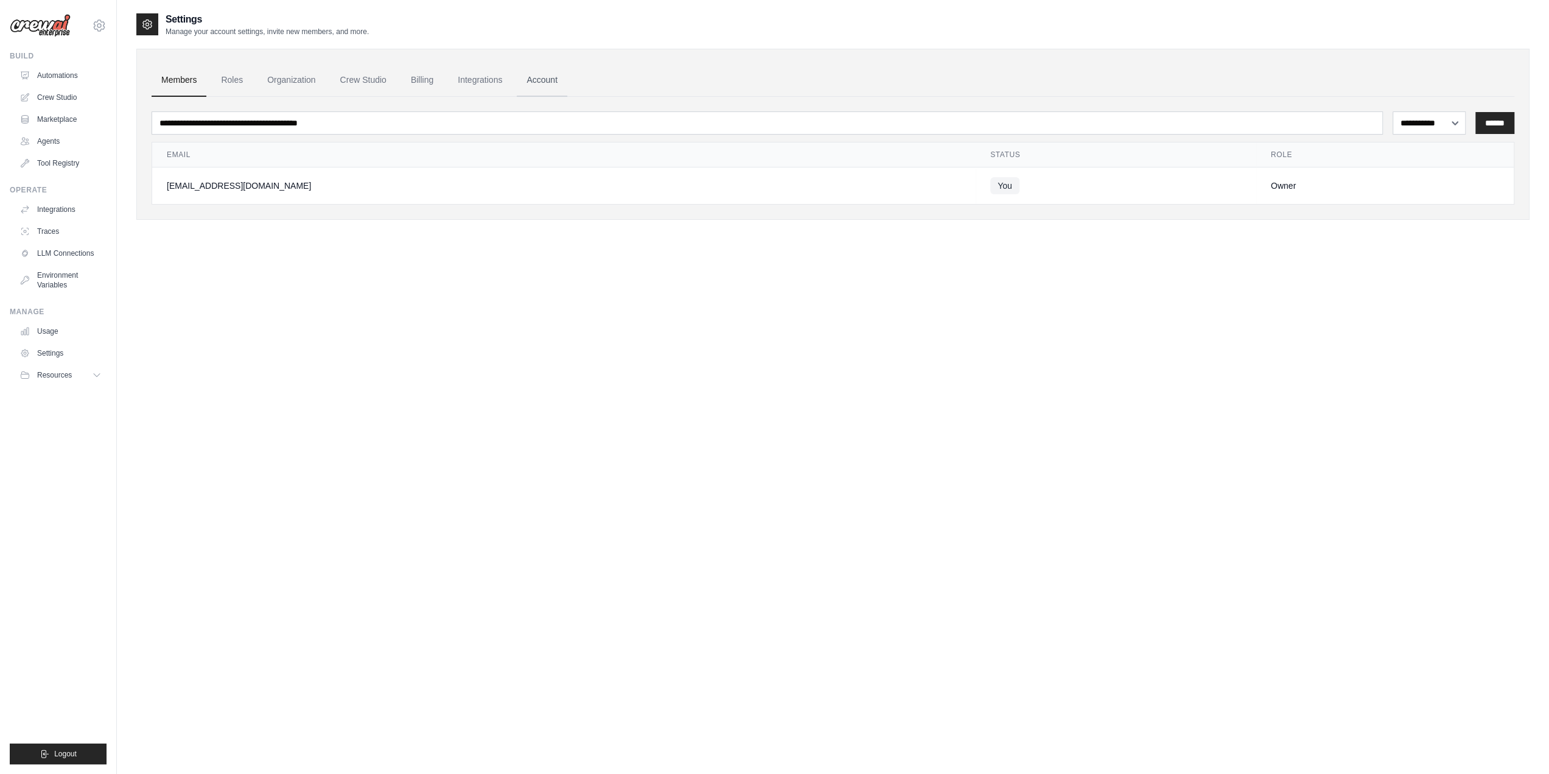
click at [555, 82] on link "Account" at bounding box center [542, 80] width 51 height 33
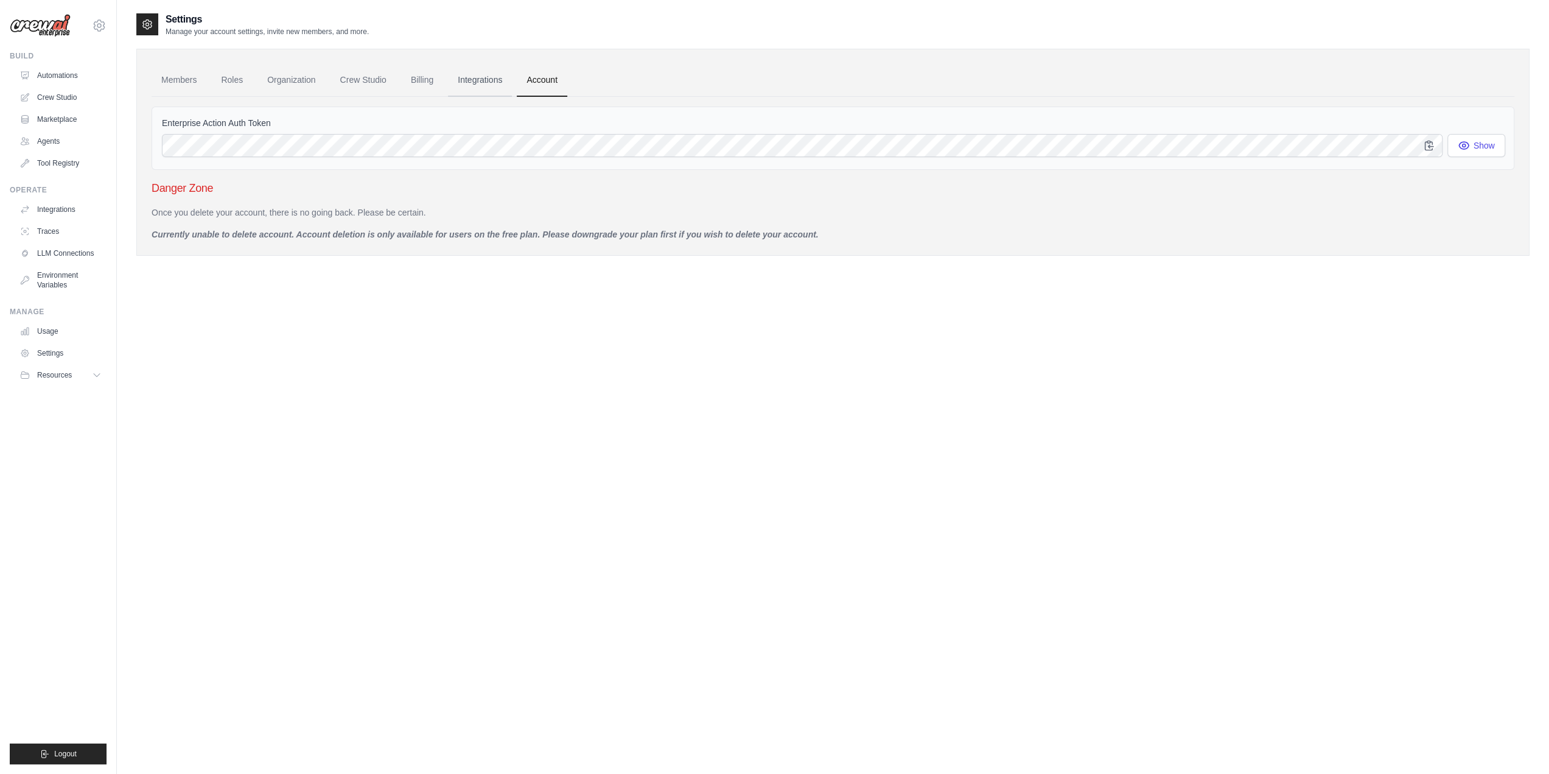
click at [475, 81] on link "Integrations" at bounding box center [480, 80] width 64 height 33
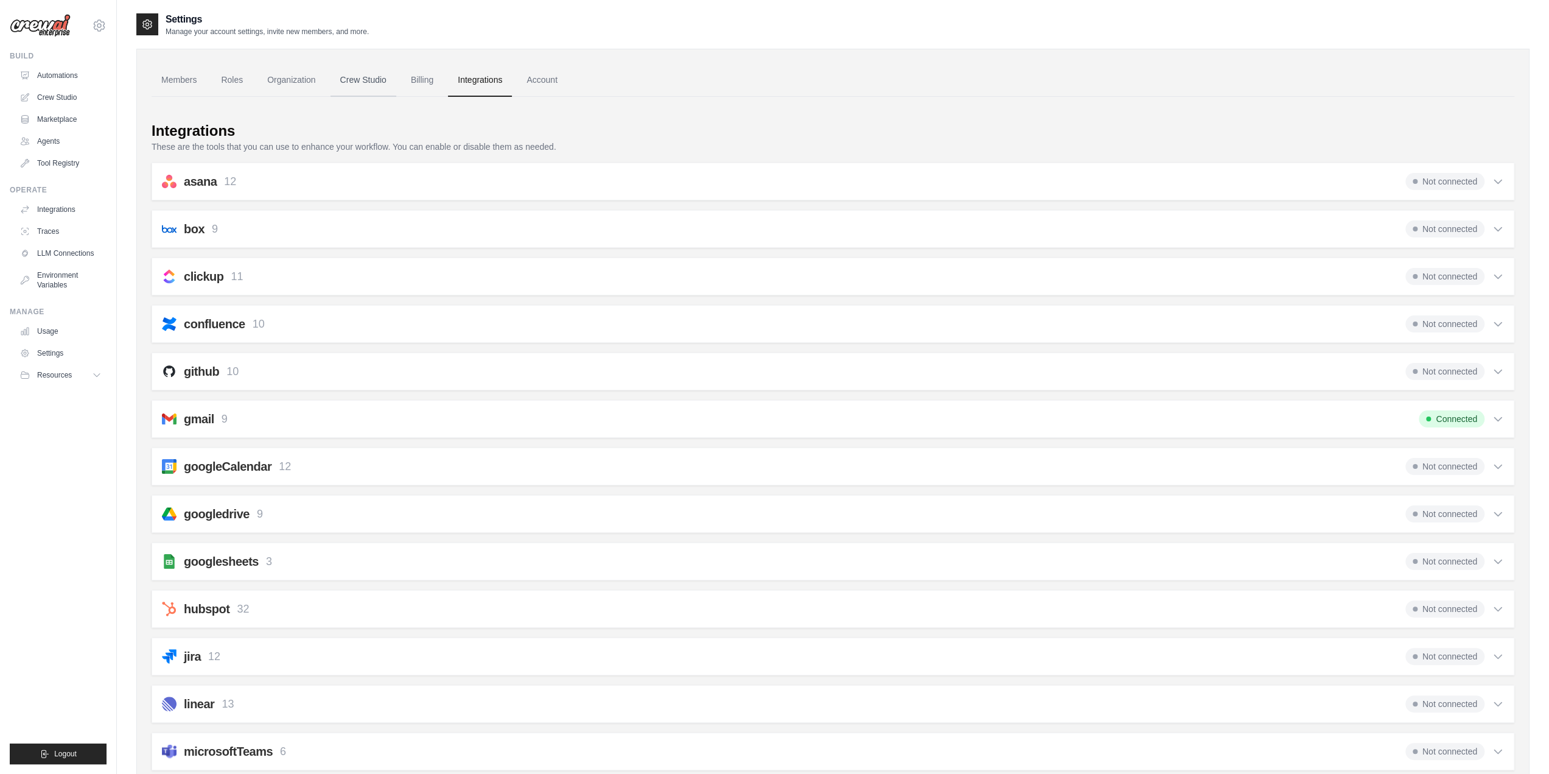
click at [379, 79] on link "Crew Studio" at bounding box center [364, 80] width 66 height 33
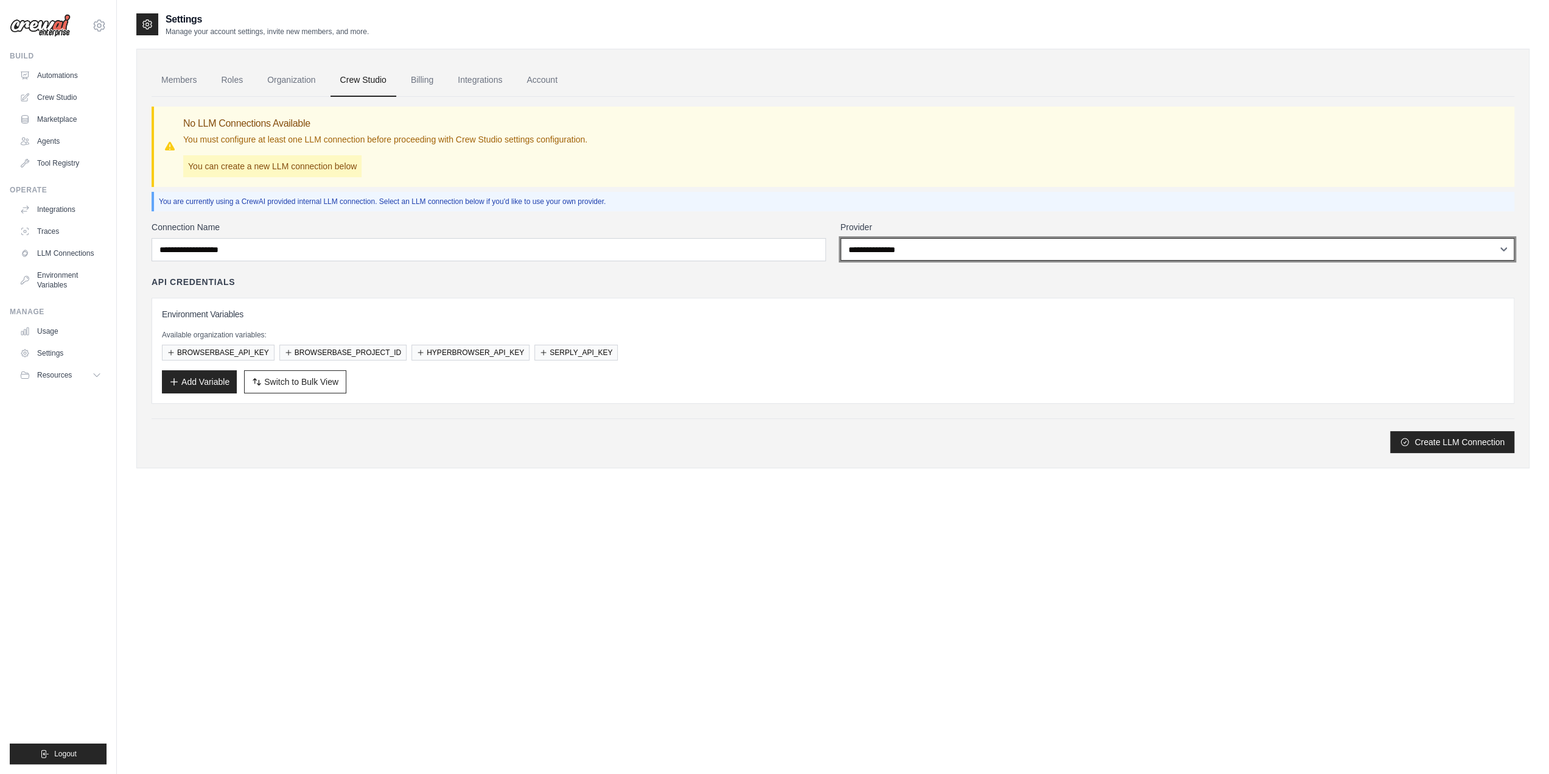
click at [1507, 247] on select "**********" at bounding box center [1178, 249] width 674 height 23
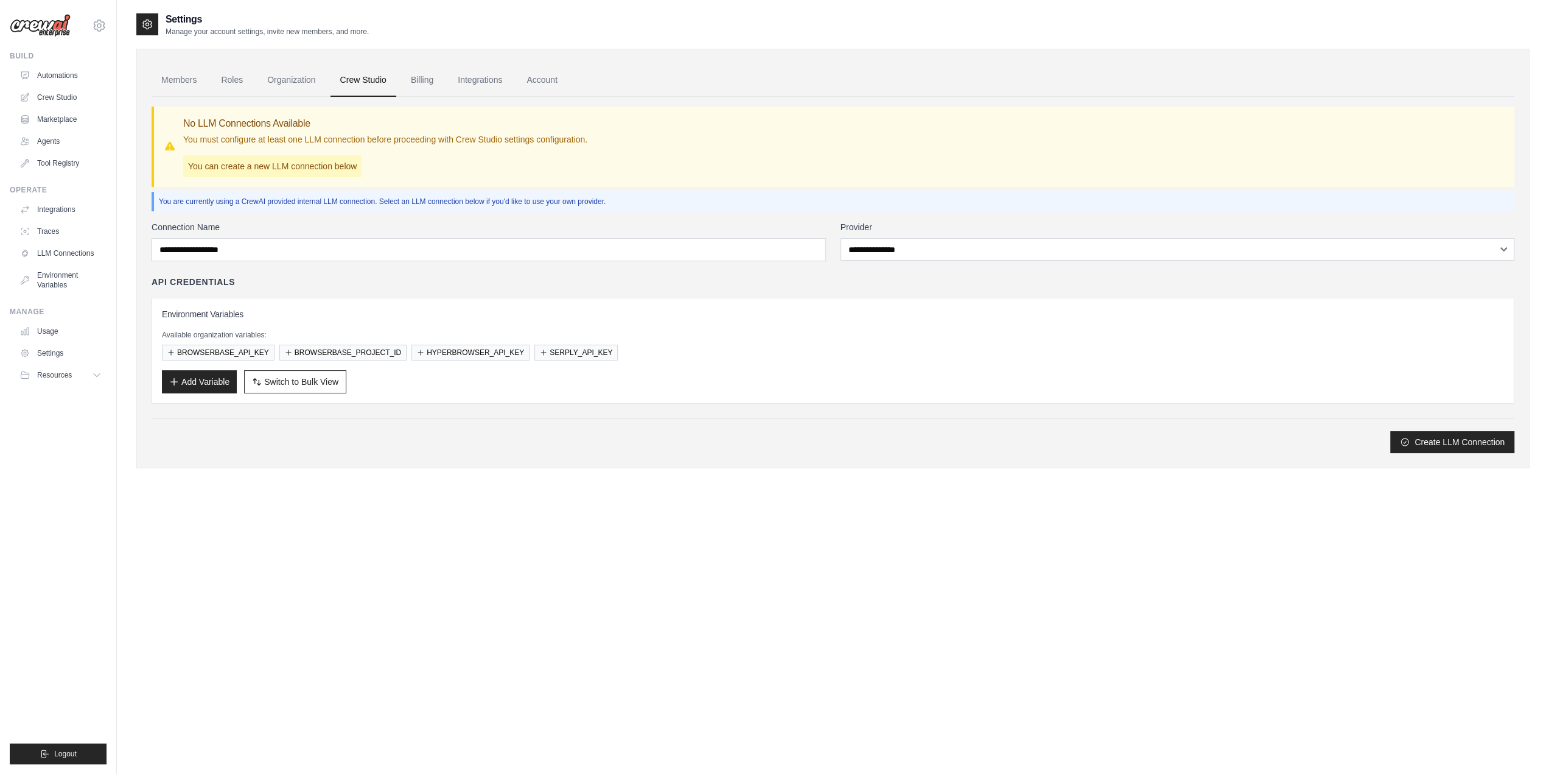
click at [369, 217] on div "**********" at bounding box center [833, 275] width 1363 height 356
click at [49, 278] on link "Environment Variables" at bounding box center [62, 279] width 92 height 29
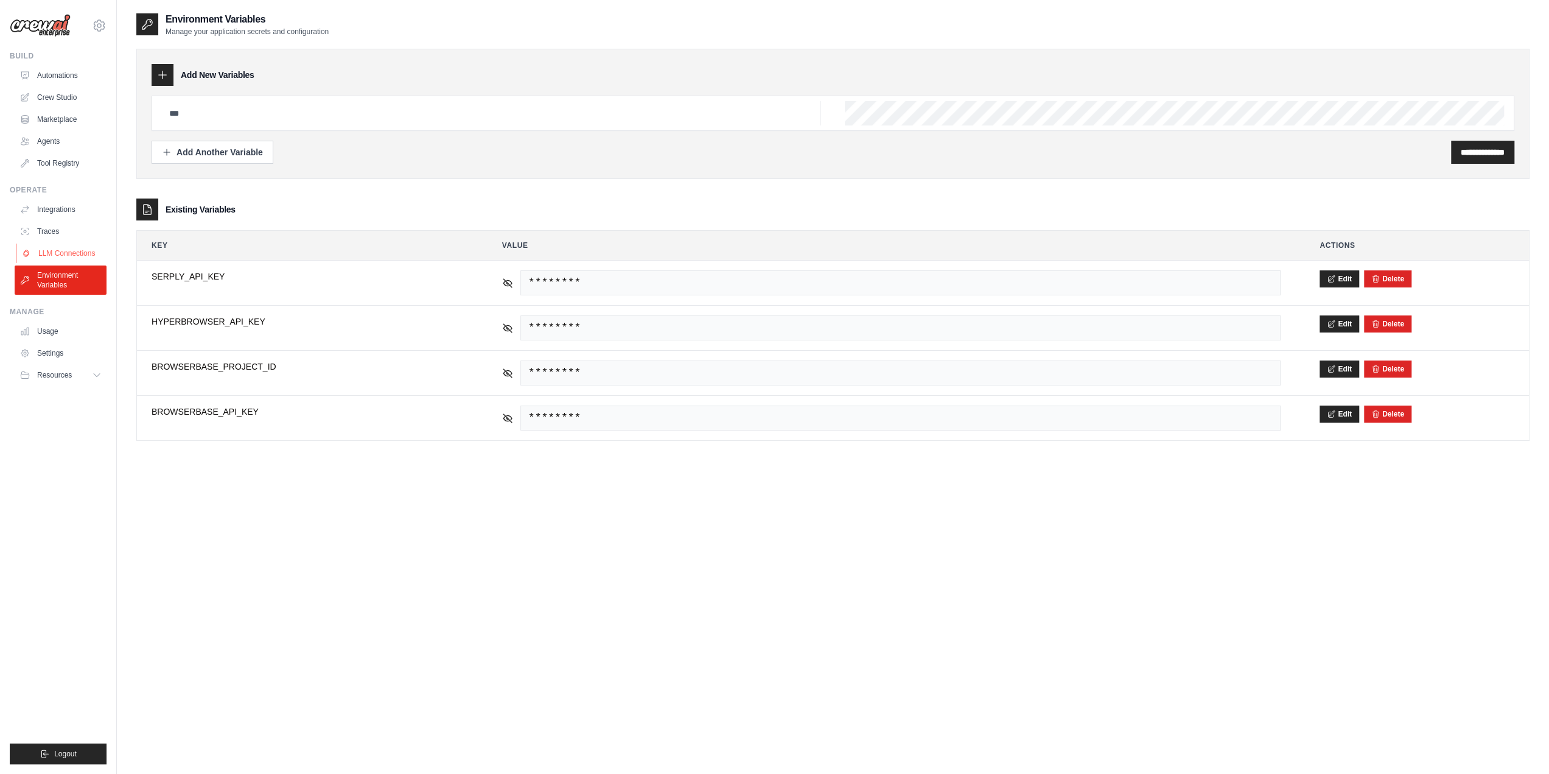
click at [68, 254] on link "LLM Connections" at bounding box center [62, 252] width 92 height 19
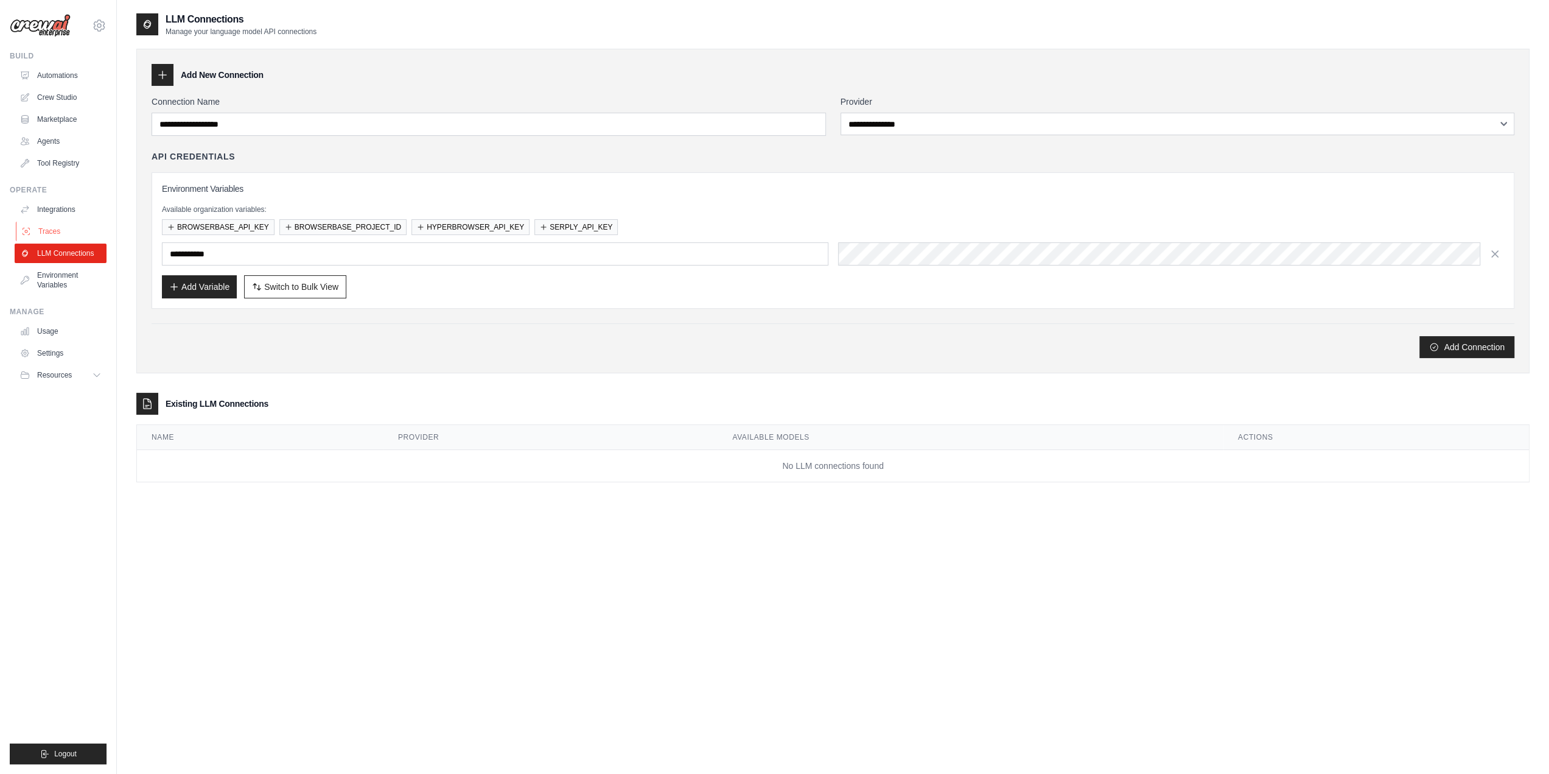
click at [63, 233] on link "Traces" at bounding box center [62, 231] width 92 height 19
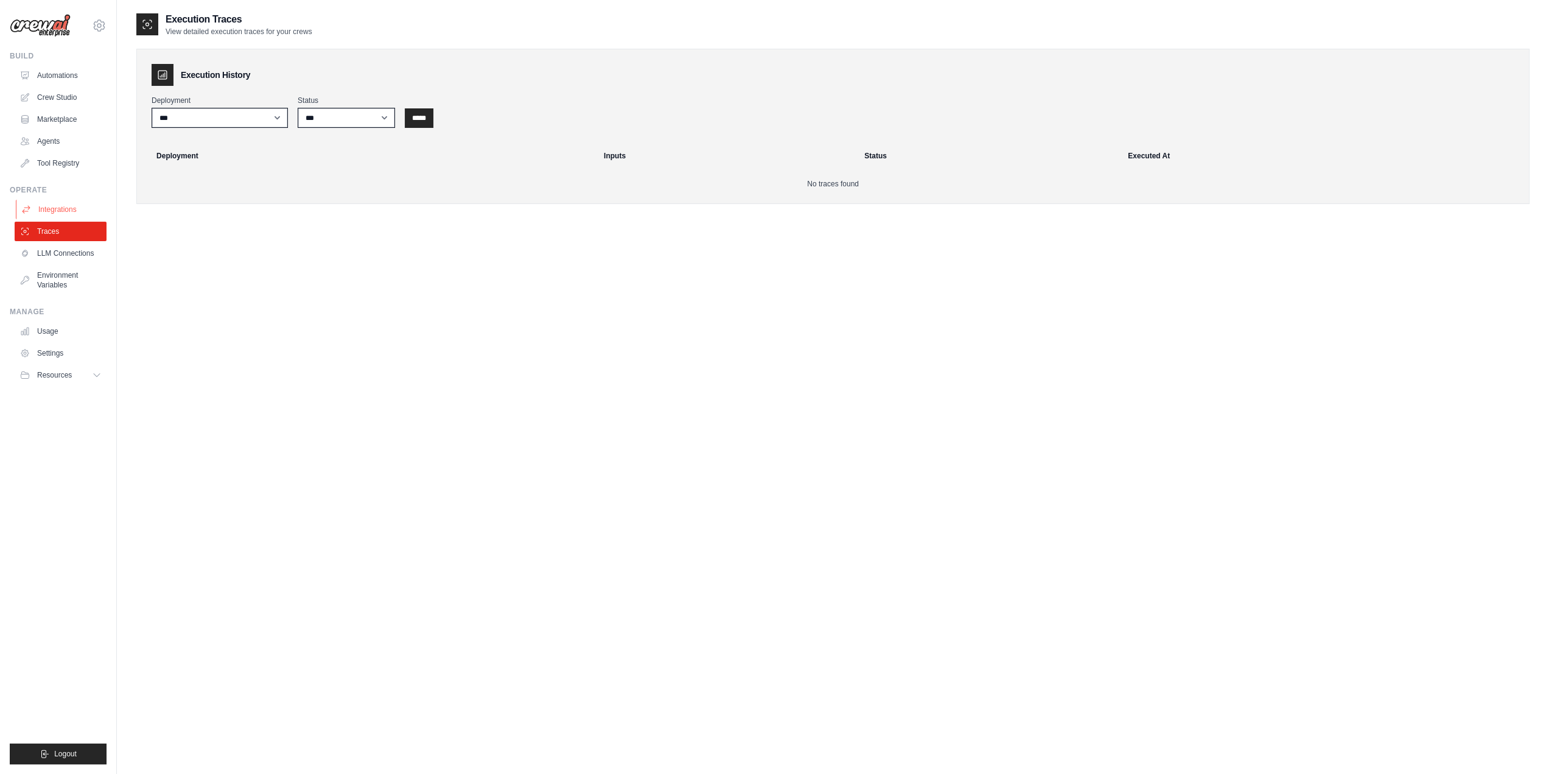
click at [62, 212] on link "Integrations" at bounding box center [62, 209] width 92 height 19
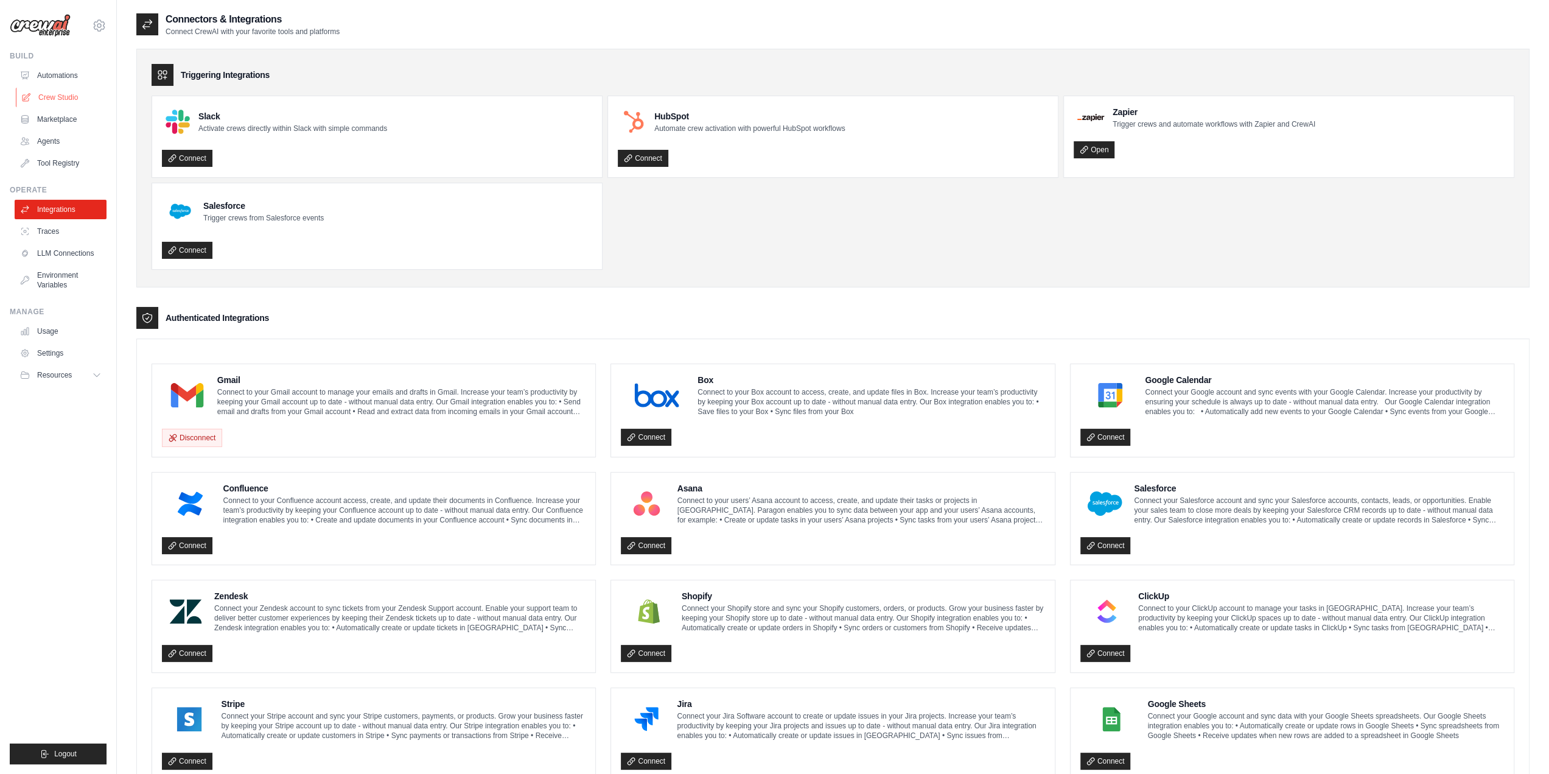
click at [30, 102] on icon at bounding box center [26, 98] width 10 height 10
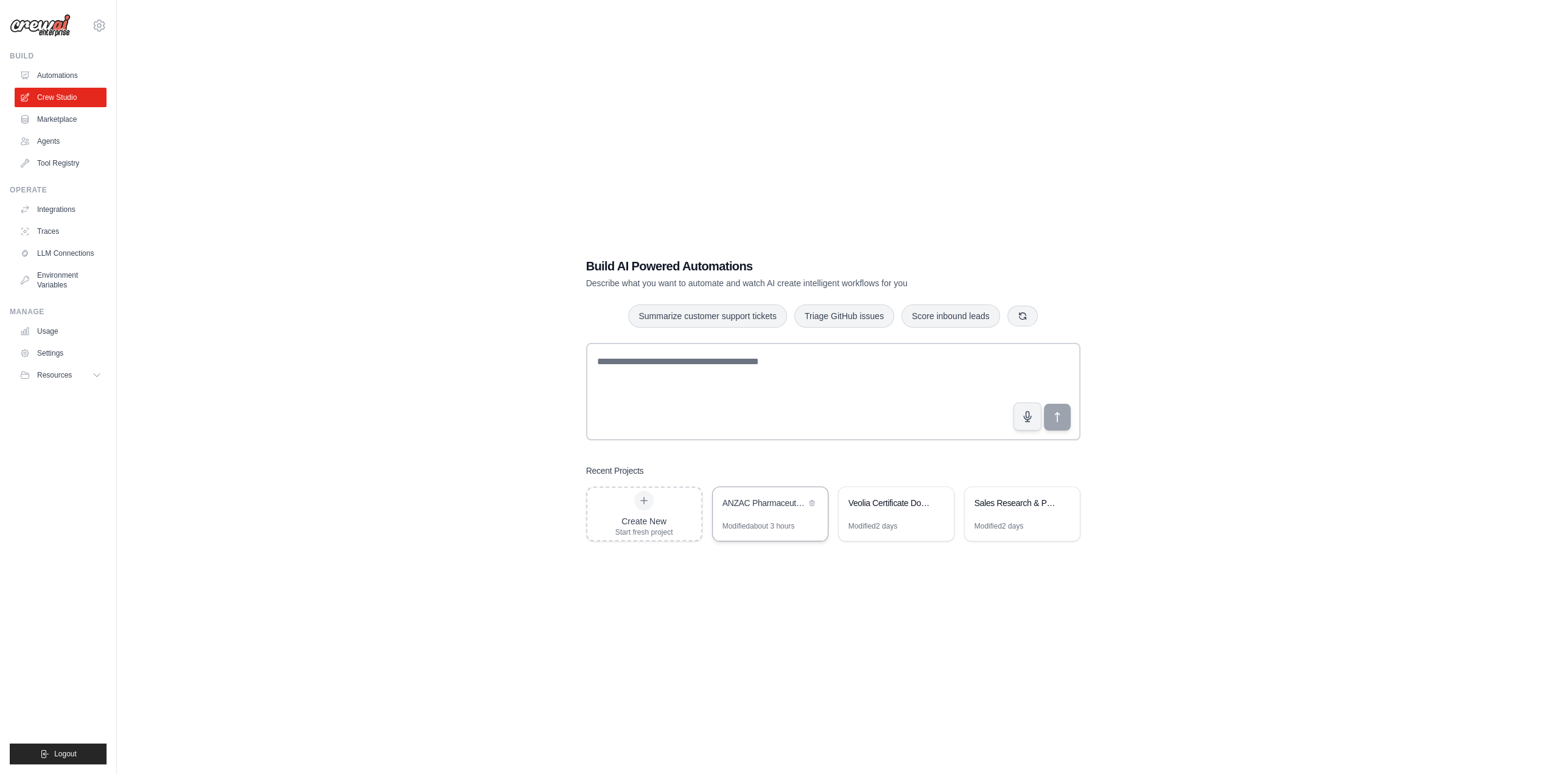
click at [753, 533] on div "Modified about 3 hours" at bounding box center [770, 530] width 115 height 19
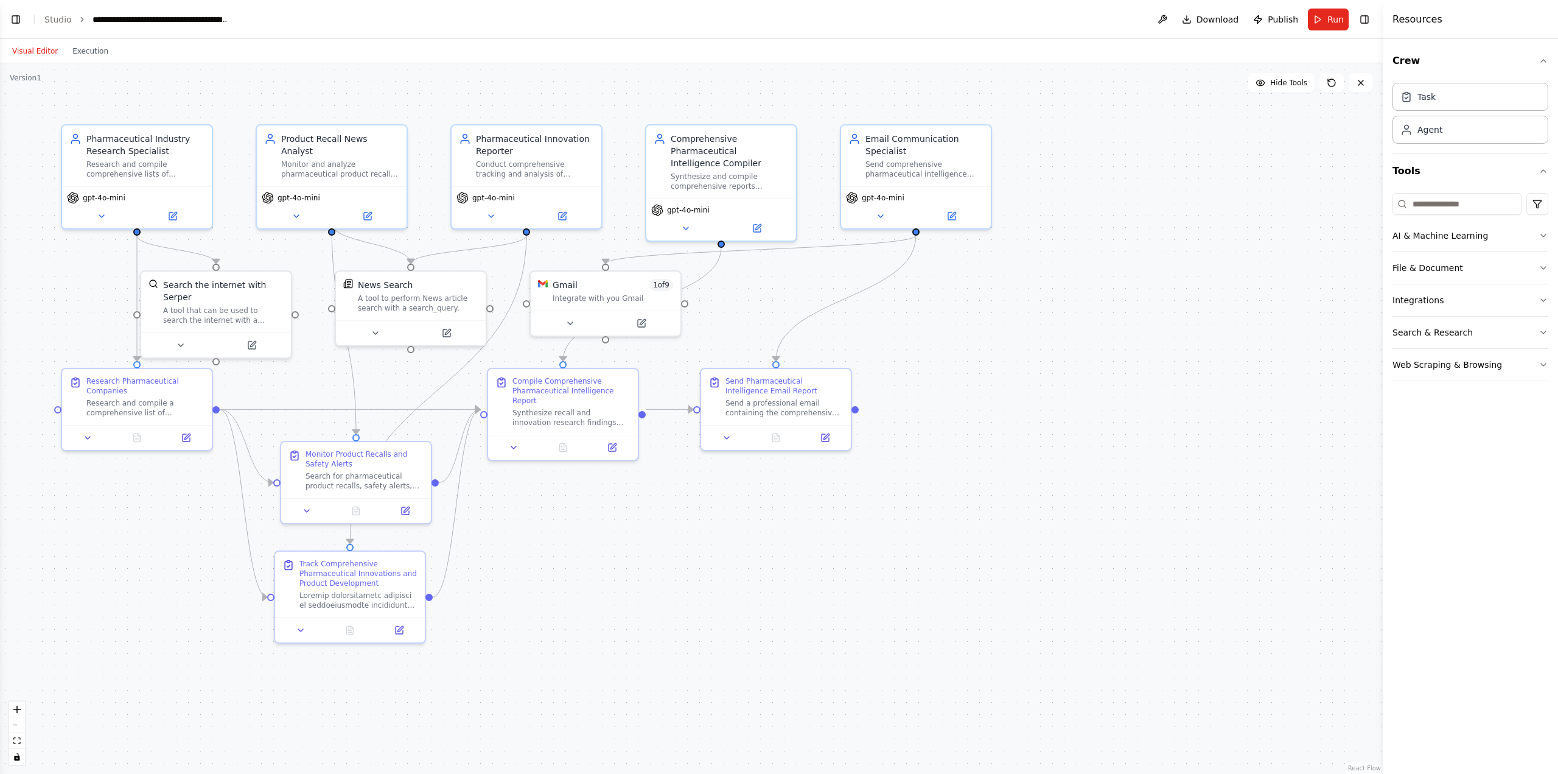
click at [32, 46] on button "Visual Editor" at bounding box center [35, 51] width 60 height 15
click at [20, 21] on button "Toggle Left Sidebar" at bounding box center [15, 19] width 17 height 17
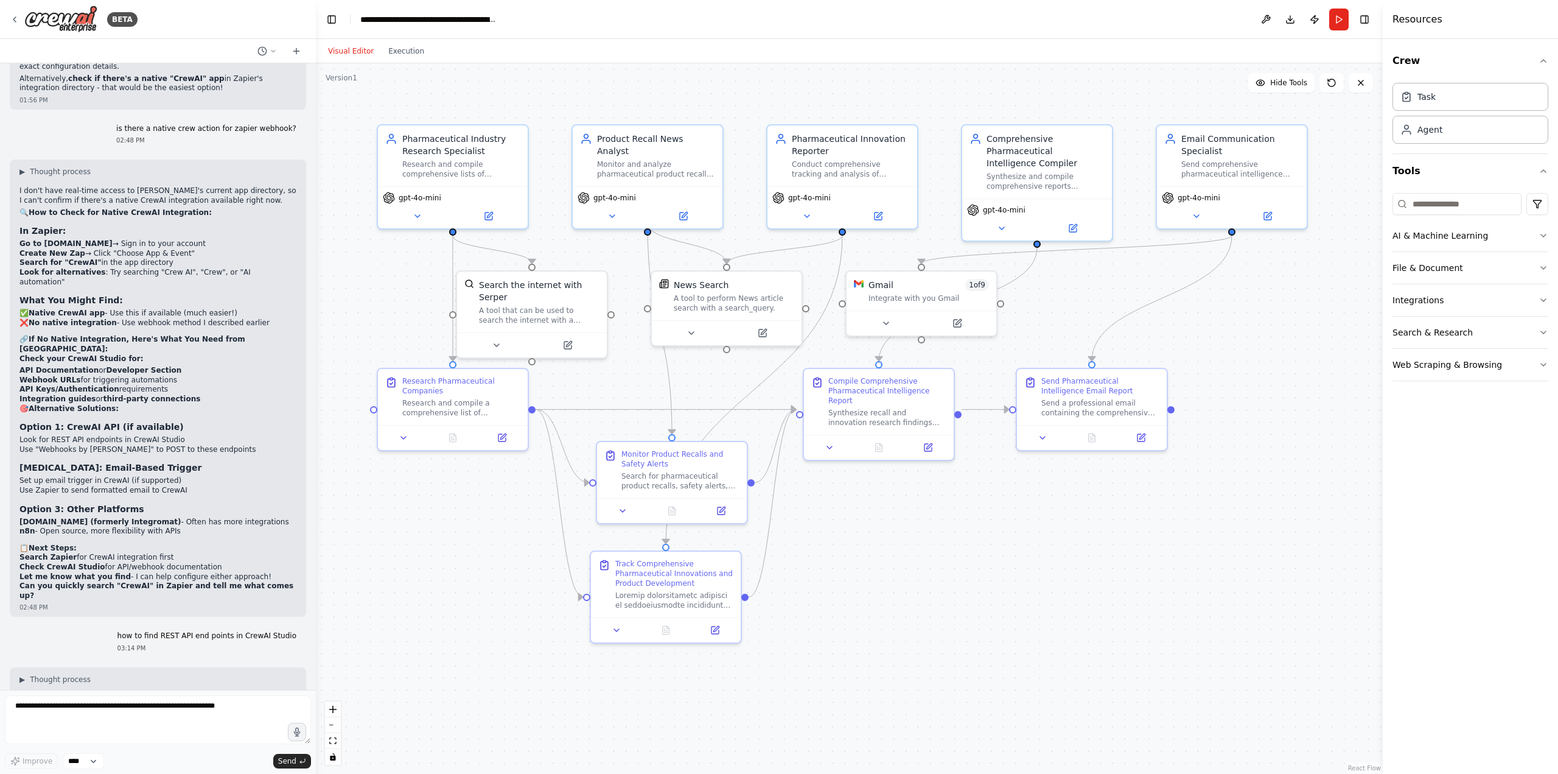
scroll to position [9437, 0]
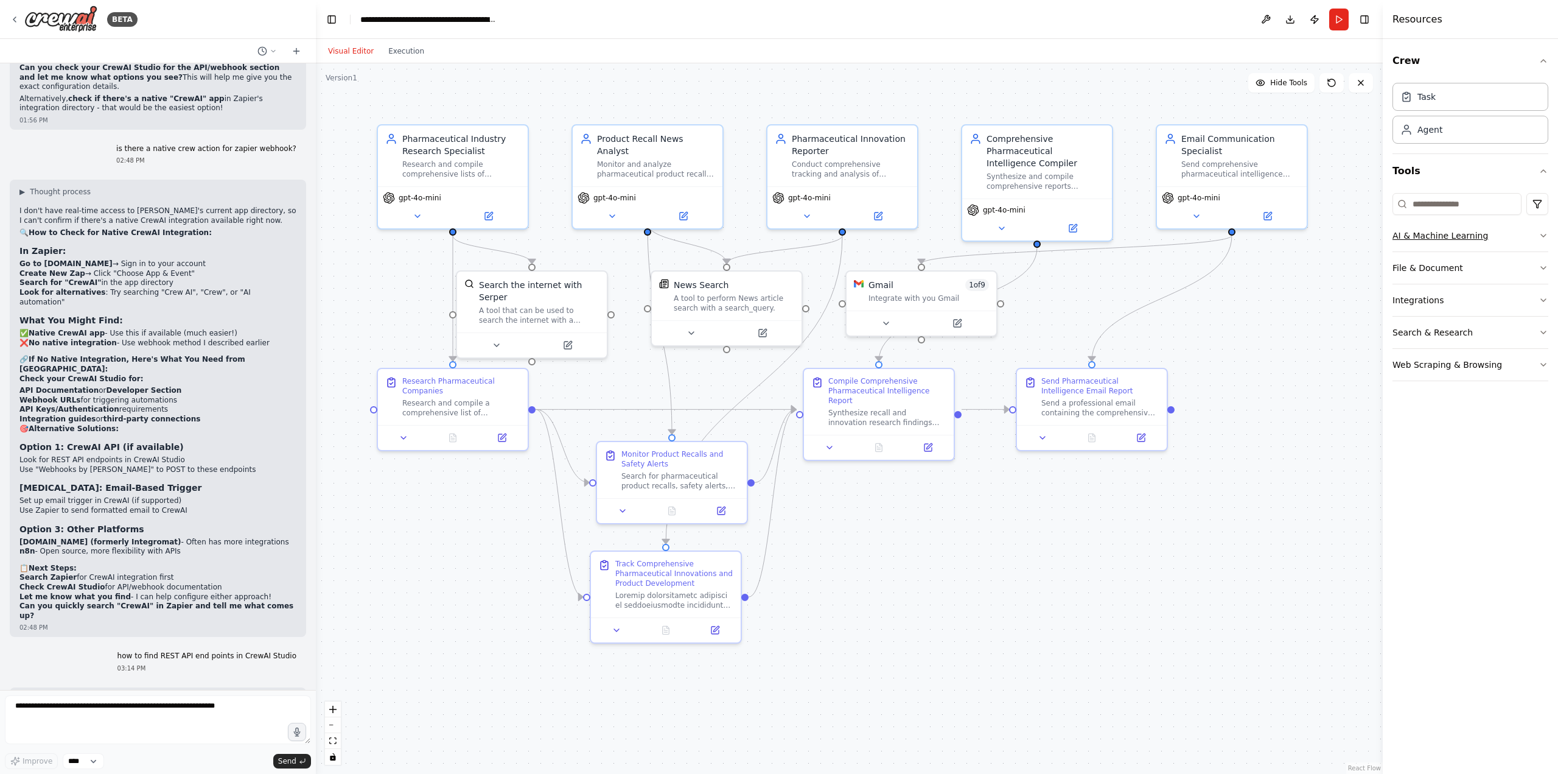
click at [1542, 237] on icon "button" at bounding box center [1544, 236] width 10 height 10
click at [1546, 238] on icon "button" at bounding box center [1544, 236] width 10 height 10
click at [1541, 301] on icon "button" at bounding box center [1544, 300] width 10 height 10
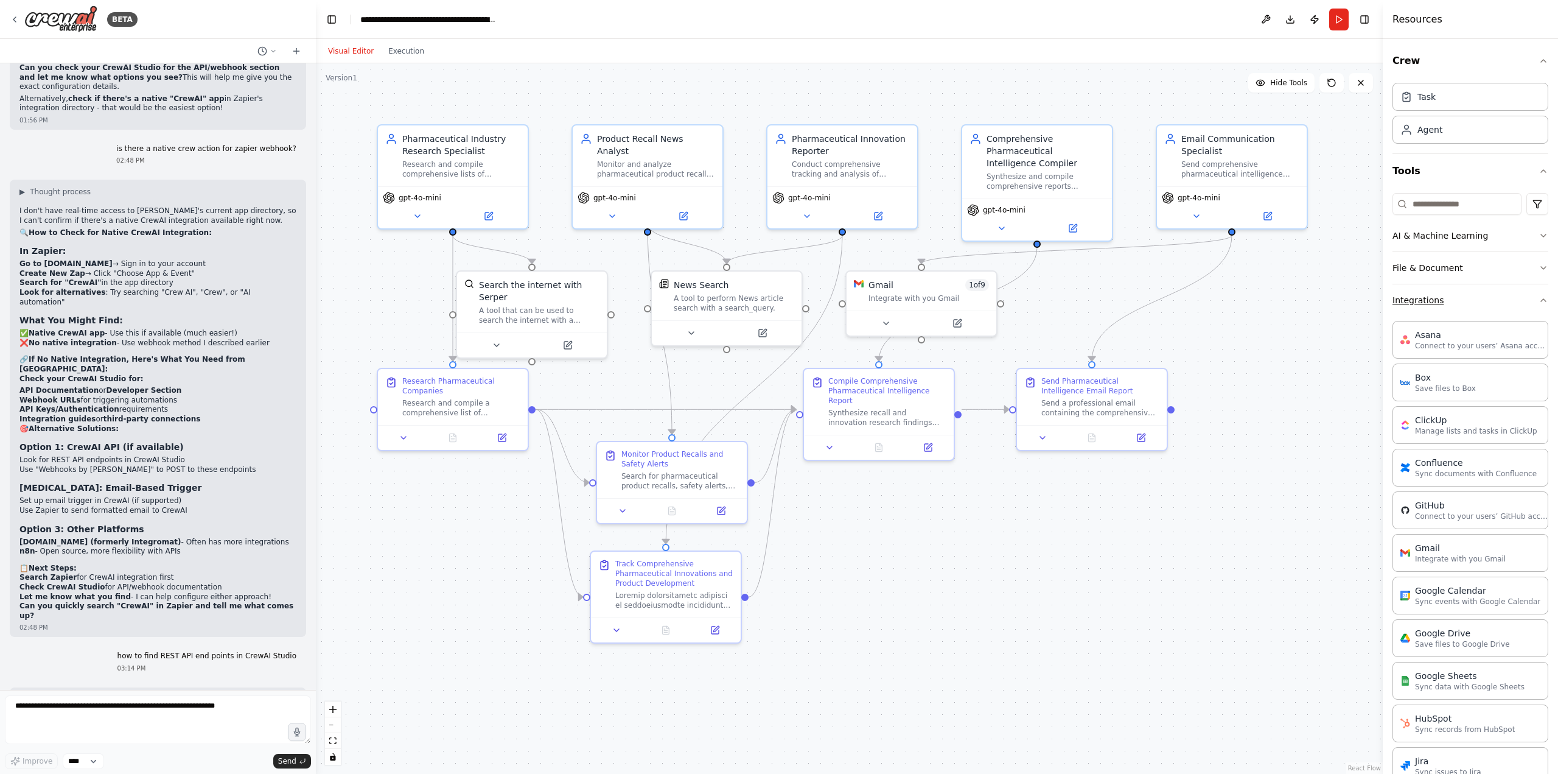
click at [1541, 301] on div "Crew Task Agent Tools AI & Machine Learning File & Document Integrations Asana …" at bounding box center [1470, 406] width 175 height 735
click at [1539, 295] on icon "button" at bounding box center [1544, 300] width 10 height 10
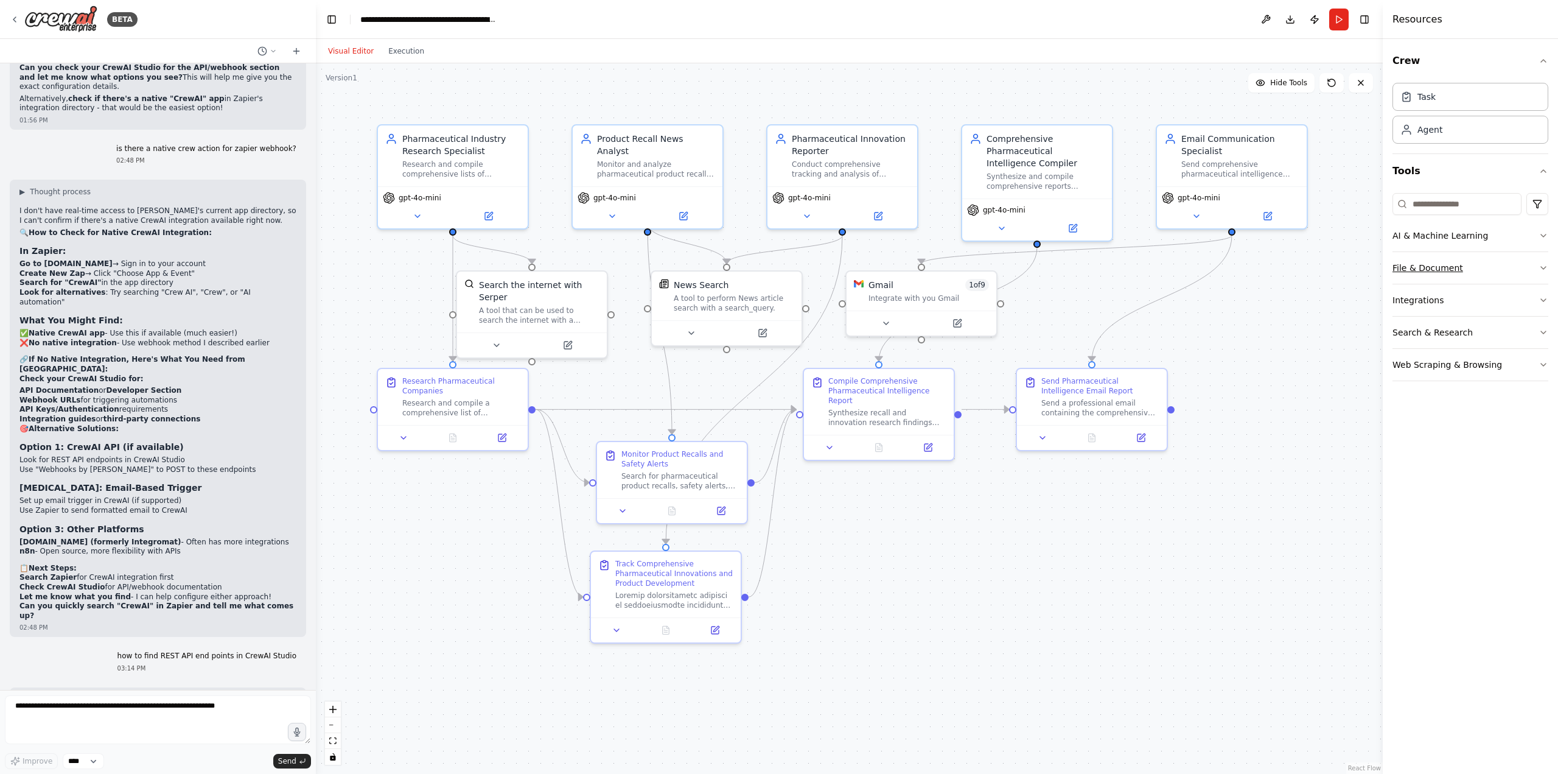
click at [1531, 264] on button "File & Document" at bounding box center [1471, 268] width 156 height 32
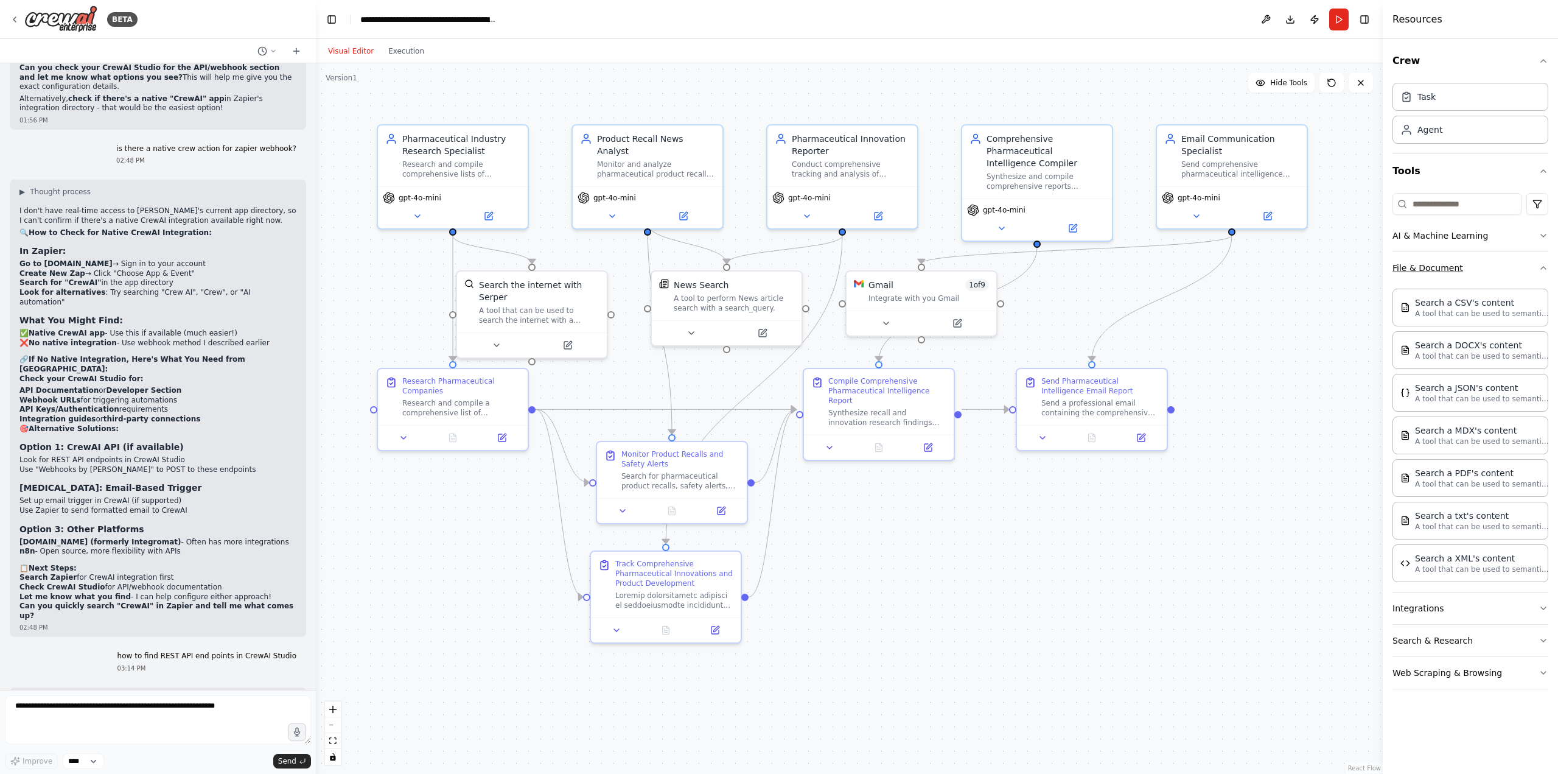
click at [1531, 264] on button "File & Document" at bounding box center [1471, 268] width 156 height 32
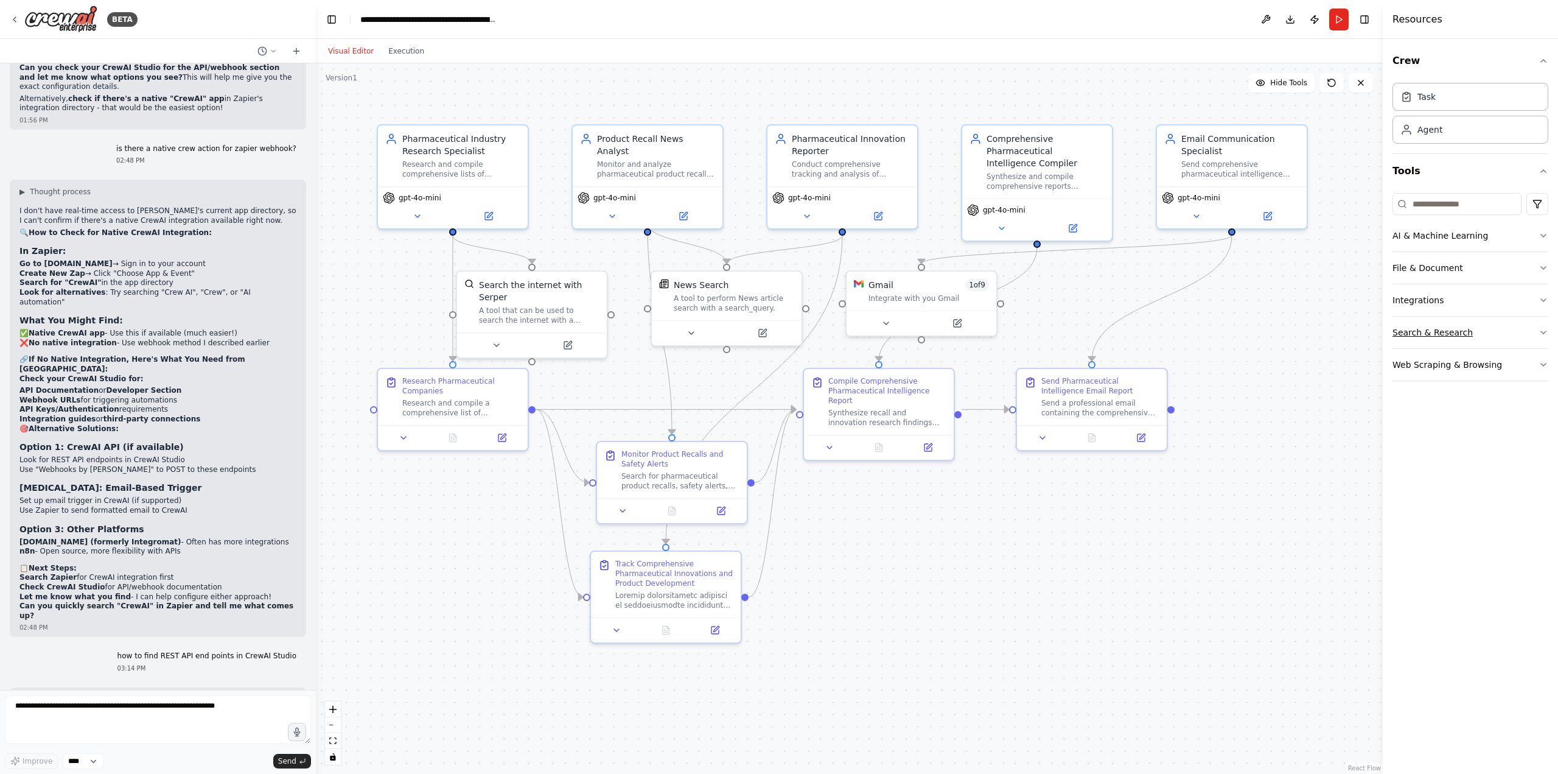
click at [1526, 338] on button "Search & Research" at bounding box center [1471, 333] width 156 height 32
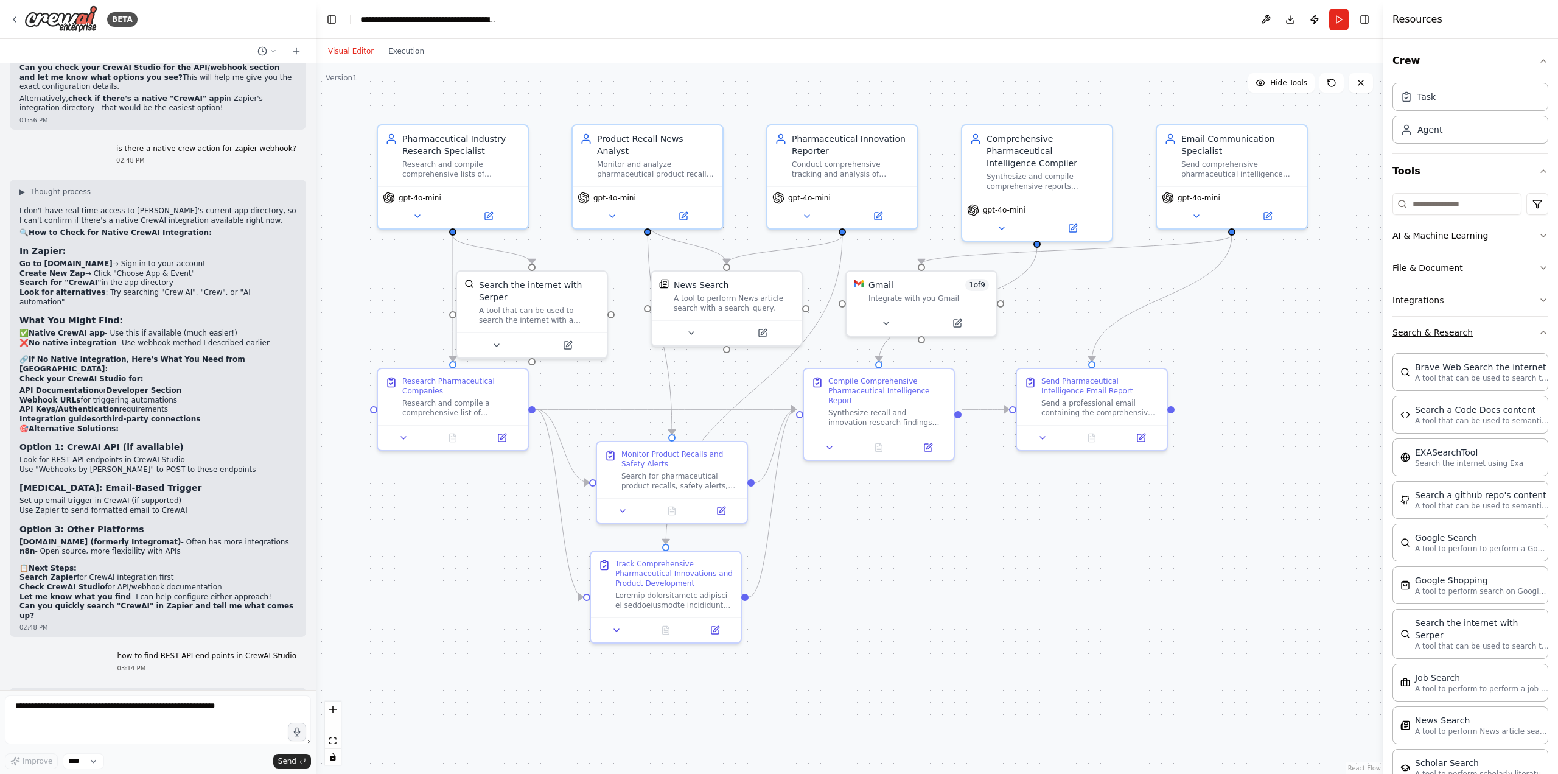
click at [1526, 338] on button "Search & Research" at bounding box center [1471, 333] width 156 height 32
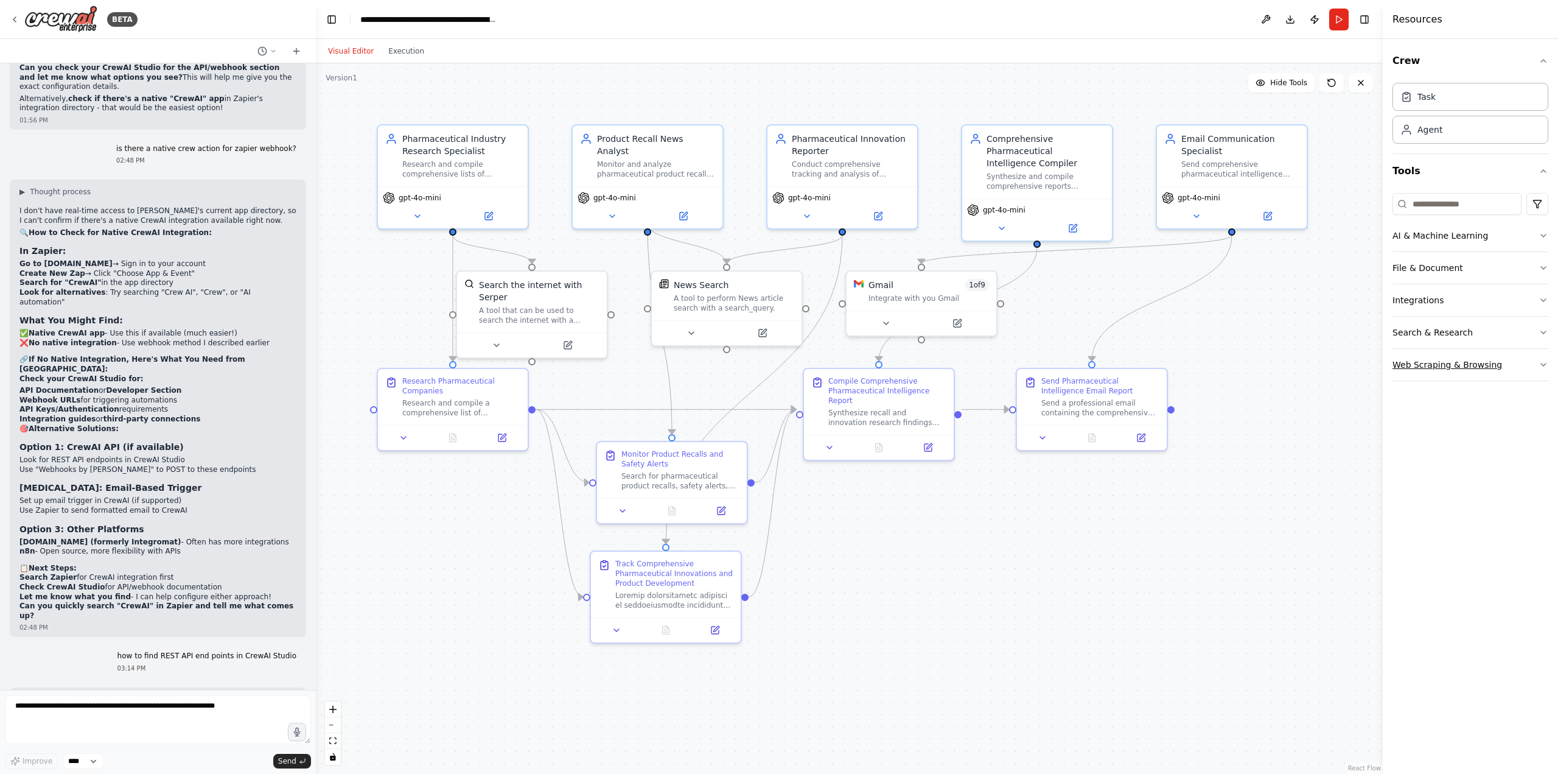
click at [1545, 365] on icon "button" at bounding box center [1544, 365] width 10 height 10
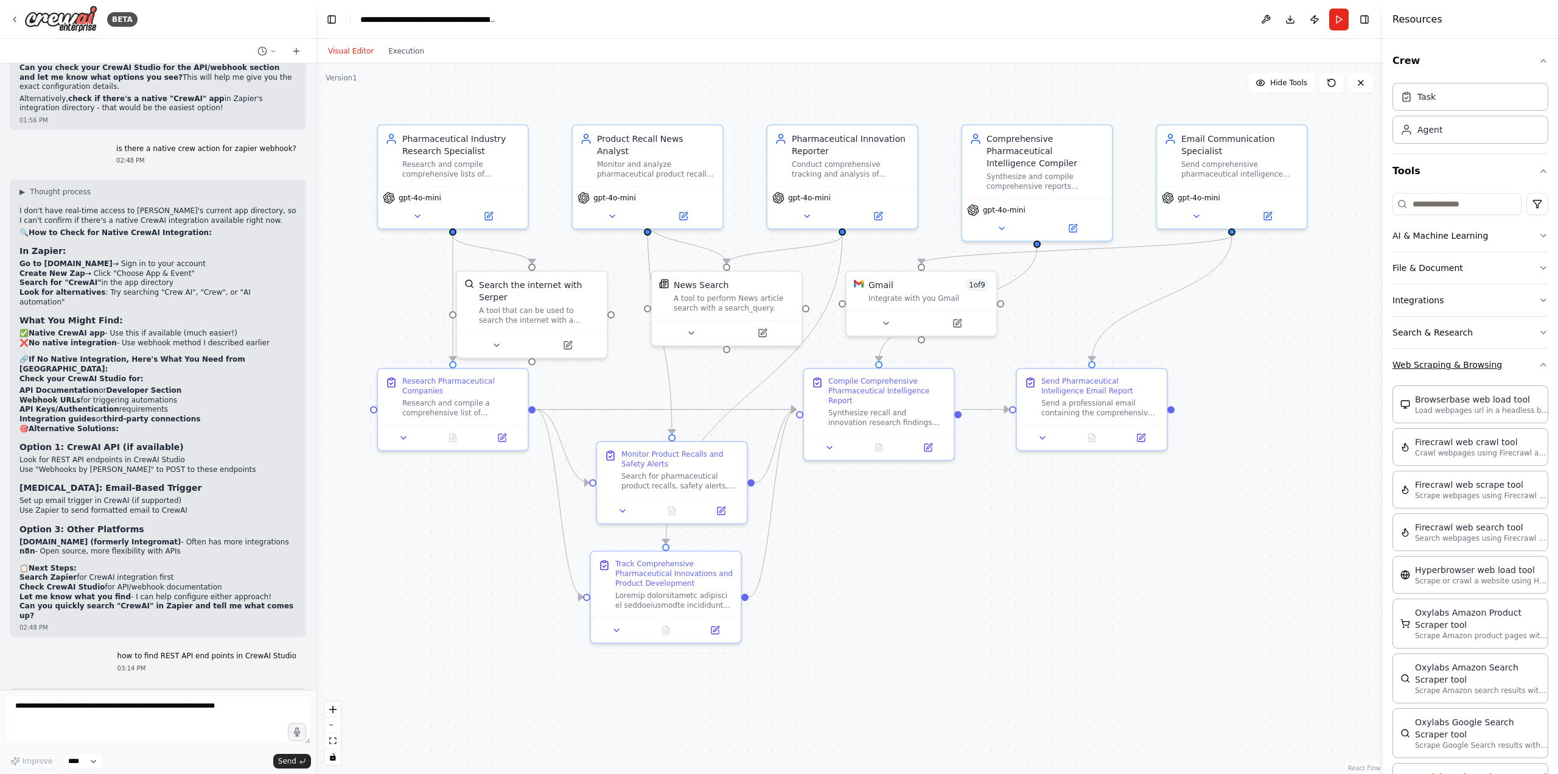
click at [1545, 365] on div "Crew Task Agent Tools AI & Machine Learning File & Document Integrations Search…" at bounding box center [1470, 406] width 175 height 735
click at [1539, 365] on icon "button" at bounding box center [1544, 365] width 10 height 10
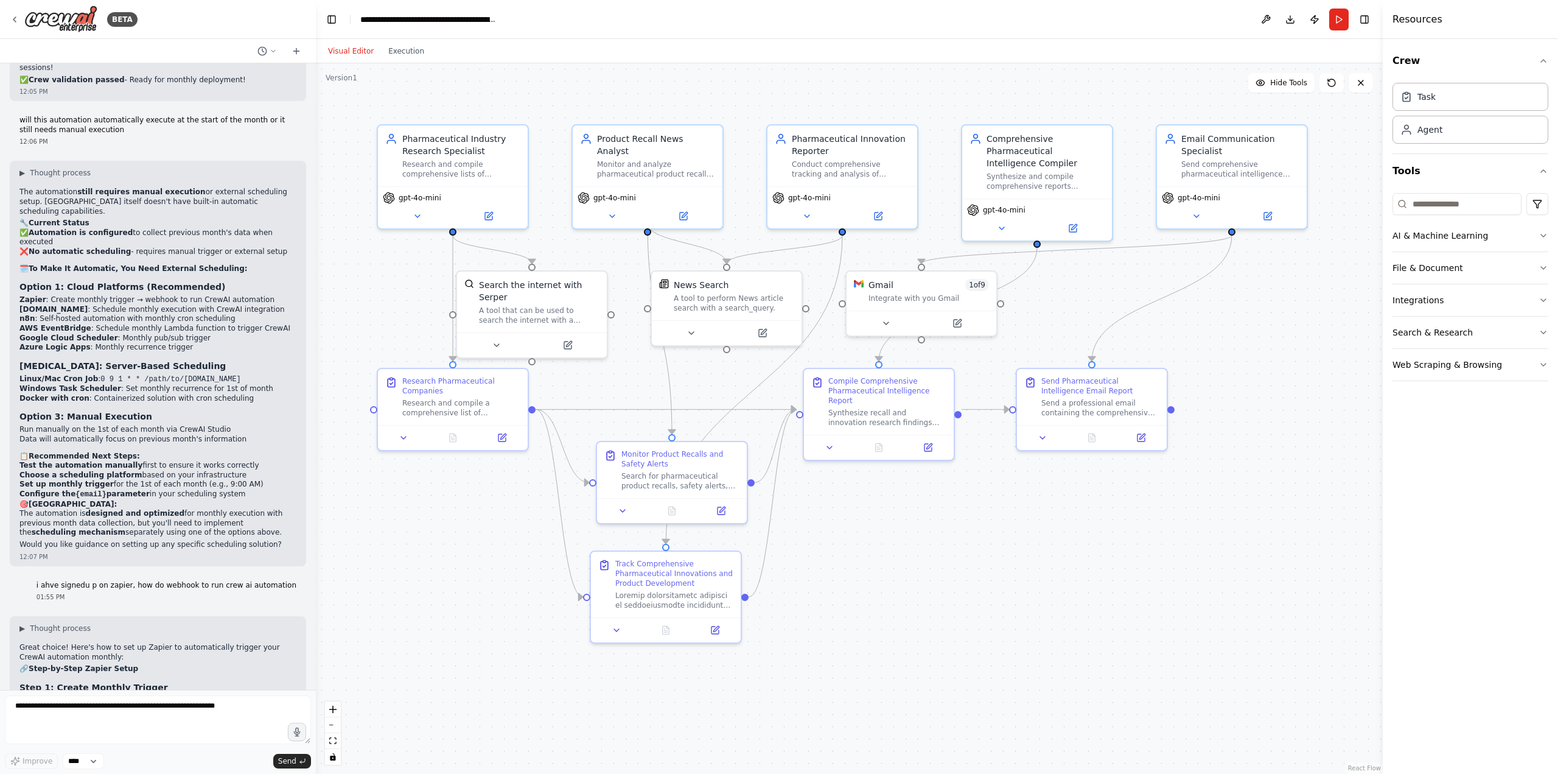
scroll to position [8403, 0]
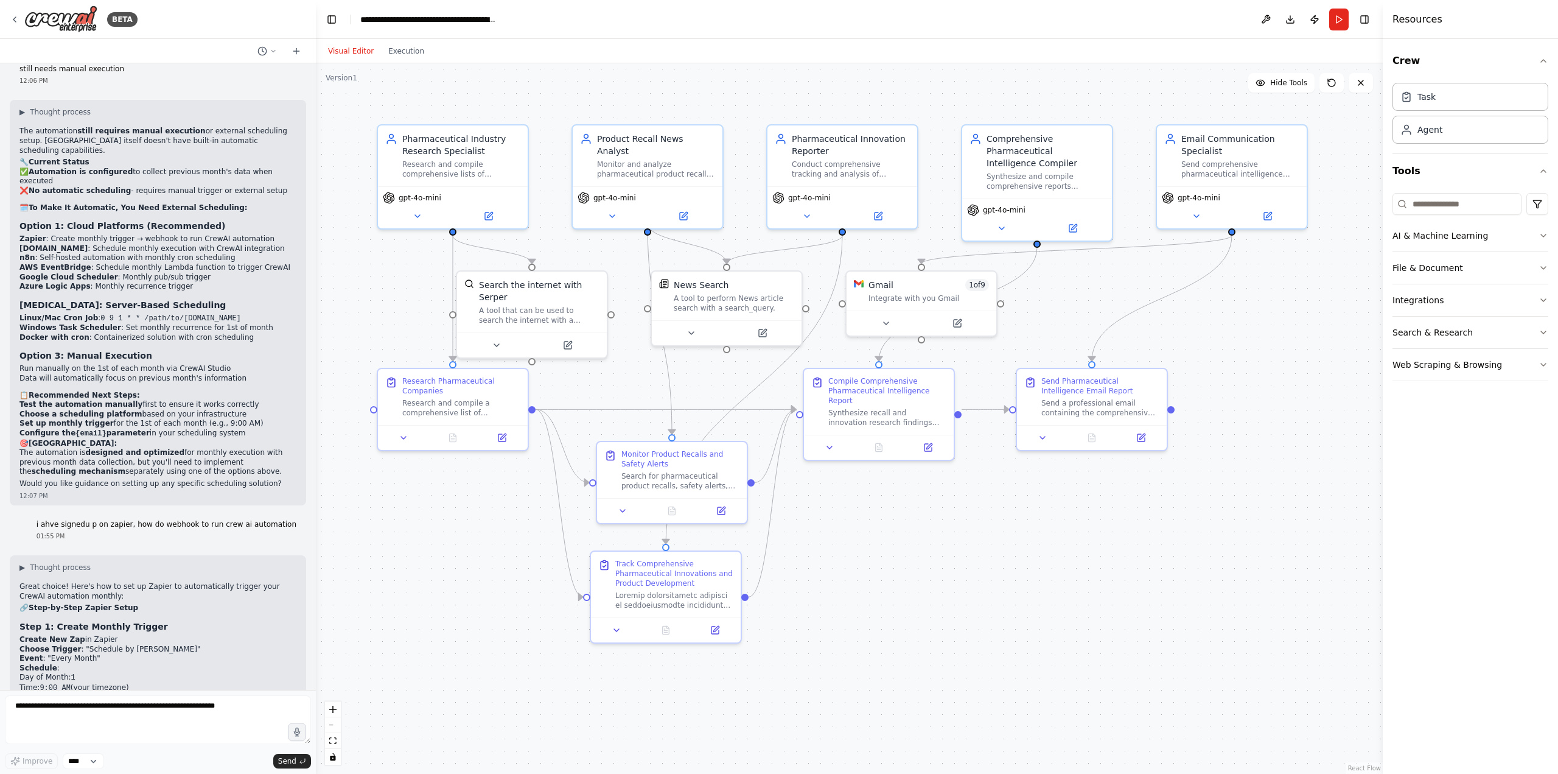
click at [400, 566] on div ".deletable-edge-delete-btn { width: 20px; height: 20px; border: 0px solid #ffff…" at bounding box center [849, 418] width 1067 height 710
click at [338, 20] on button "Toggle Left Sidebar" at bounding box center [331, 19] width 17 height 17
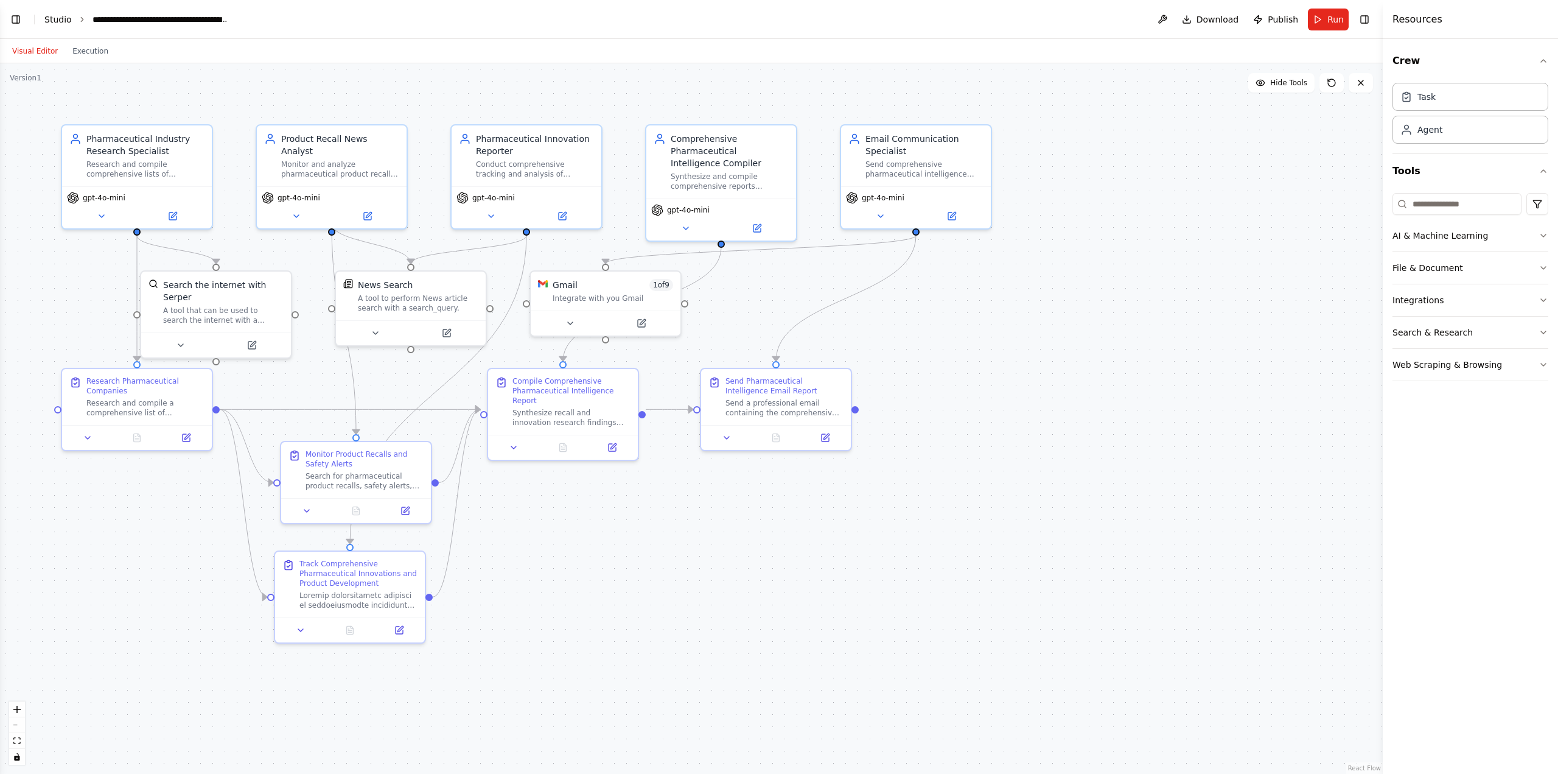
click at [49, 19] on link "Studio" at bounding box center [57, 20] width 27 height 10
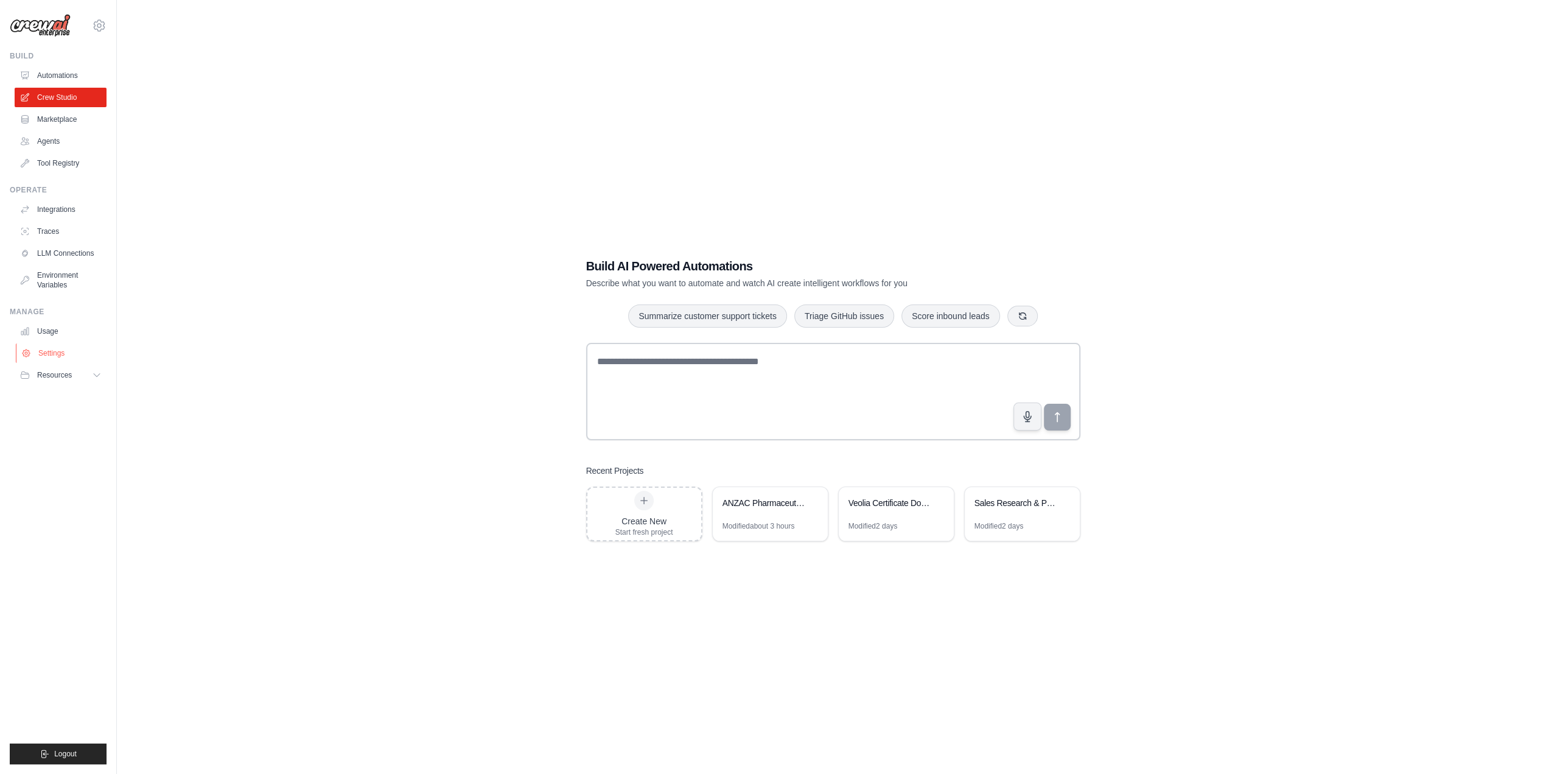
click at [49, 355] on link "Settings" at bounding box center [62, 352] width 92 height 19
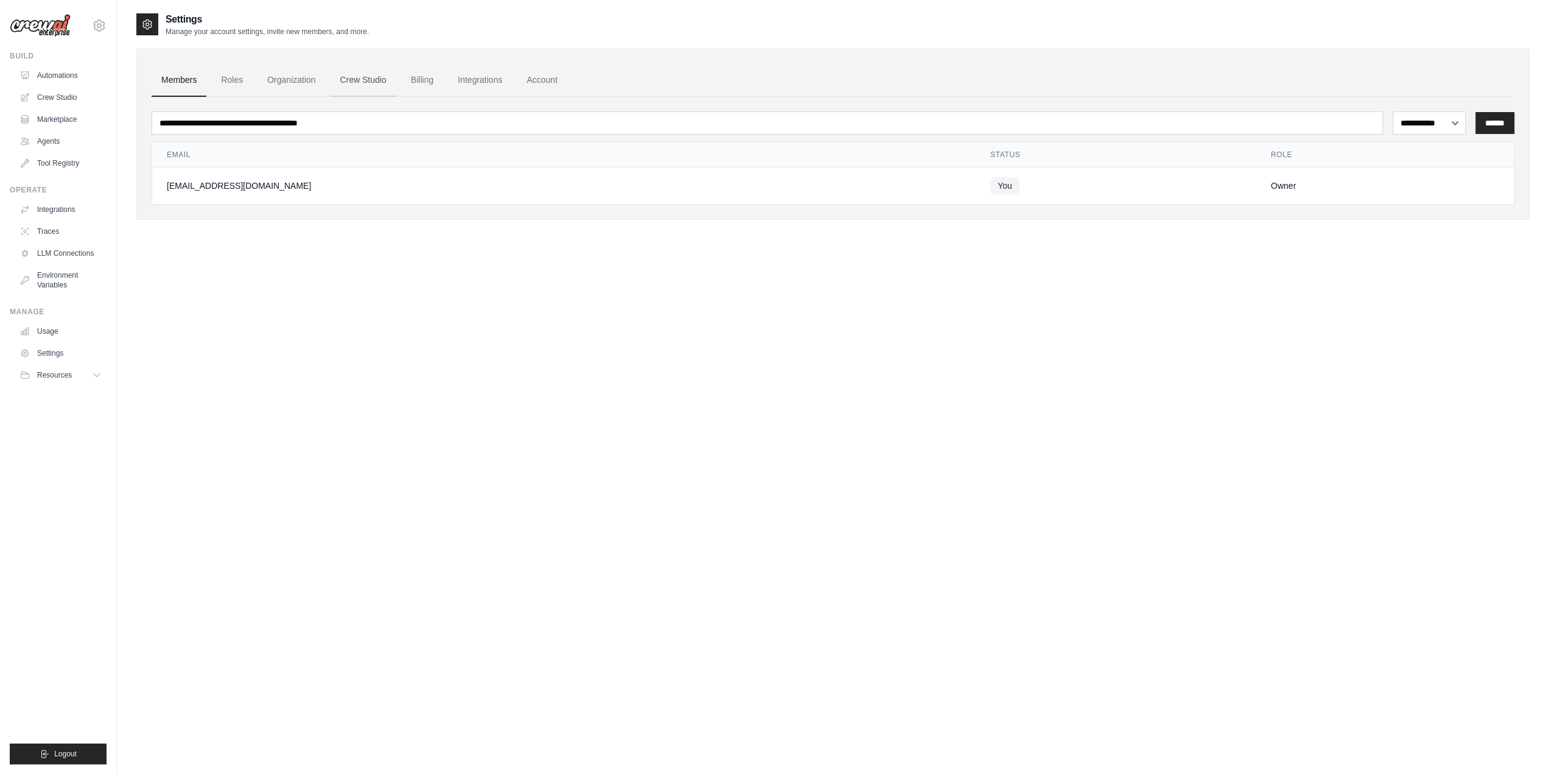
click at [373, 79] on link "Crew Studio" at bounding box center [364, 80] width 66 height 33
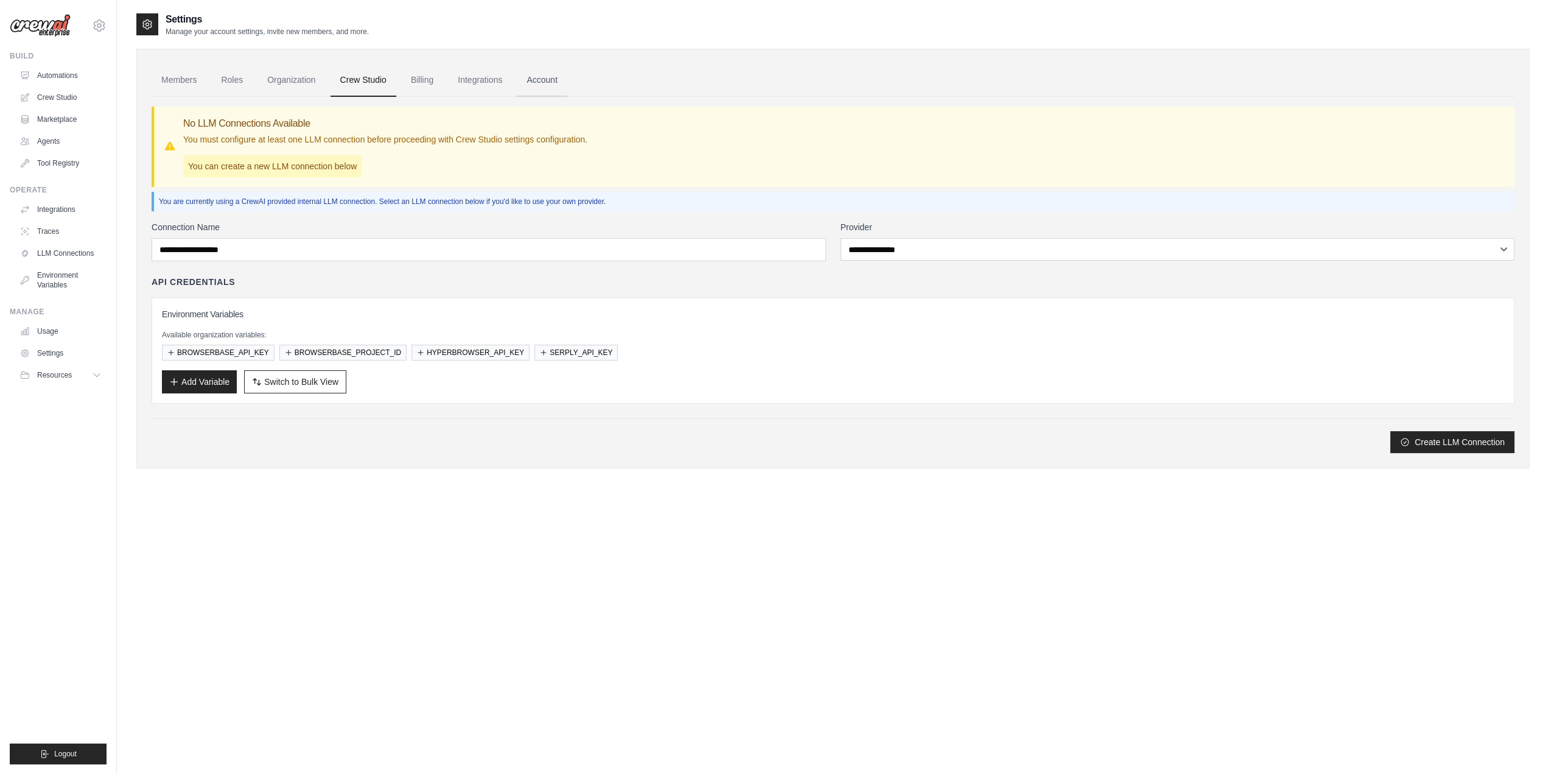
click at [554, 86] on link "Account" at bounding box center [542, 80] width 51 height 33
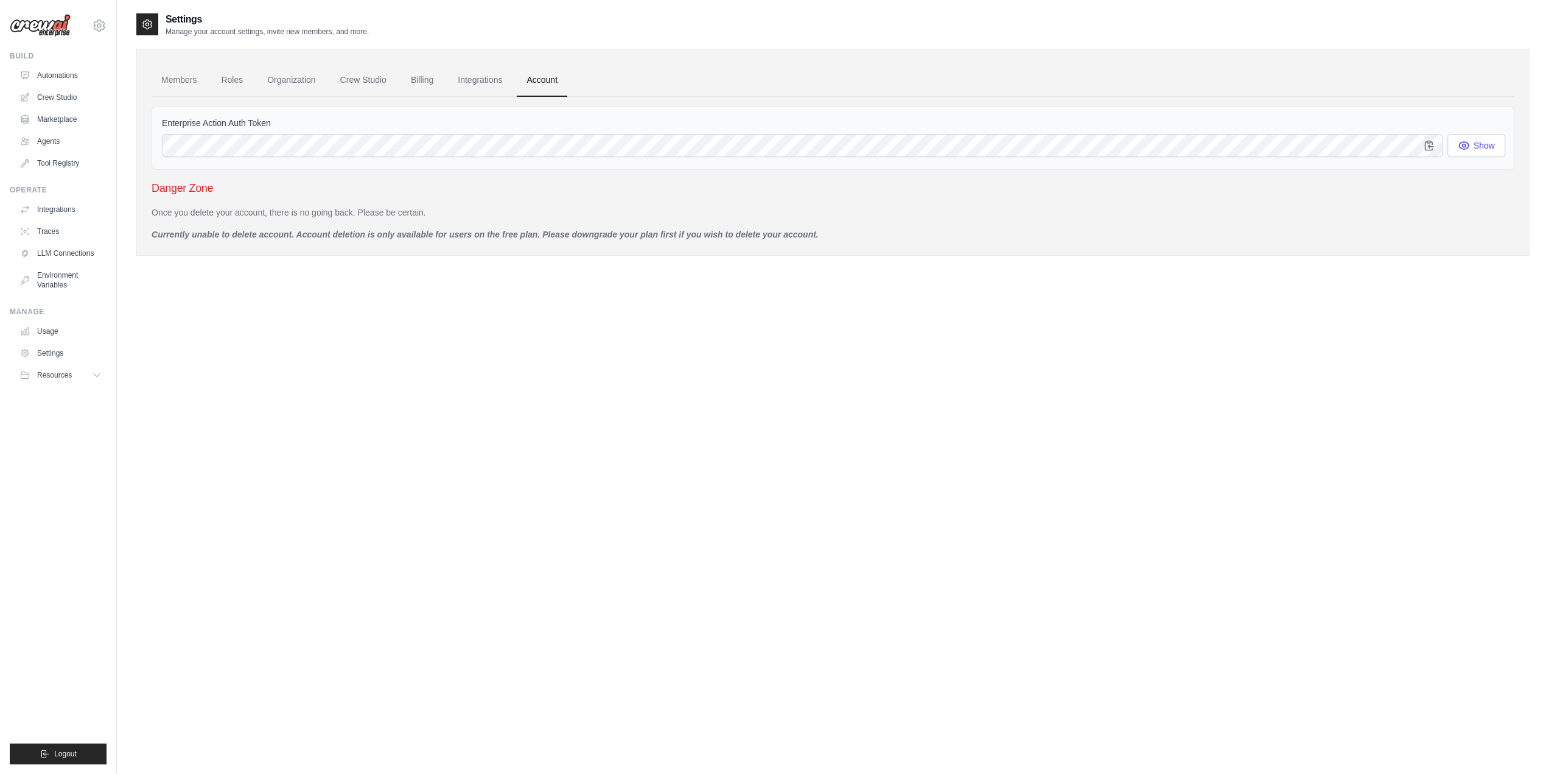
click at [212, 125] on label "Enterprise Action Auth Token" at bounding box center [833, 123] width 1342 height 12
click at [1434, 145] on icon "button" at bounding box center [1429, 145] width 12 height 12
click at [54, 102] on link "Crew Studio" at bounding box center [62, 97] width 92 height 19
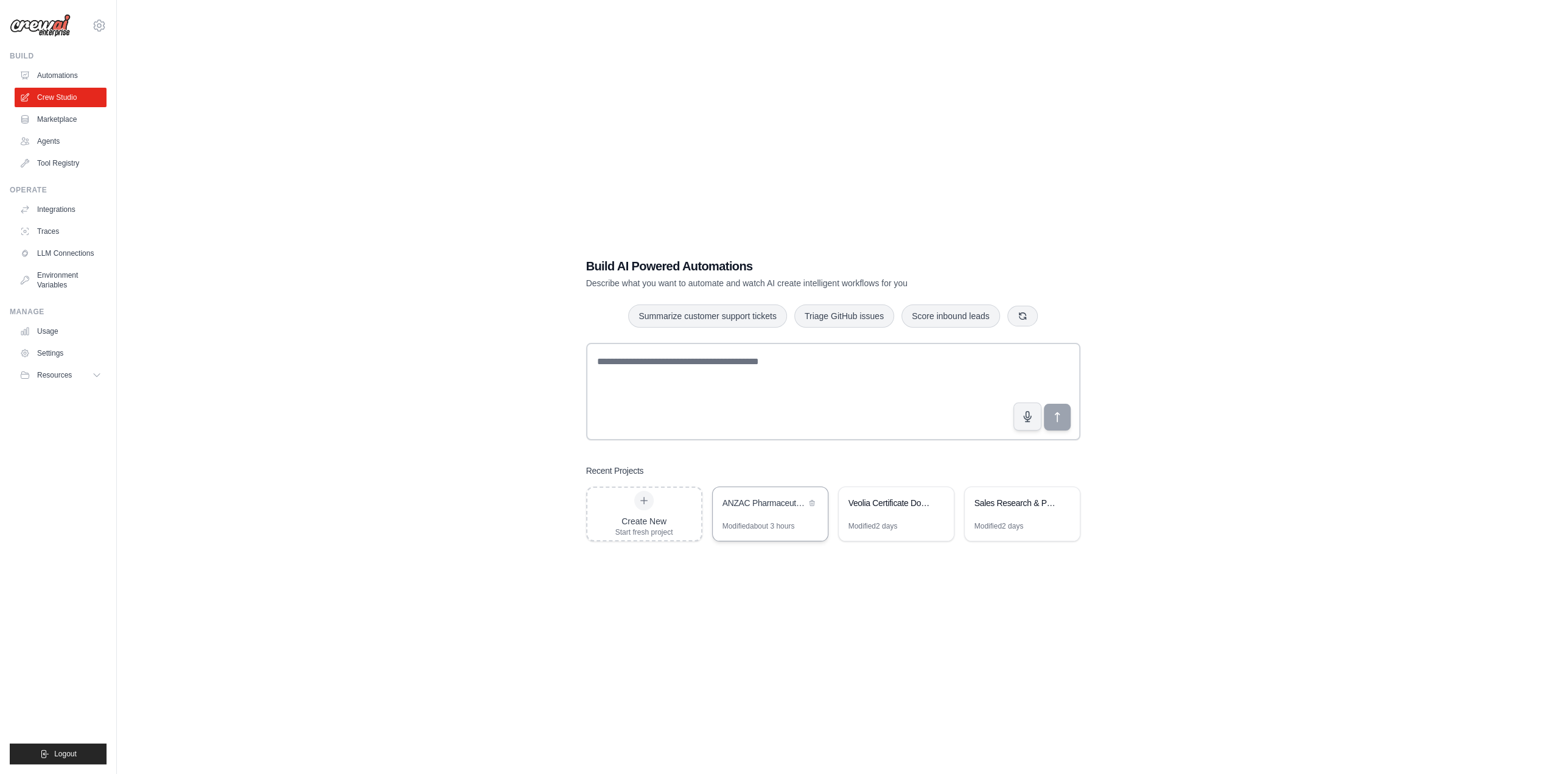
click at [772, 519] on div "ANZAC Pharmaceutical Monthly Intelligence Monitor" at bounding box center [770, 504] width 115 height 34
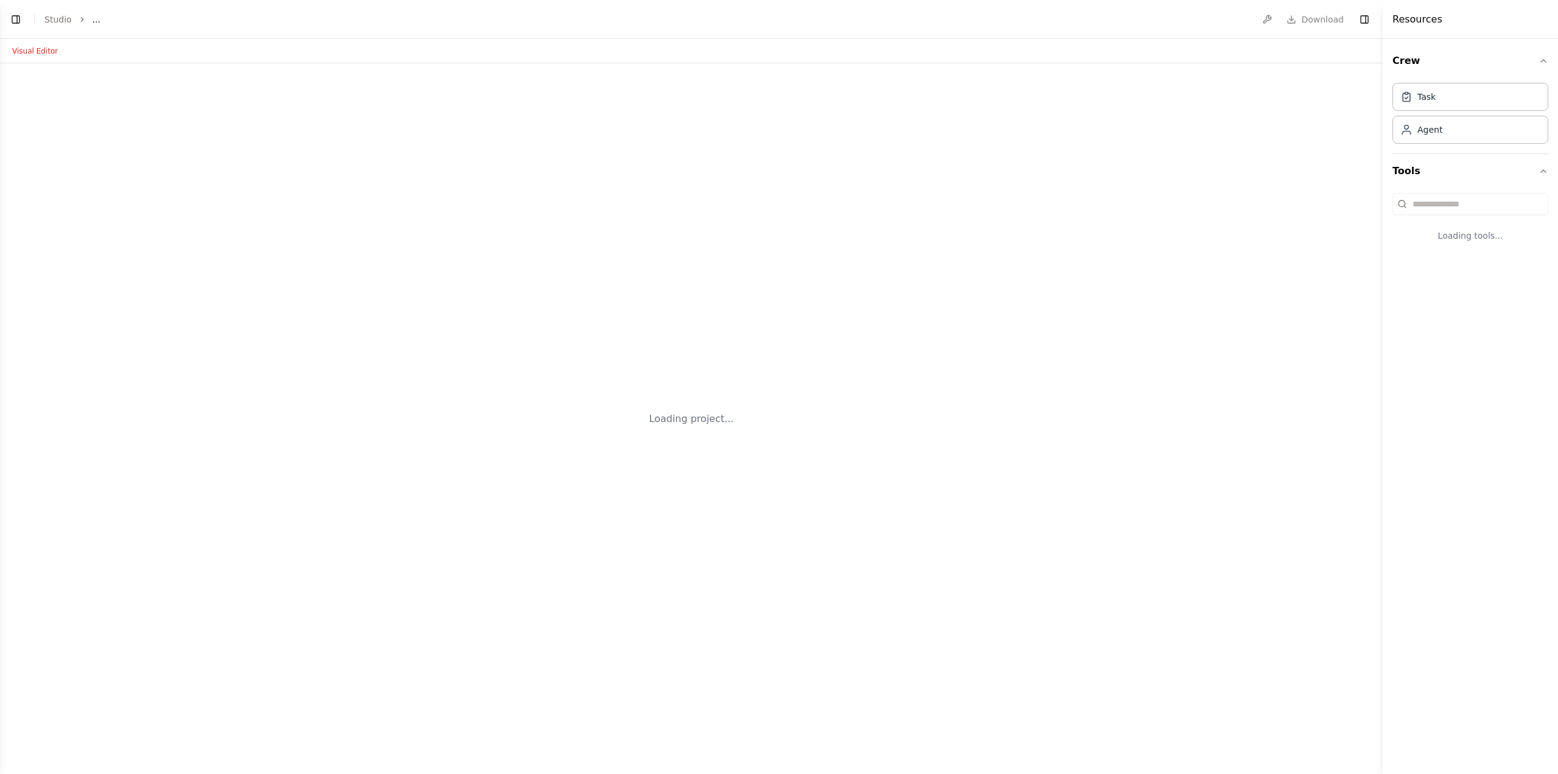
select select "****"
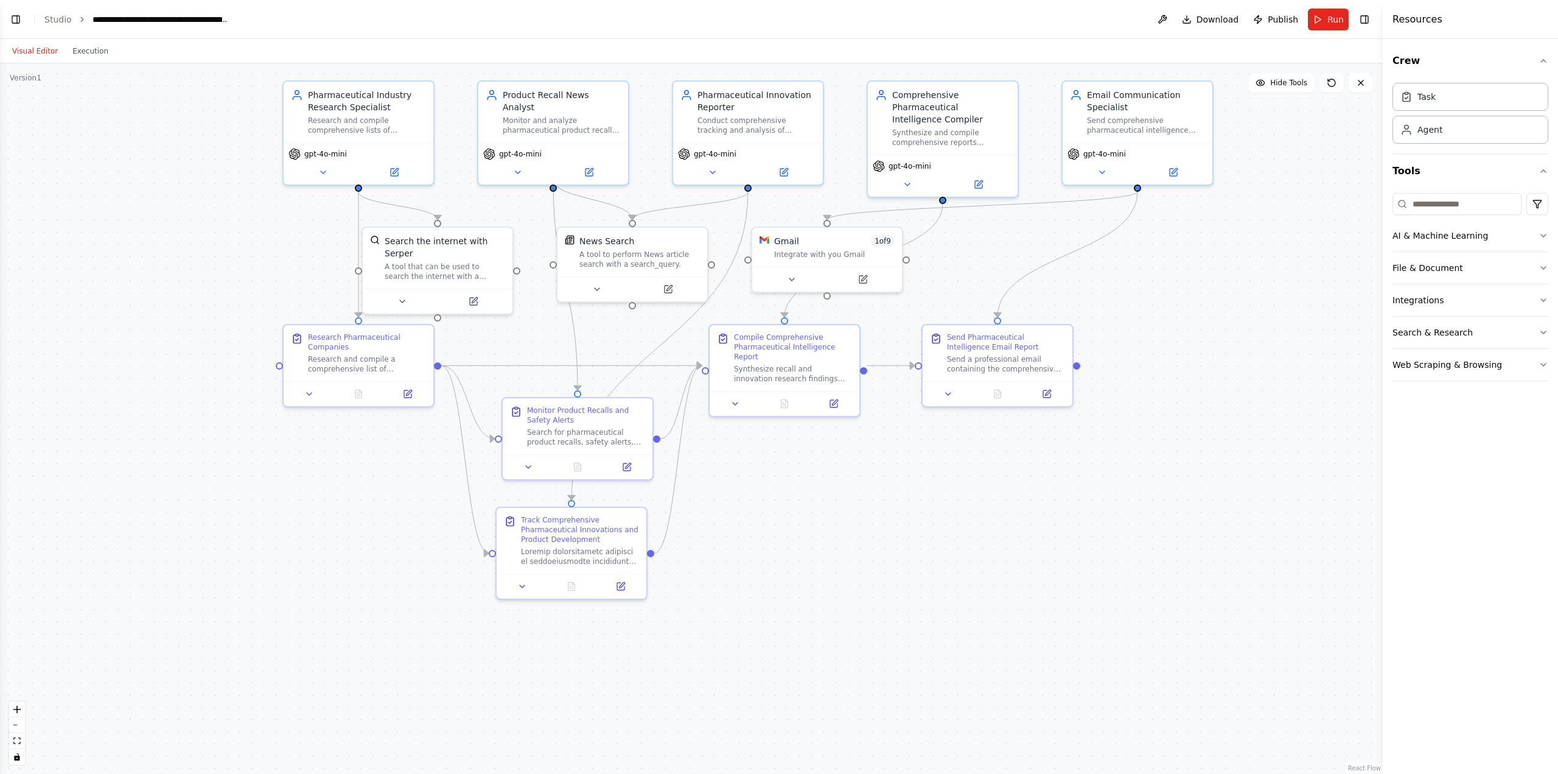
scroll to position [9681, 0]
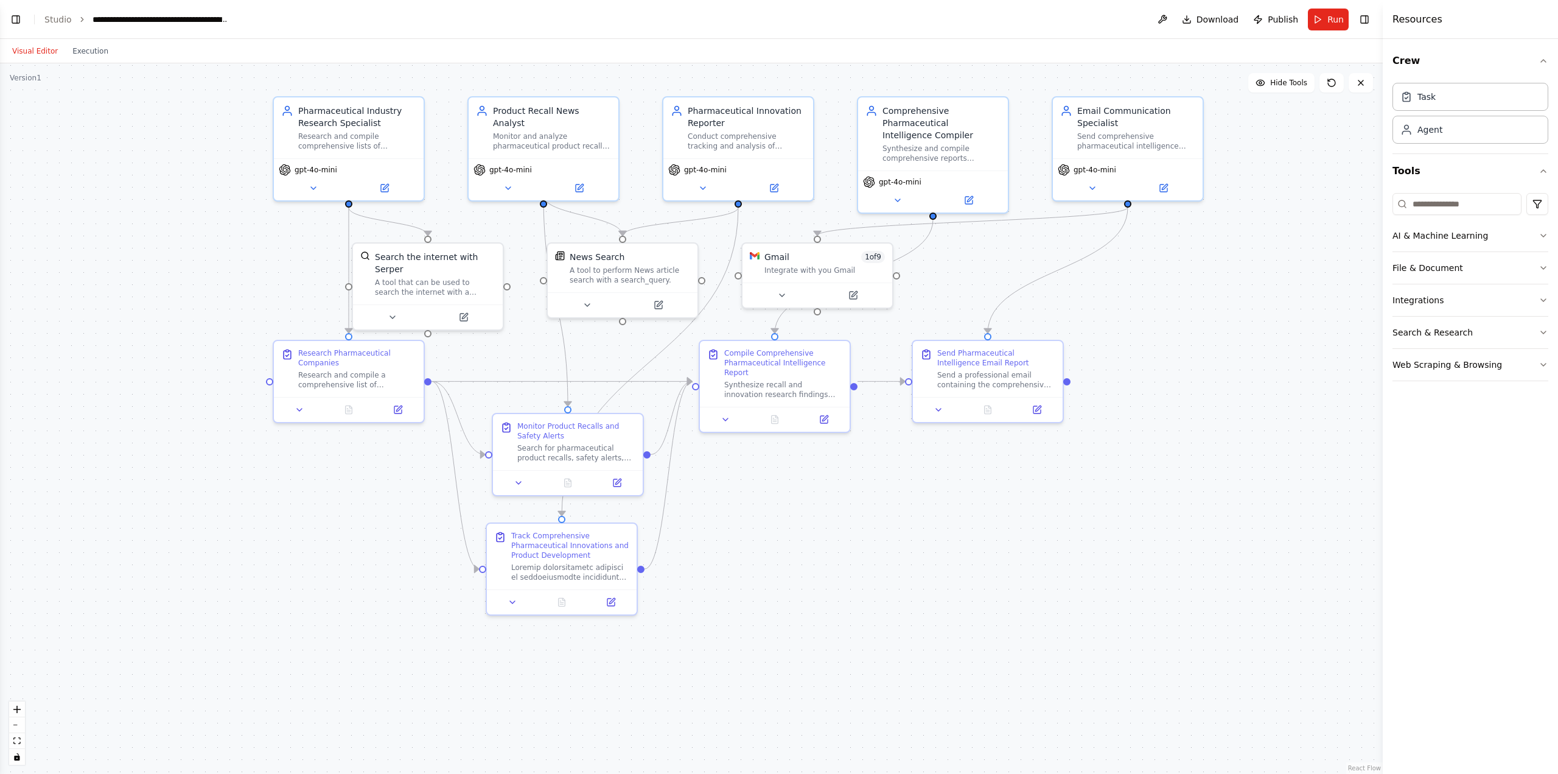
drag, startPoint x: 181, startPoint y: 617, endPoint x: 393, endPoint y: 589, distance: 213.7
click at [393, 589] on div ".deletable-edge-delete-btn { width: 20px; height: 20px; border: 0px solid #ffff…" at bounding box center [691, 418] width 1383 height 710
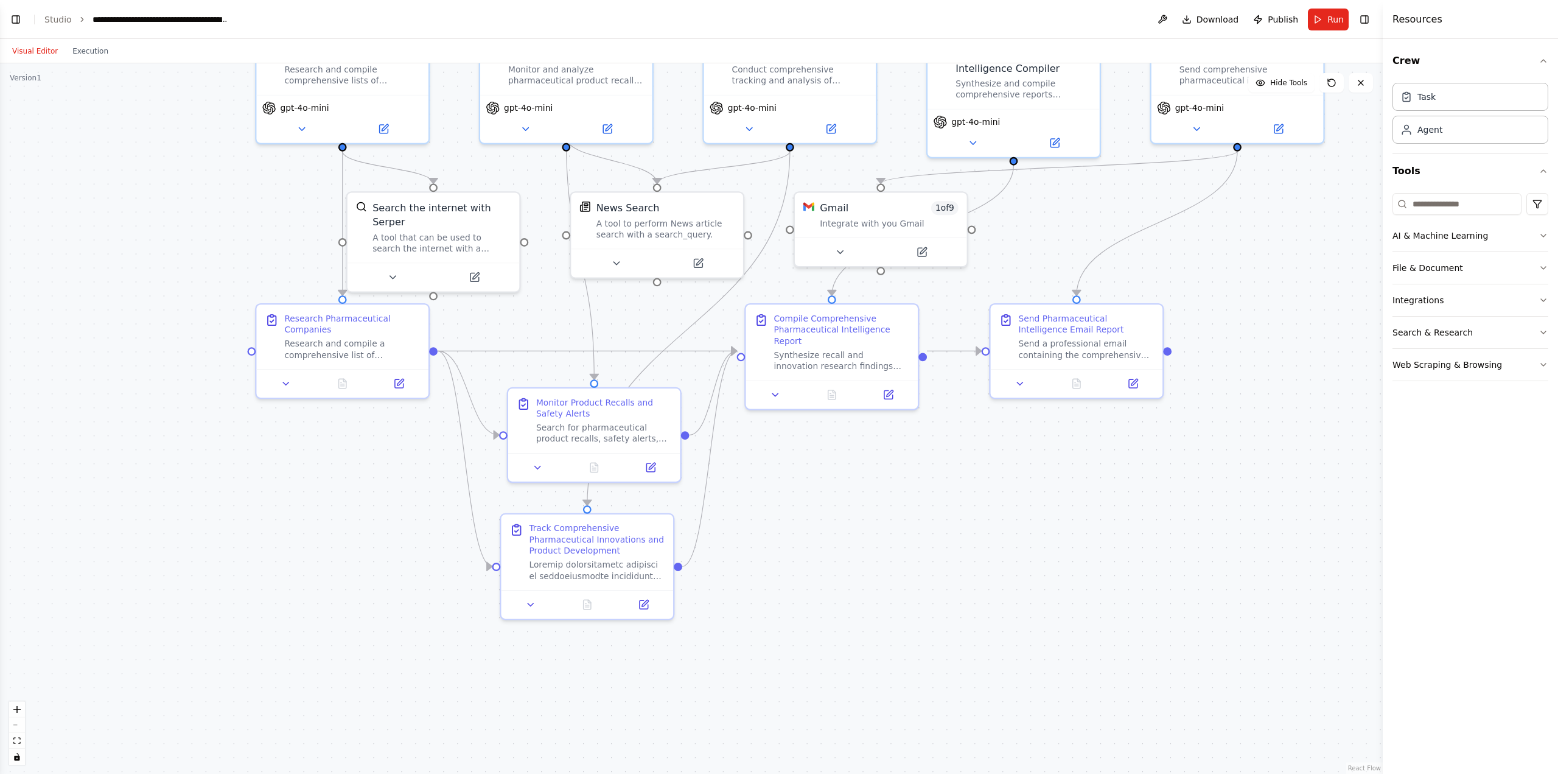
click at [32, 44] on button "Visual Editor" at bounding box center [35, 51] width 60 height 15
click at [11, 16] on button "Toggle Left Sidebar" at bounding box center [15, 19] width 17 height 17
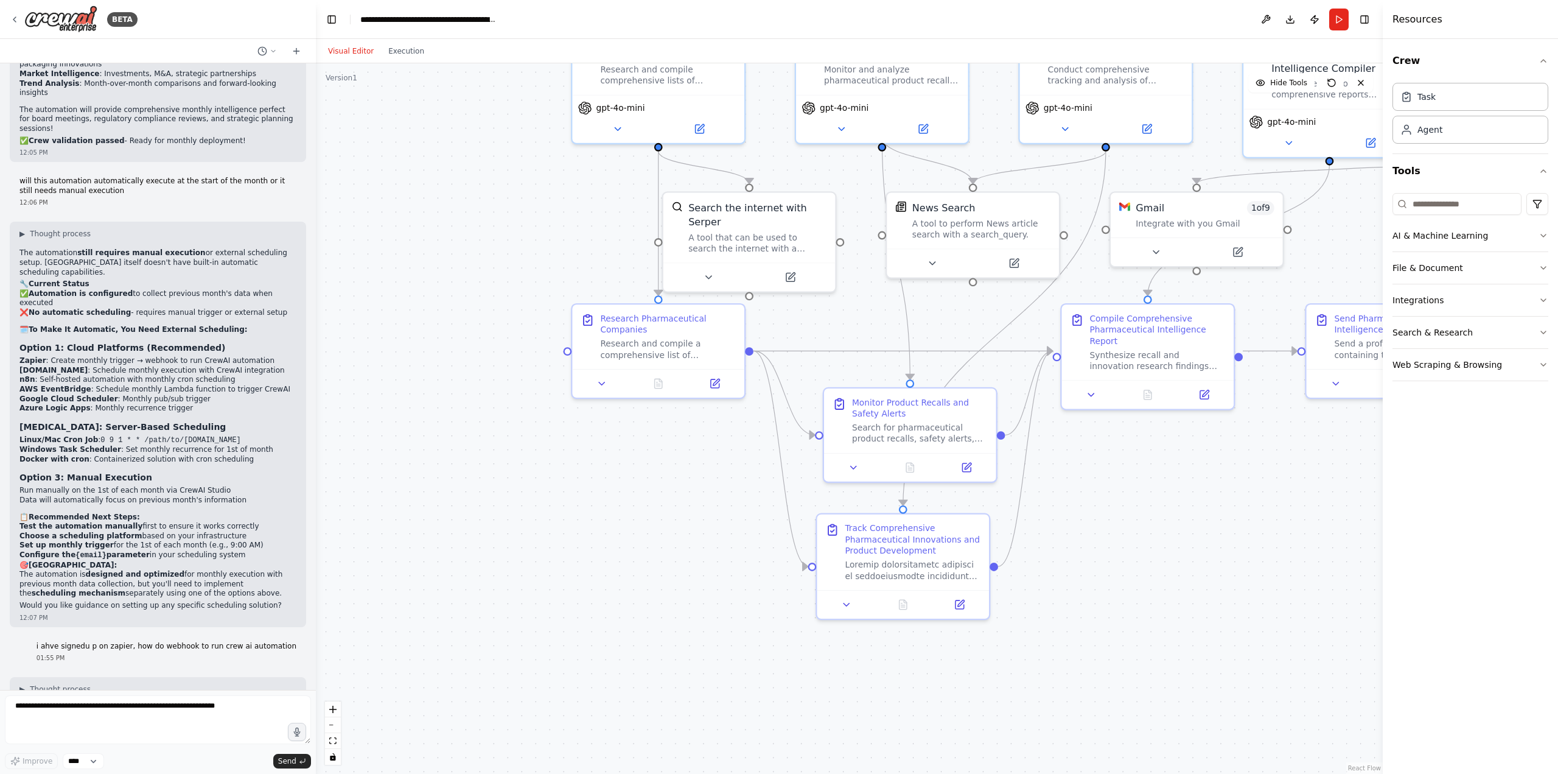
scroll to position [8342, 0]
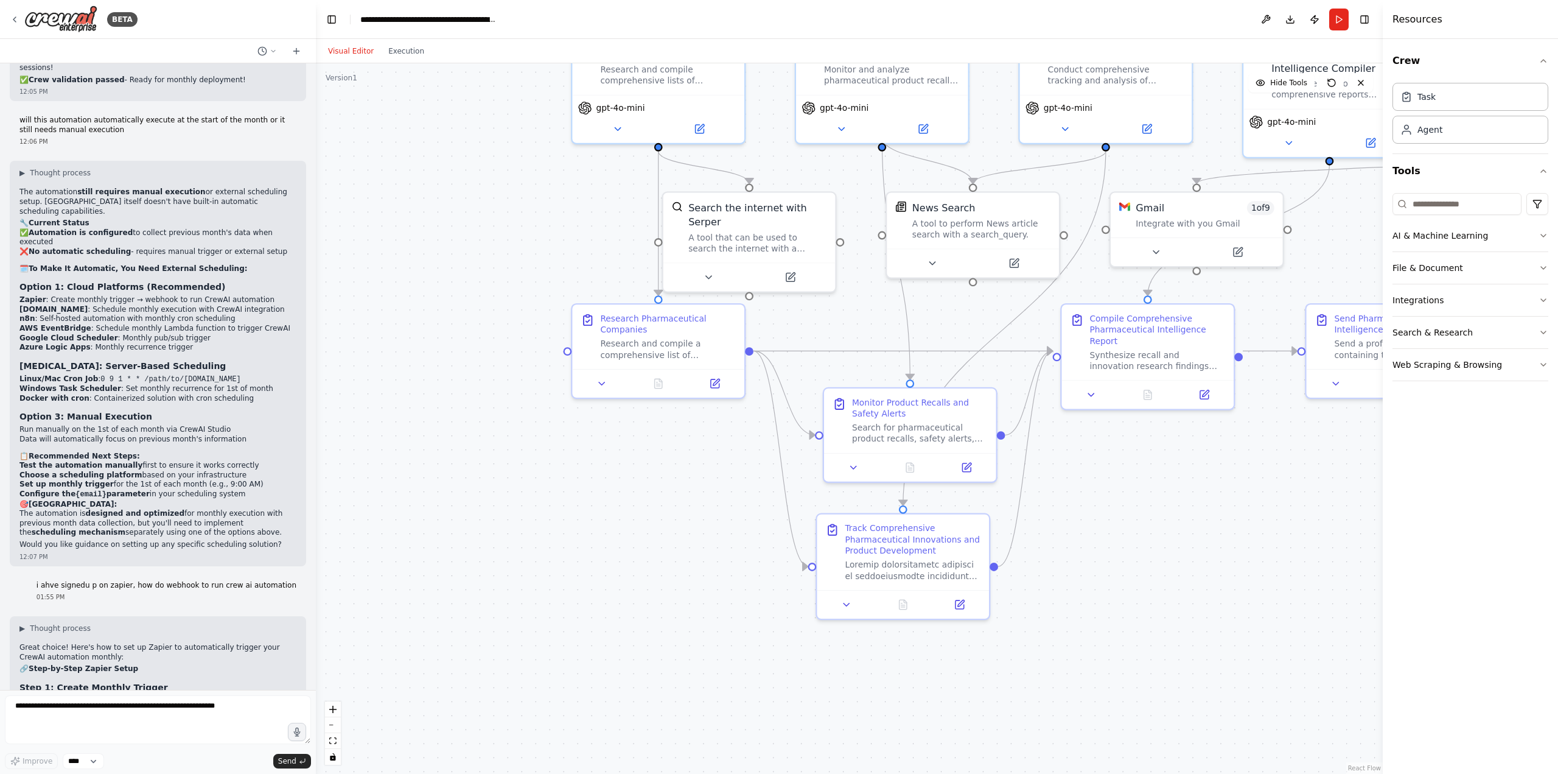
drag, startPoint x: 158, startPoint y: 382, endPoint x: 91, endPoint y: 383, distance: 66.3
copy code "application/json"
